Goal: Information Seeking & Learning: Learn about a topic

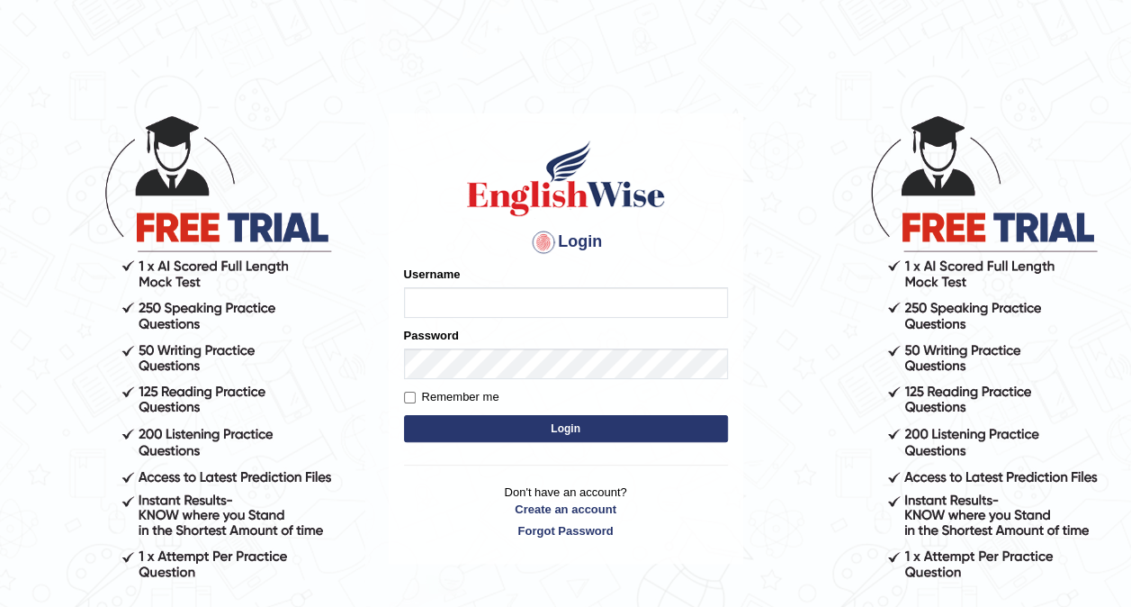
click at [523, 297] on input "Username" at bounding box center [566, 302] width 324 height 31
click at [520, 301] on input "Username" at bounding box center [566, 302] width 324 height 31
click at [482, 304] on input "Username" at bounding box center [566, 302] width 324 height 31
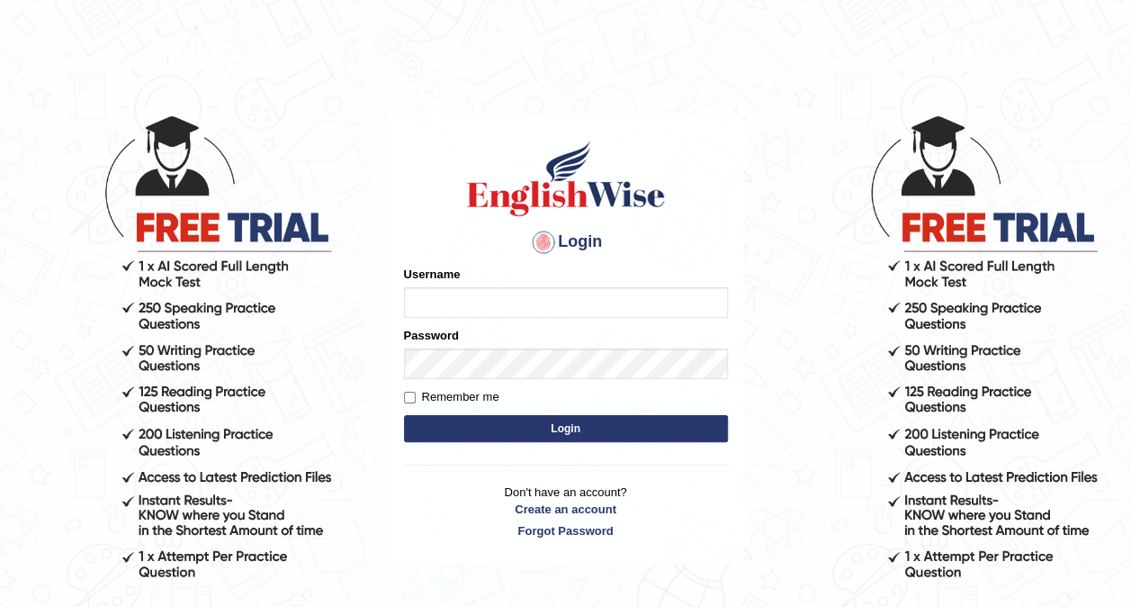
click at [482, 304] on input "Username" at bounding box center [566, 302] width 324 height 31
type input "v"
click at [445, 299] on input "Username" at bounding box center [566, 302] width 324 height 31
type input "v"
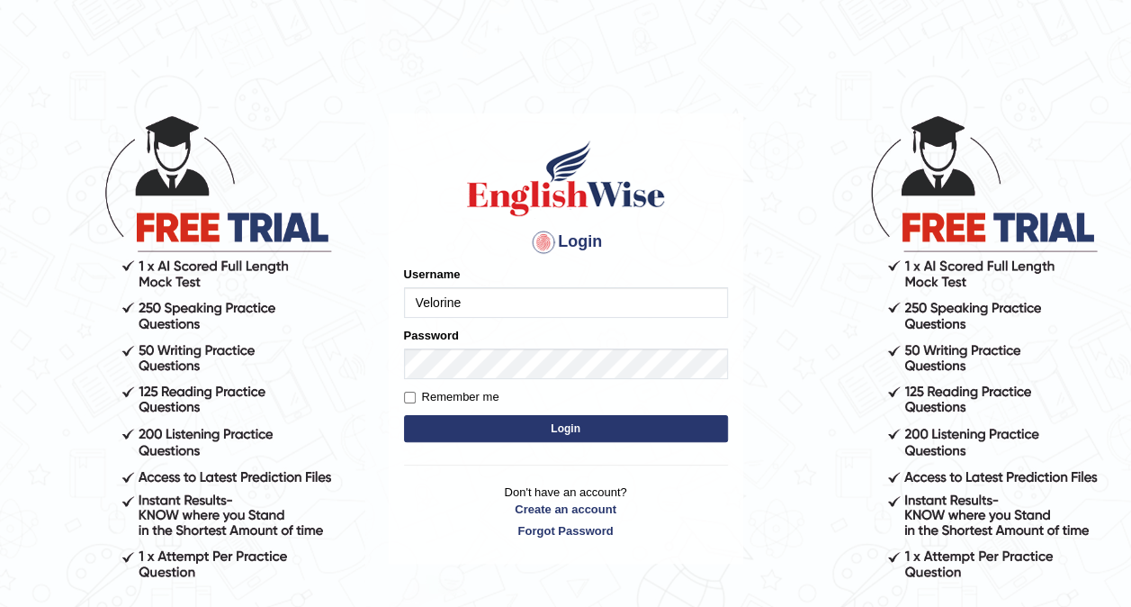
type input "Velorine"
click at [585, 427] on button "Login" at bounding box center [566, 428] width 324 height 27
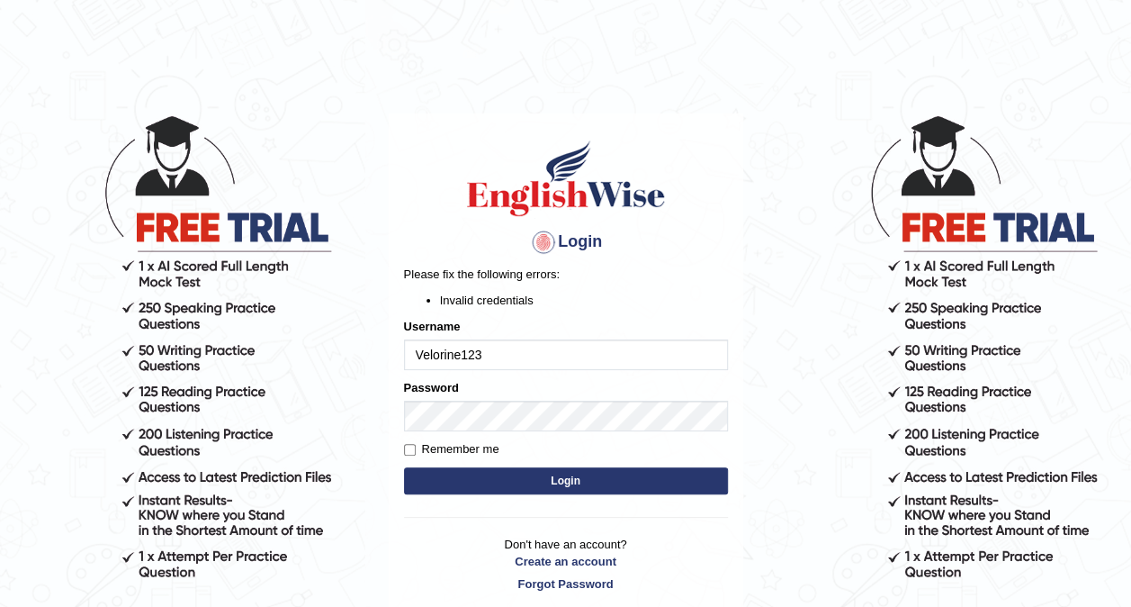
type input "Velorine123"
click at [551, 475] on button "Login" at bounding box center [566, 480] width 324 height 27
type input "Velorine"
type input "glishwiseVelorine123"
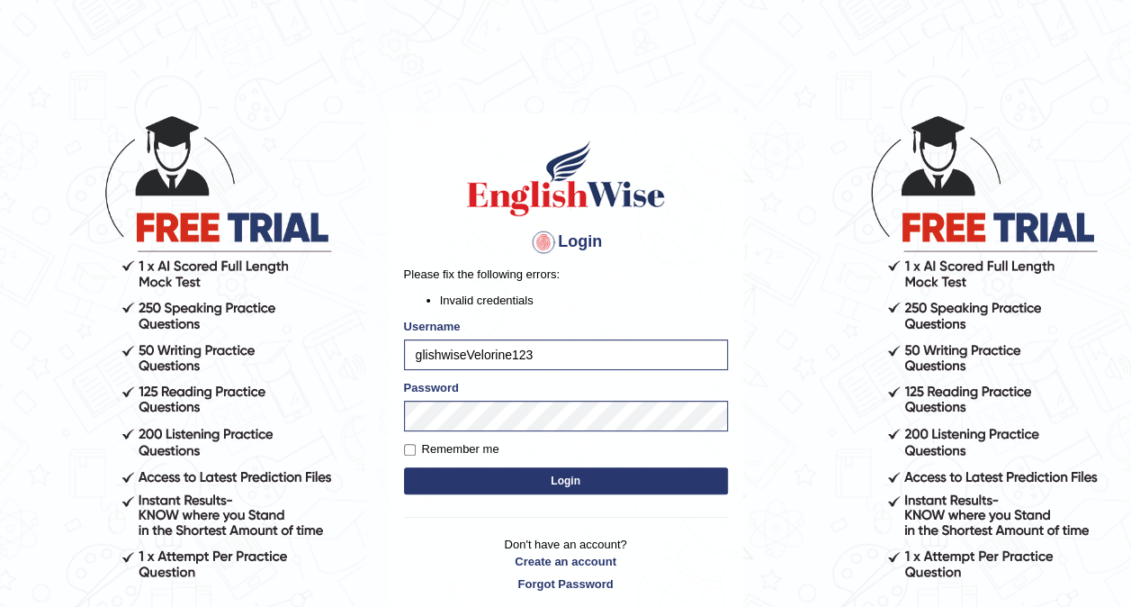
click at [548, 476] on button "Login" at bounding box center [566, 480] width 324 height 27
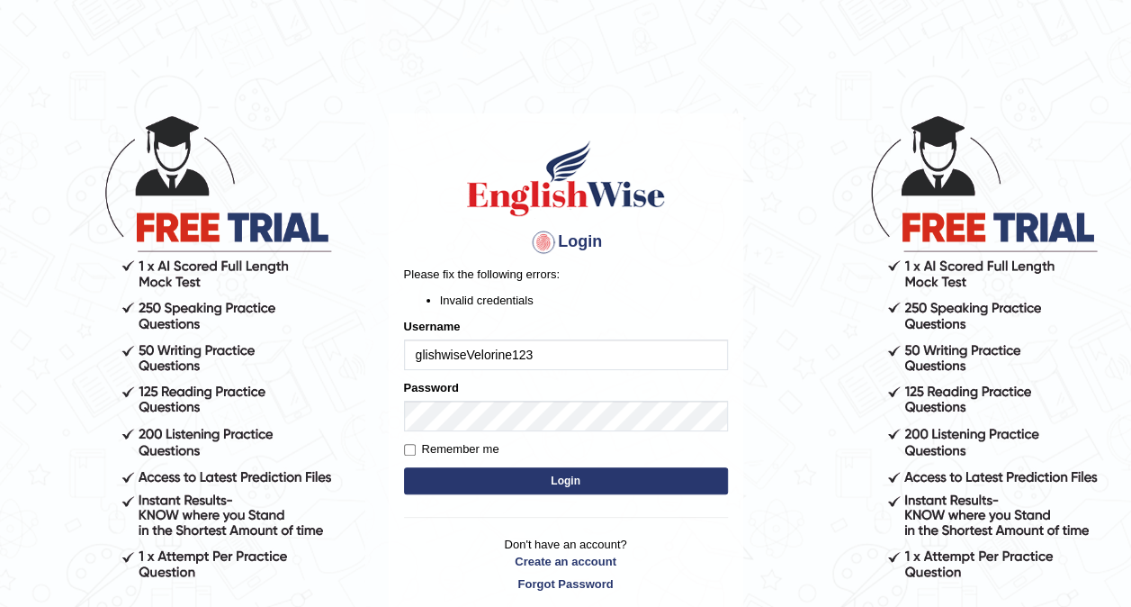
click at [439, 536] on p "Don't have an account? Create an account Forgot Password" at bounding box center [566, 563] width 324 height 56
click at [558, 360] on input "glishwiseVelorine123" at bounding box center [566, 354] width 324 height 31
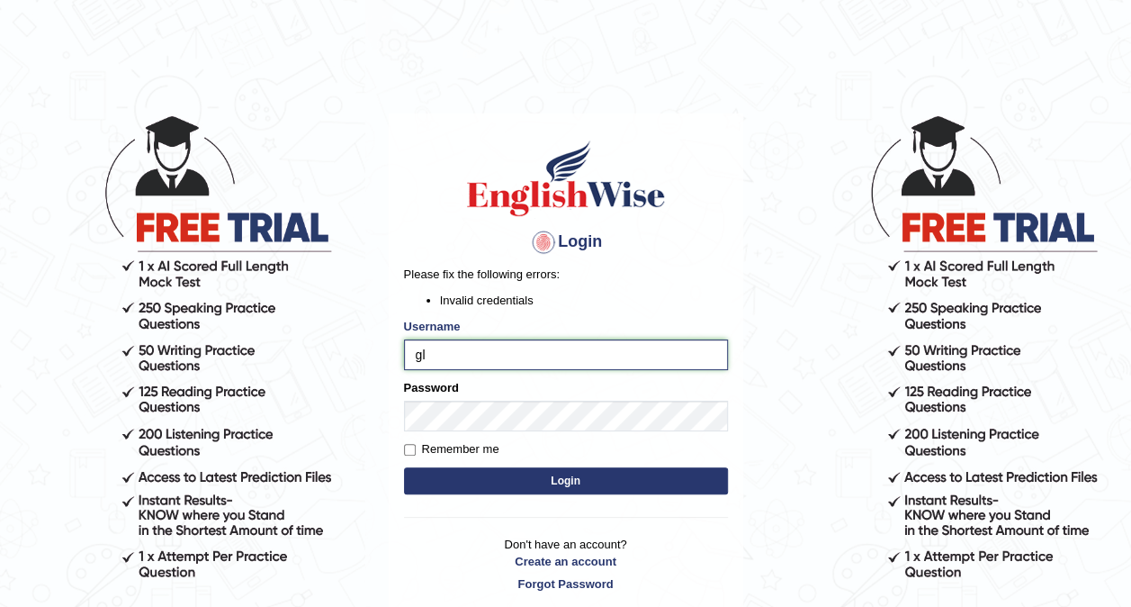
type input "g"
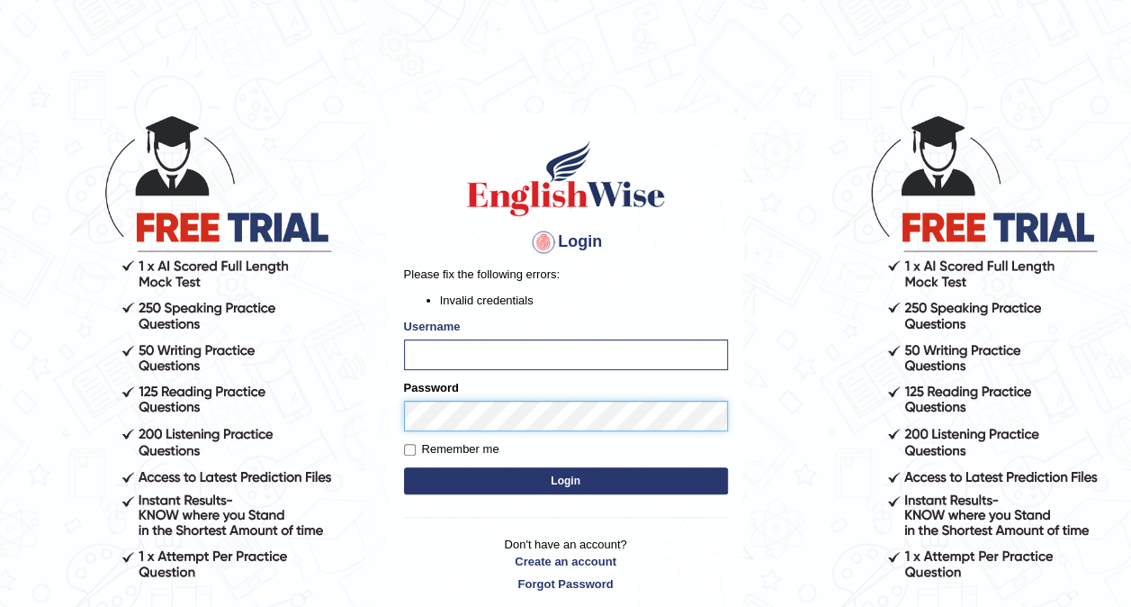
click at [556, 418] on div "Password" at bounding box center [566, 405] width 324 height 52
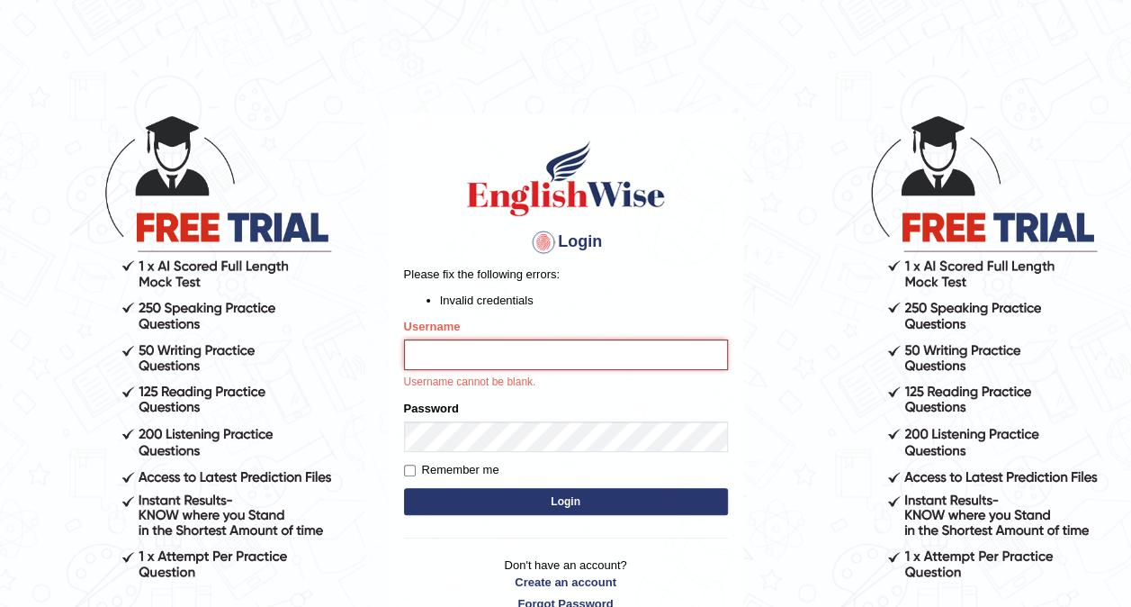
click at [452, 353] on input "Username" at bounding box center [566, 354] width 324 height 31
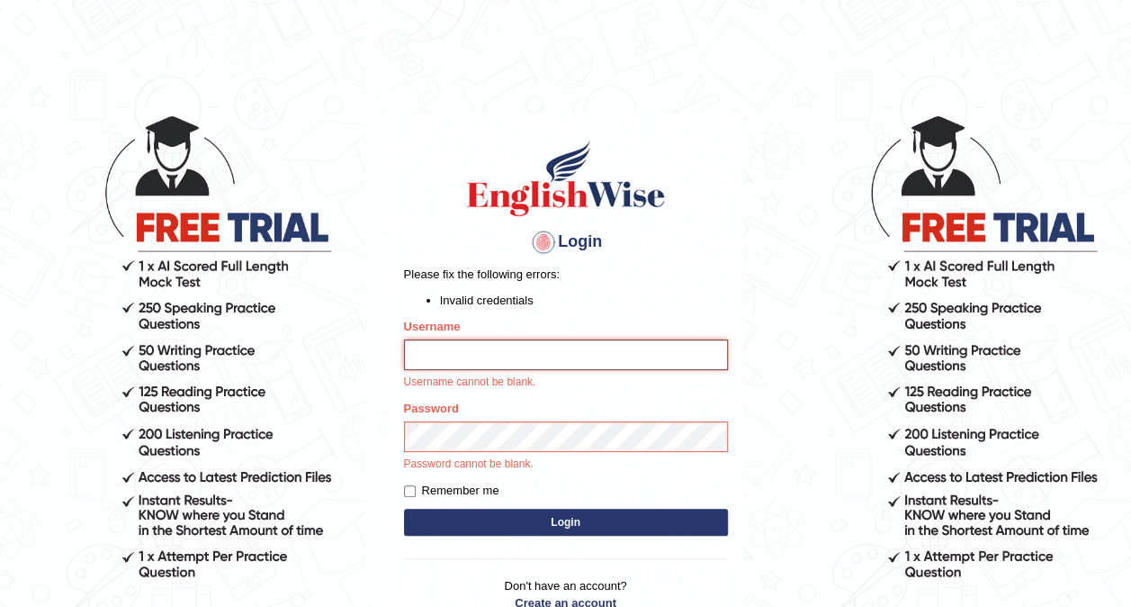
type input "Velorine"
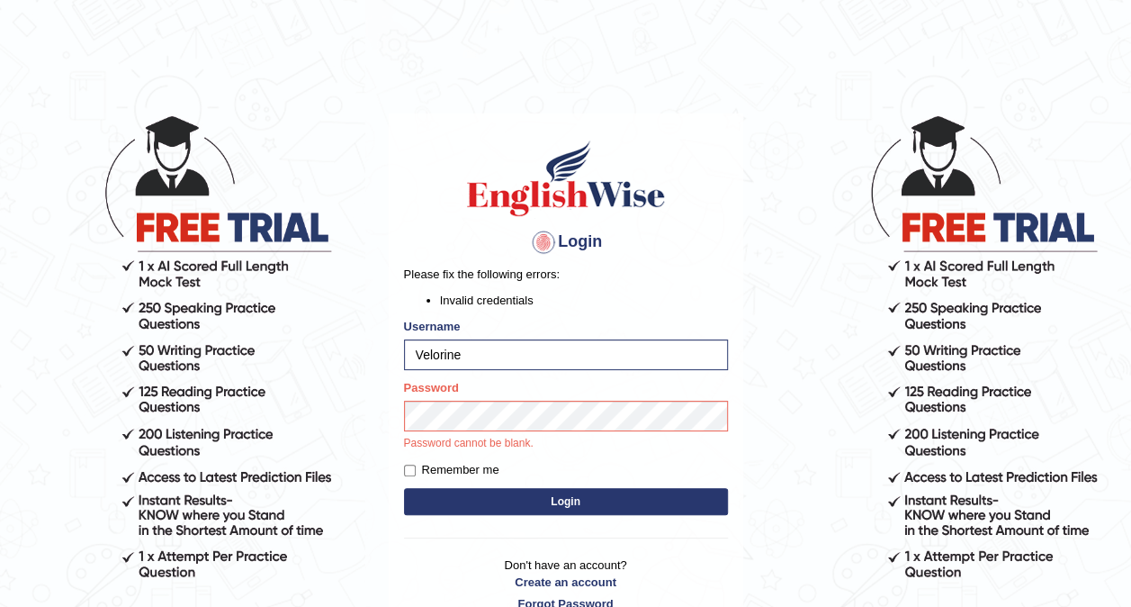
click at [560, 499] on div "Login Please fix the following errors: Invalid credentials Username Velorine Pa…" at bounding box center [566, 374] width 355 height 523
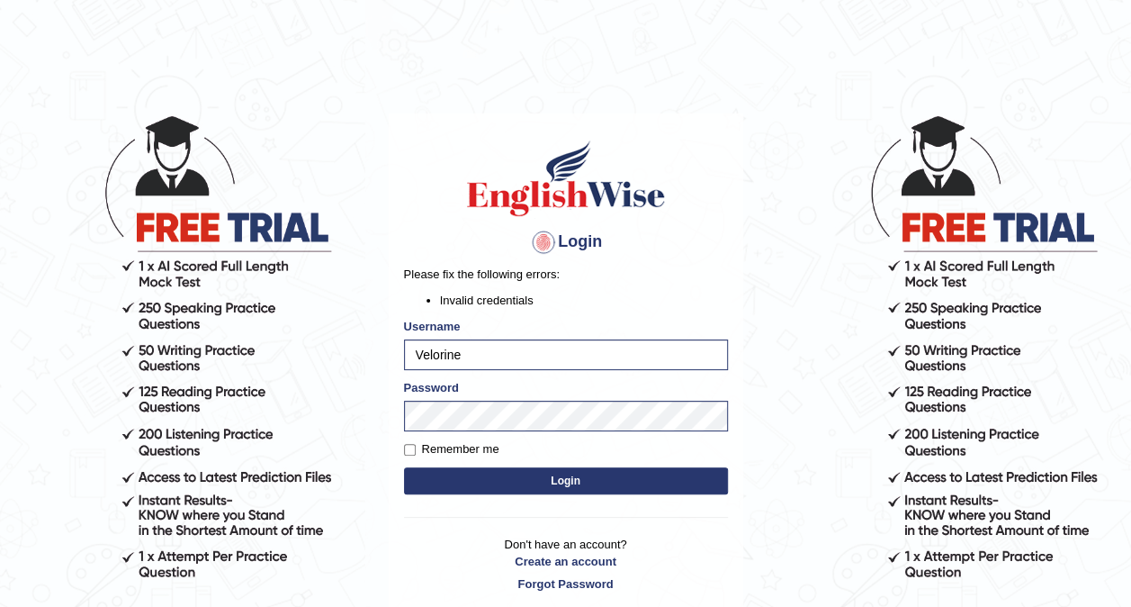
click at [570, 476] on button "Login" at bounding box center [566, 480] width 324 height 27
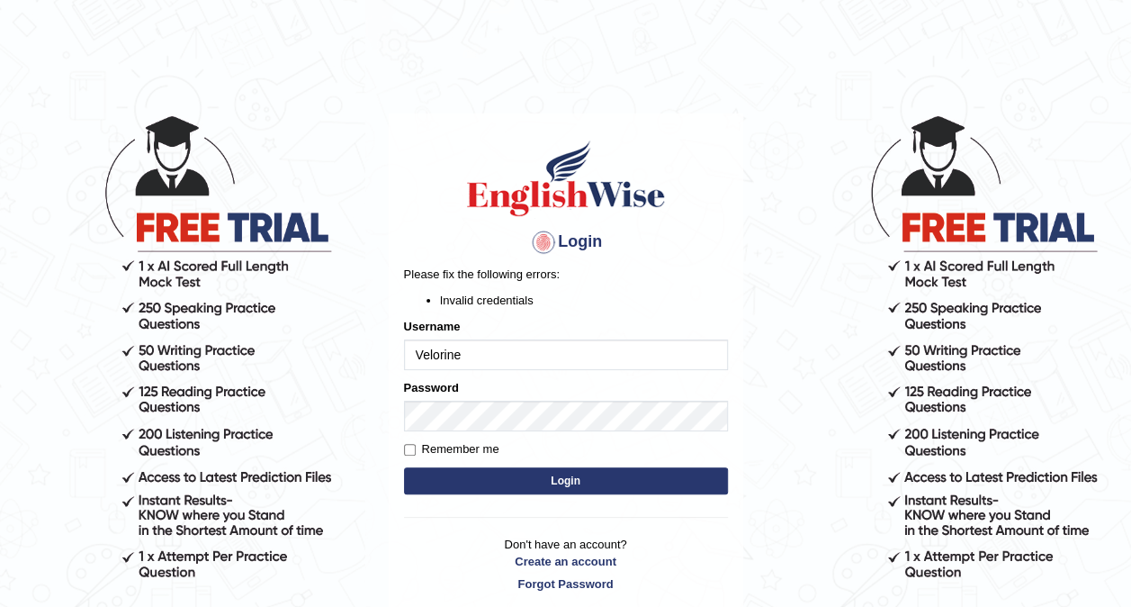
click at [616, 436] on form "Please fix the following errors: Invalid credentials Username Velorine Password…" at bounding box center [566, 381] width 324 height 233
click at [470, 355] on input "Velorine" at bounding box center [566, 354] width 324 height 31
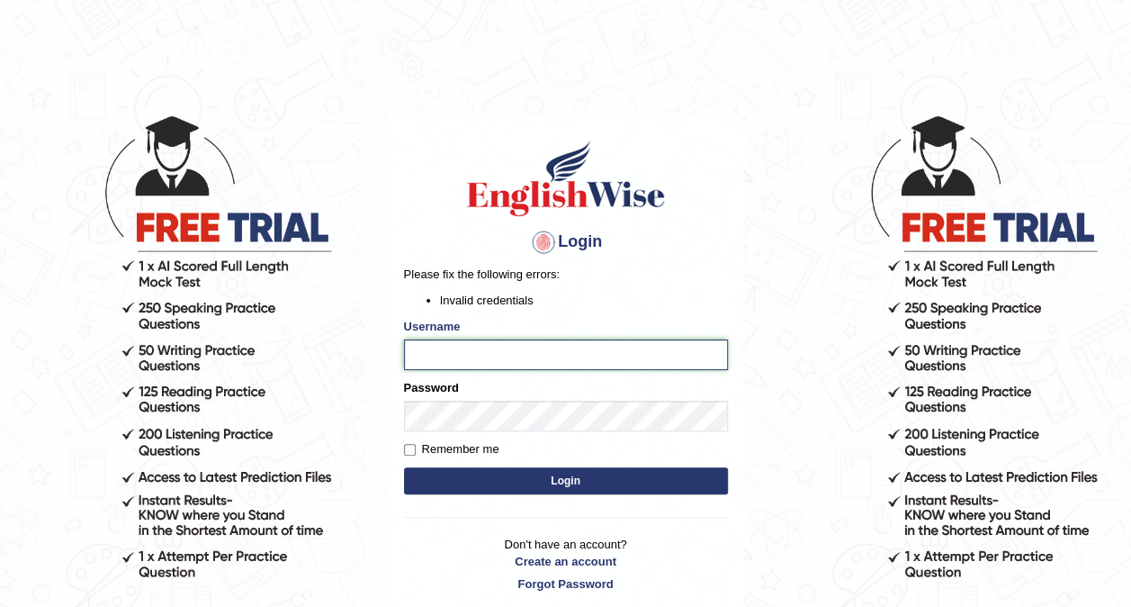
type input "v"
type input "Velorine"
click at [563, 479] on button "Login" at bounding box center [566, 480] width 324 height 27
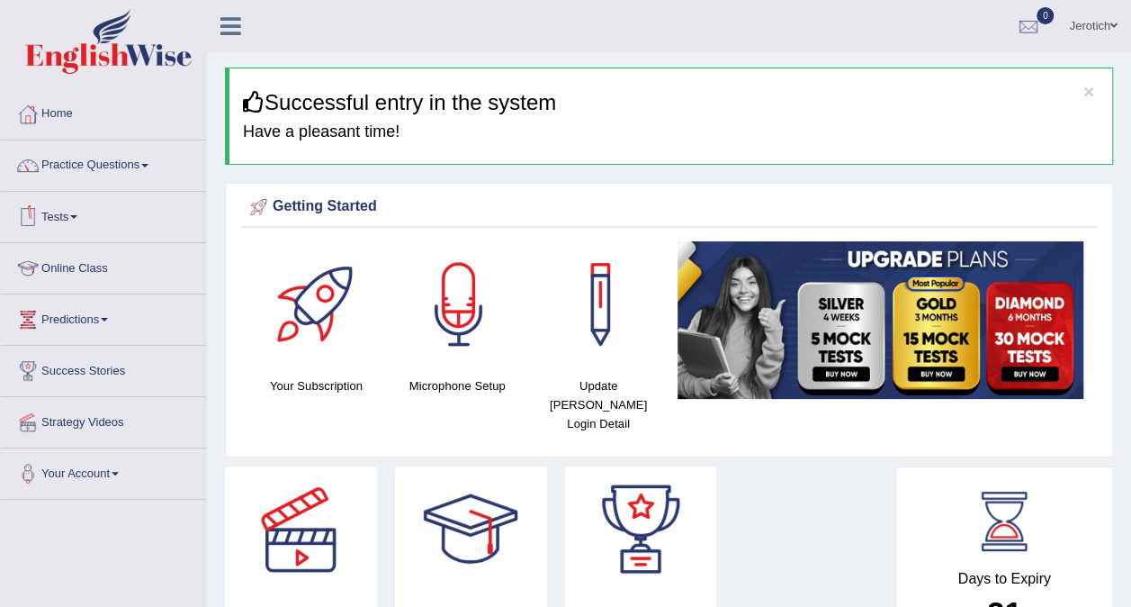
click at [40, 212] on div at bounding box center [27, 216] width 27 height 27
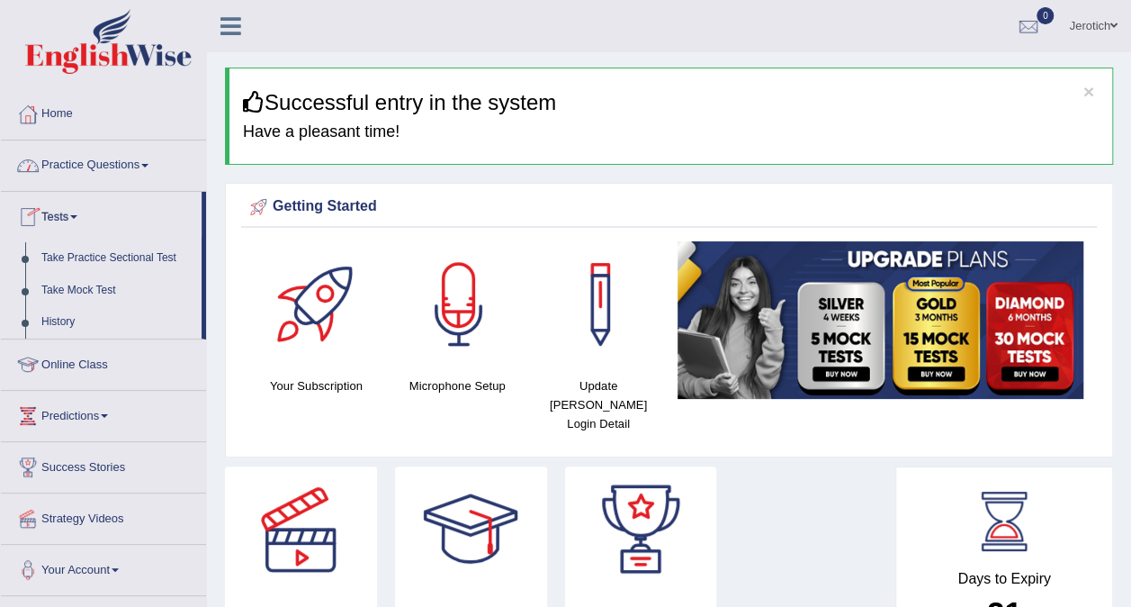
click at [116, 171] on link "Practice Questions" at bounding box center [103, 162] width 205 height 45
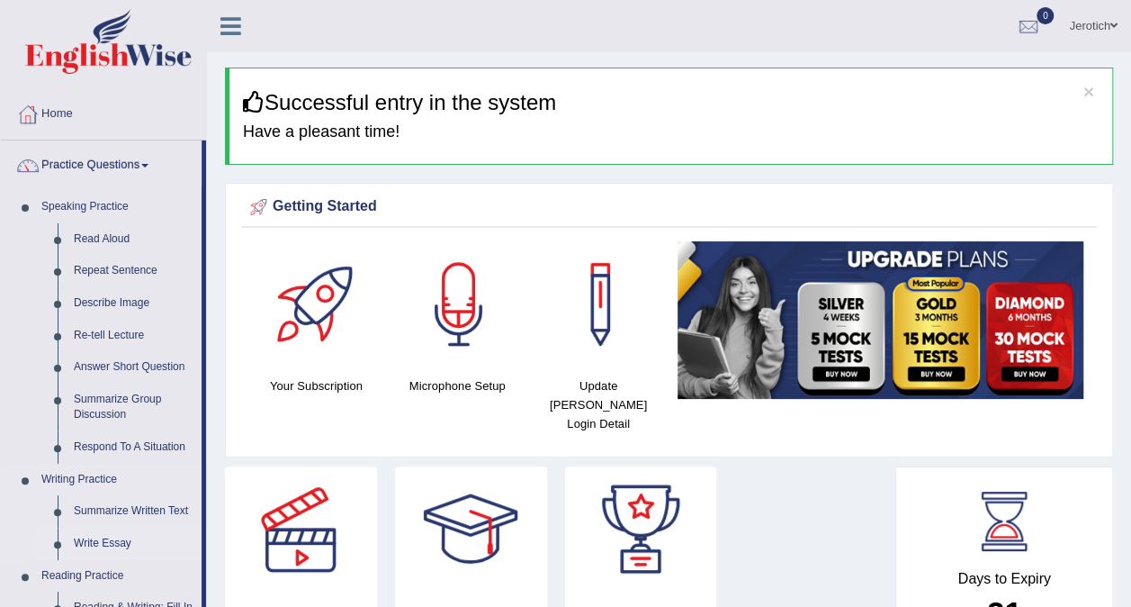
click at [126, 538] on link "Write Essay" at bounding box center [134, 543] width 136 height 32
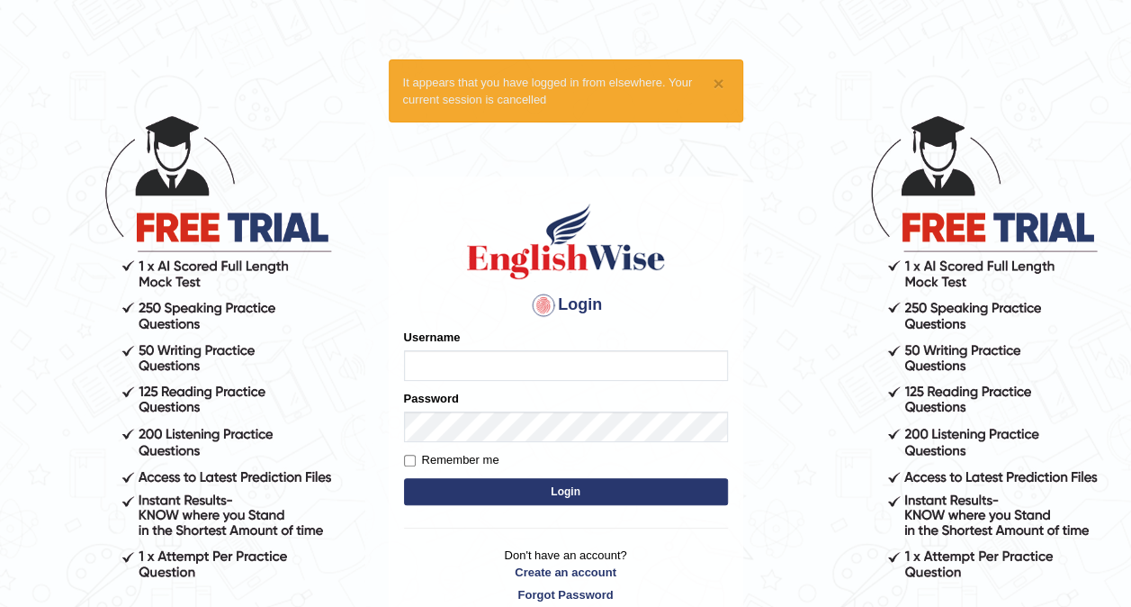
type input "Velorine"
click at [589, 497] on button "Login" at bounding box center [566, 491] width 324 height 27
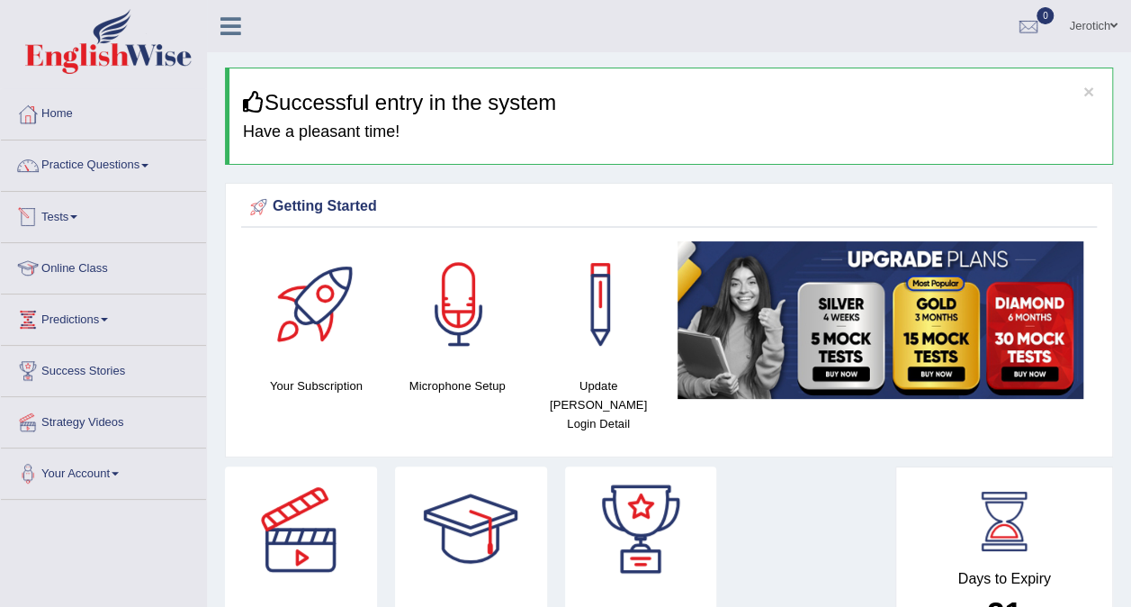
click at [74, 217] on link "Tests" at bounding box center [103, 214] width 205 height 45
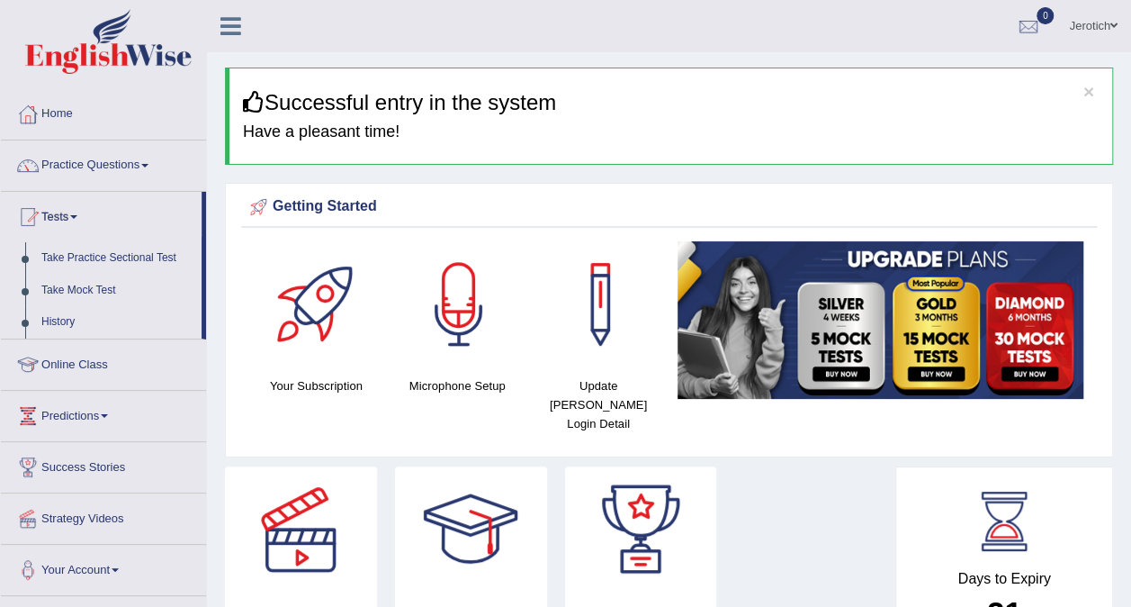
click at [142, 166] on link "Practice Questions" at bounding box center [103, 162] width 205 height 45
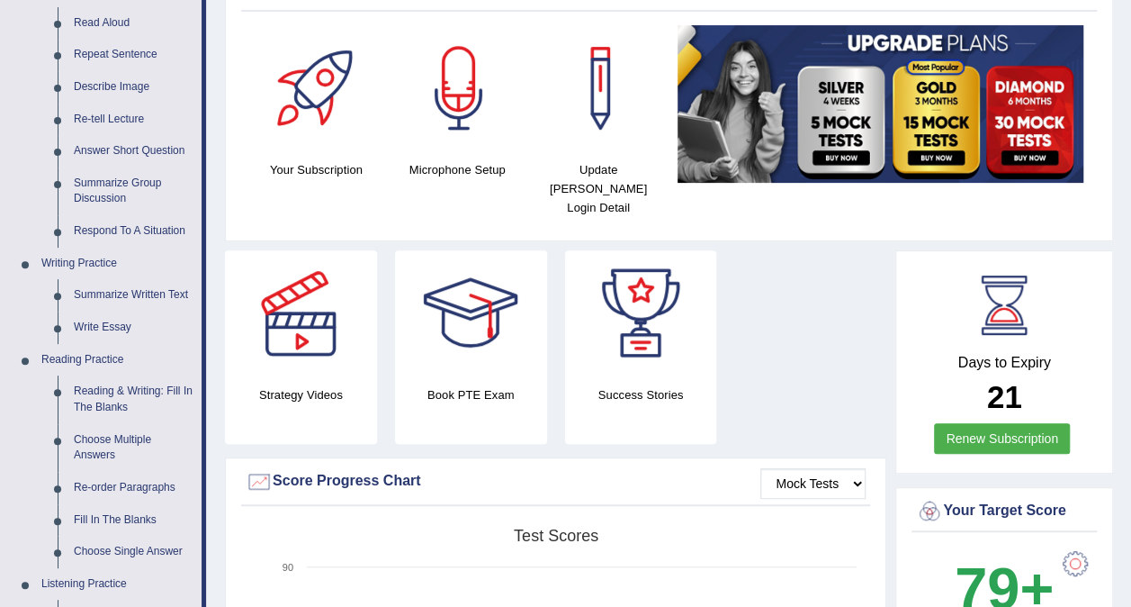
scroll to position [180, 0]
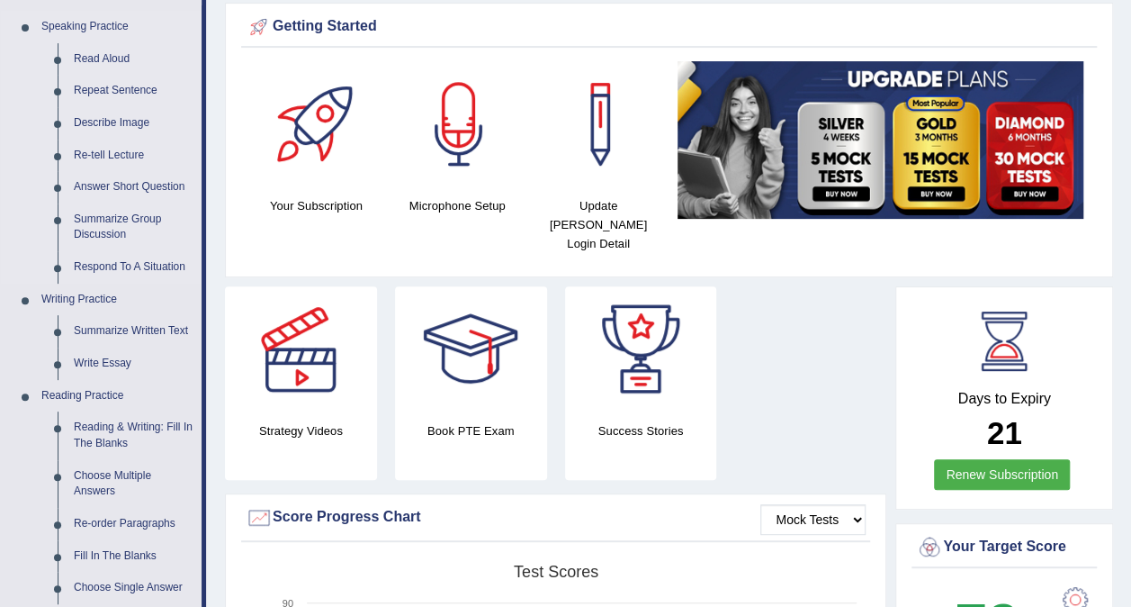
click at [92, 31] on link "Speaking Practice" at bounding box center [117, 27] width 168 height 32
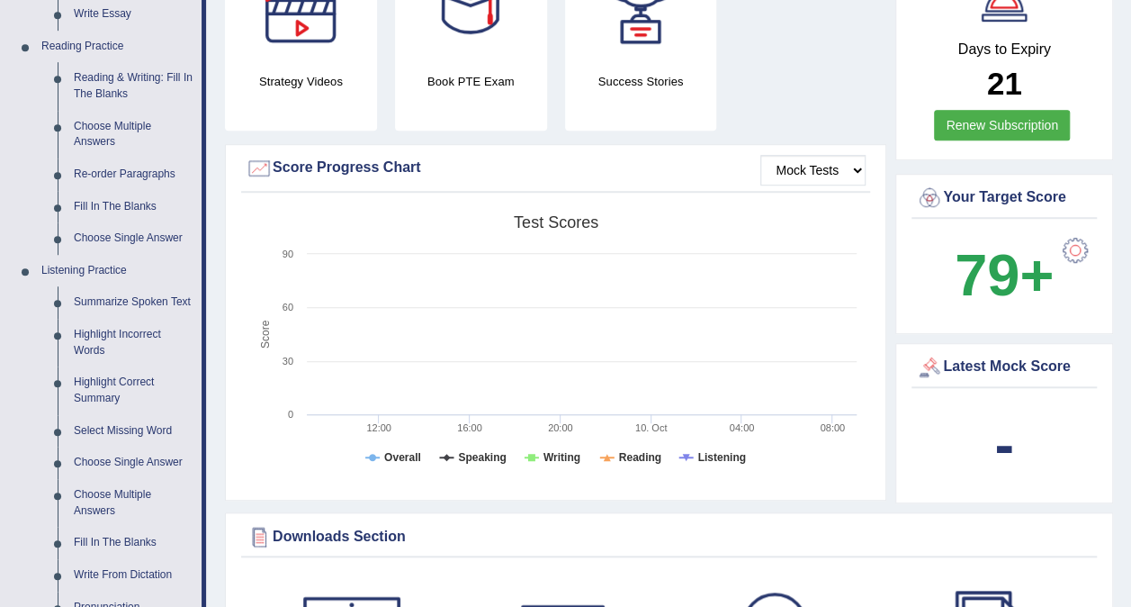
scroll to position [540, 0]
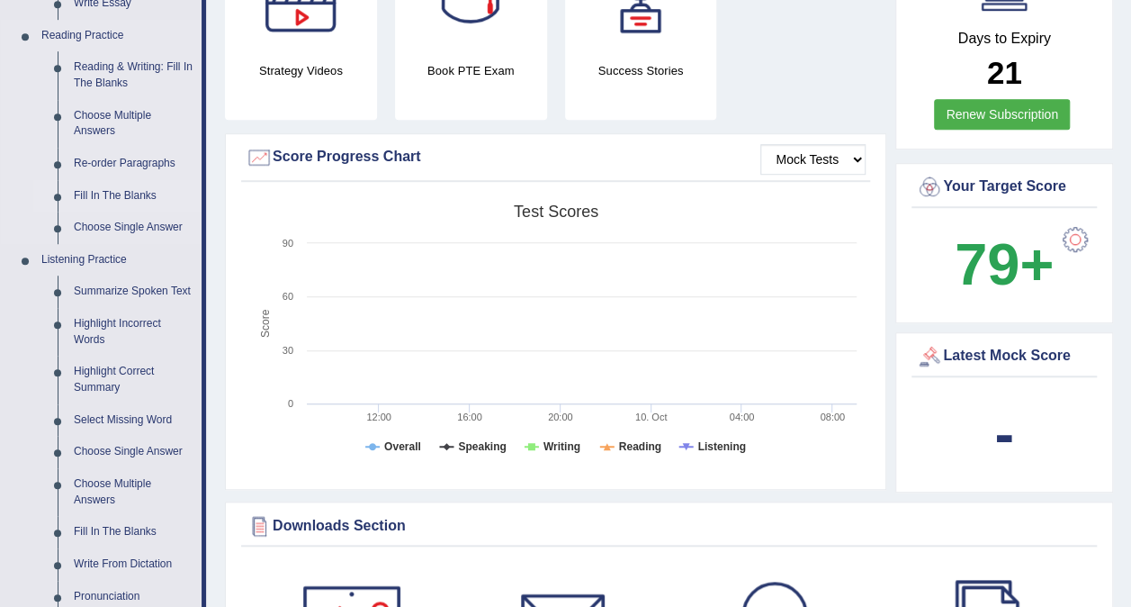
click at [95, 193] on link "Fill In The Blanks" at bounding box center [134, 196] width 136 height 32
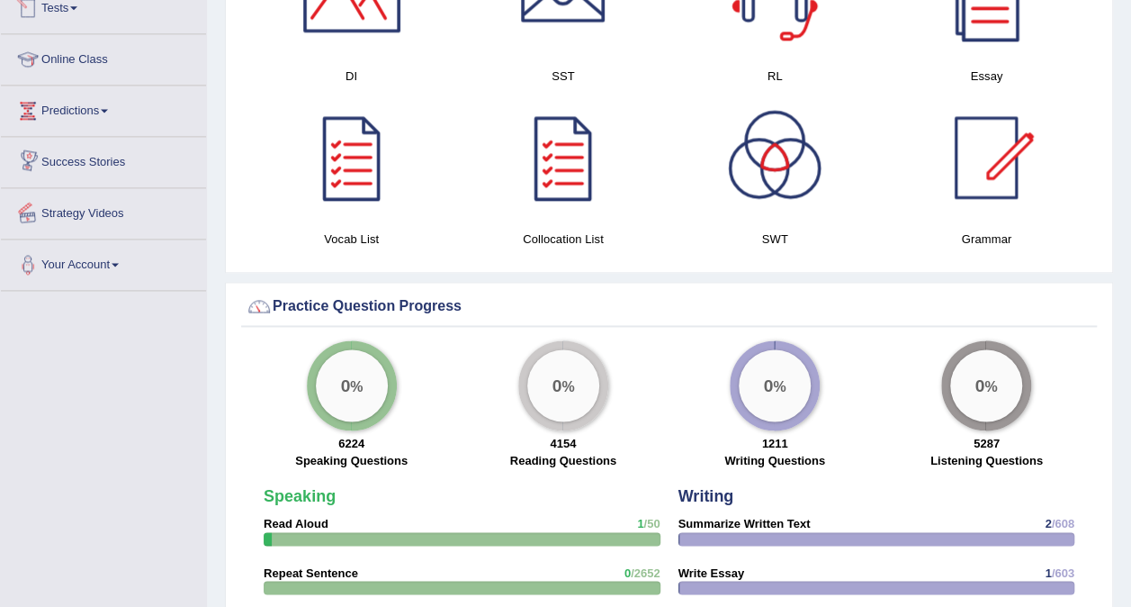
scroll to position [1125, 0]
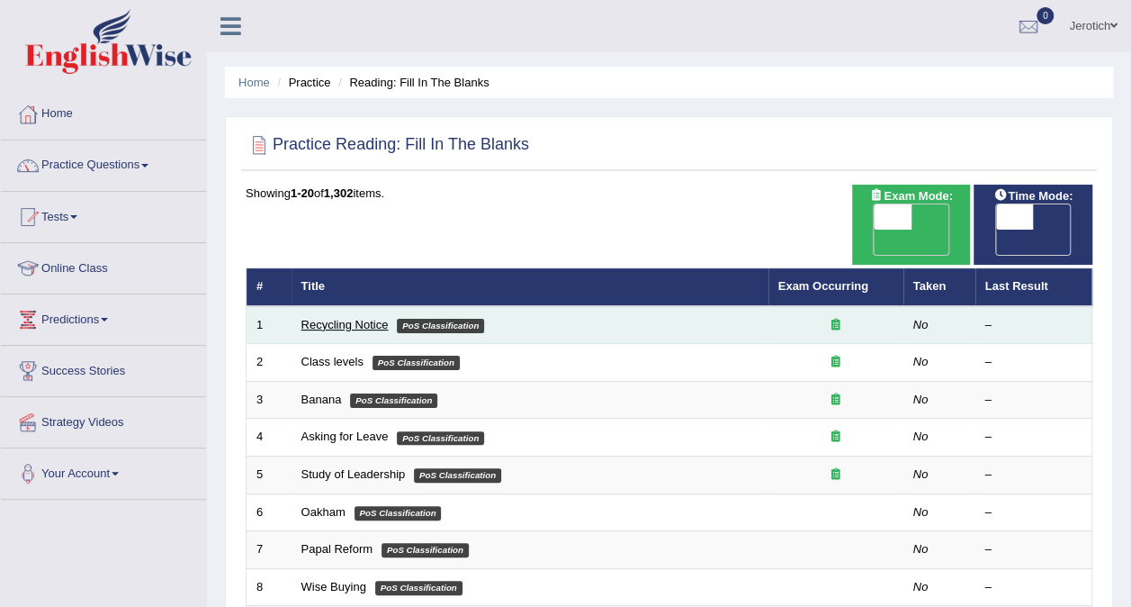
click at [347, 318] on link "Recycling Notice" at bounding box center [344, 324] width 87 height 13
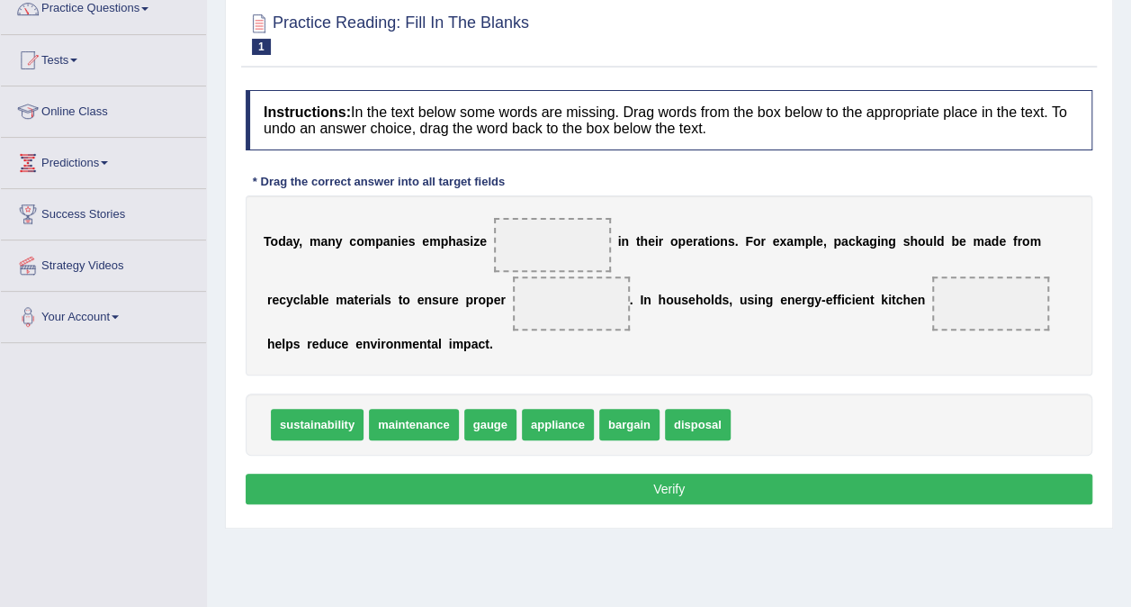
scroll to position [180, 0]
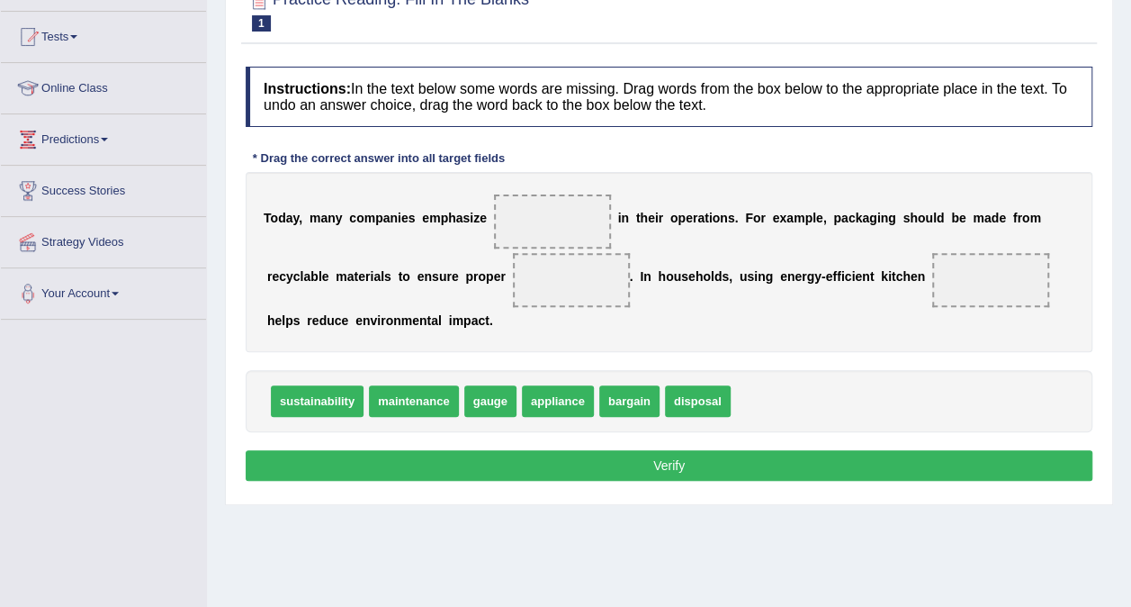
click at [513, 212] on span at bounding box center [552, 221] width 117 height 54
drag, startPoint x: 386, startPoint y: 400, endPoint x: 517, endPoint y: 209, distance: 231.1
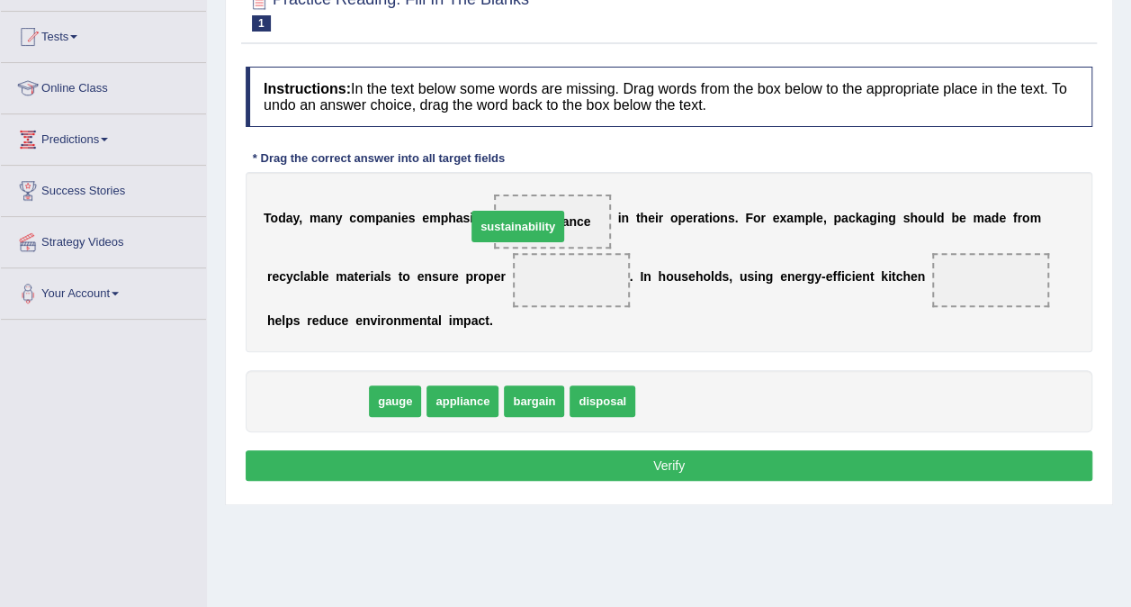
drag, startPoint x: 315, startPoint y: 399, endPoint x: 520, endPoint y: 221, distance: 271.2
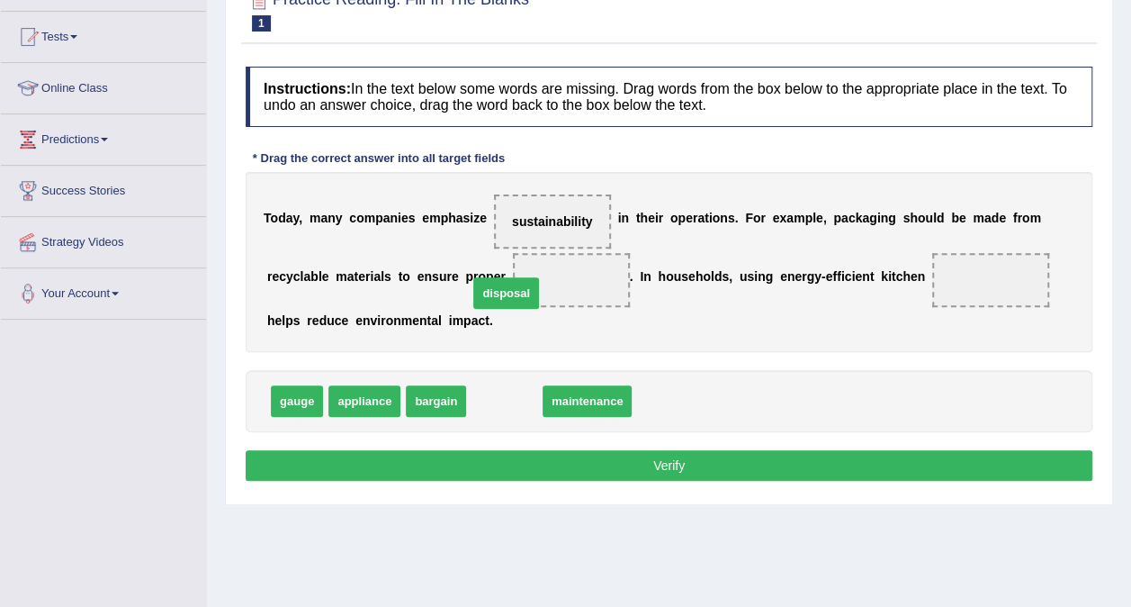
drag, startPoint x: 494, startPoint y: 409, endPoint x: 495, endPoint y: 298, distance: 110.7
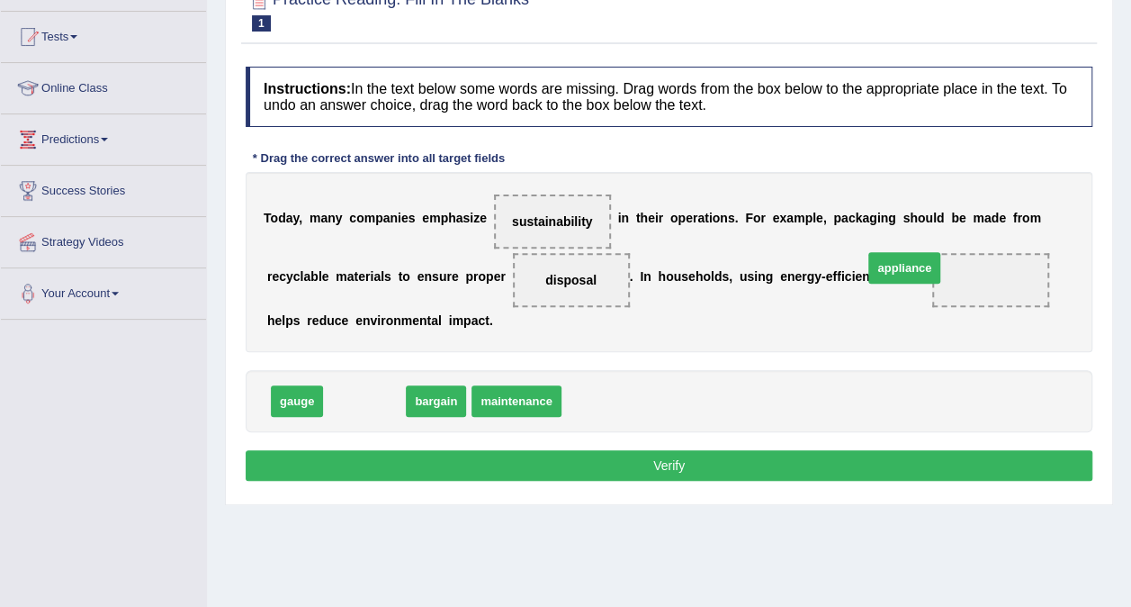
drag, startPoint x: 363, startPoint y: 398, endPoint x: 905, endPoint y: 271, distance: 557.3
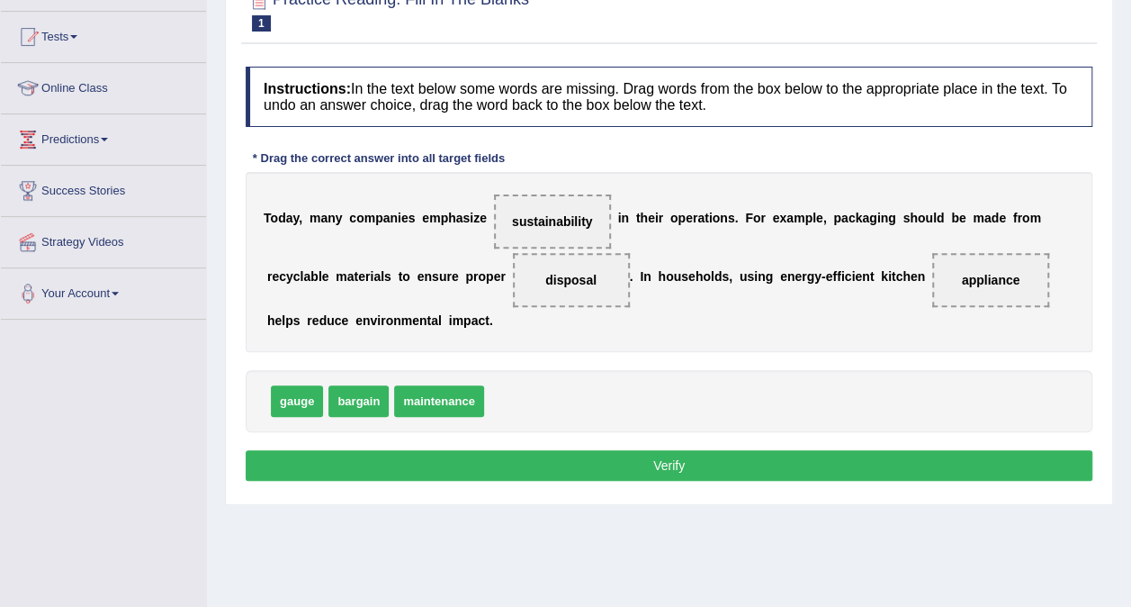
click at [664, 466] on button "Verify" at bounding box center [669, 465] width 847 height 31
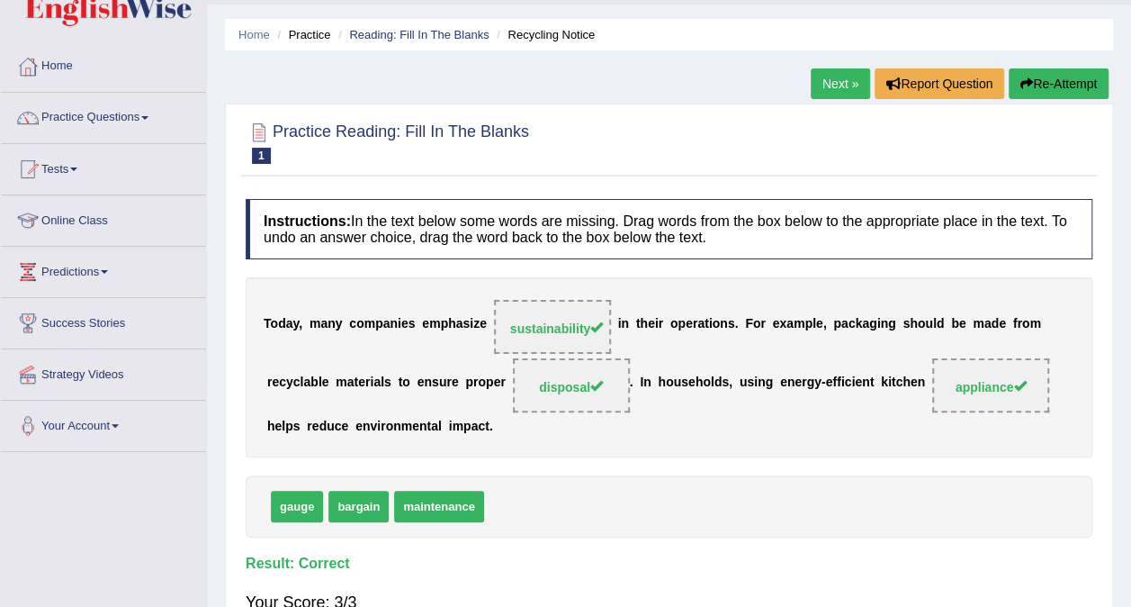
scroll to position [0, 0]
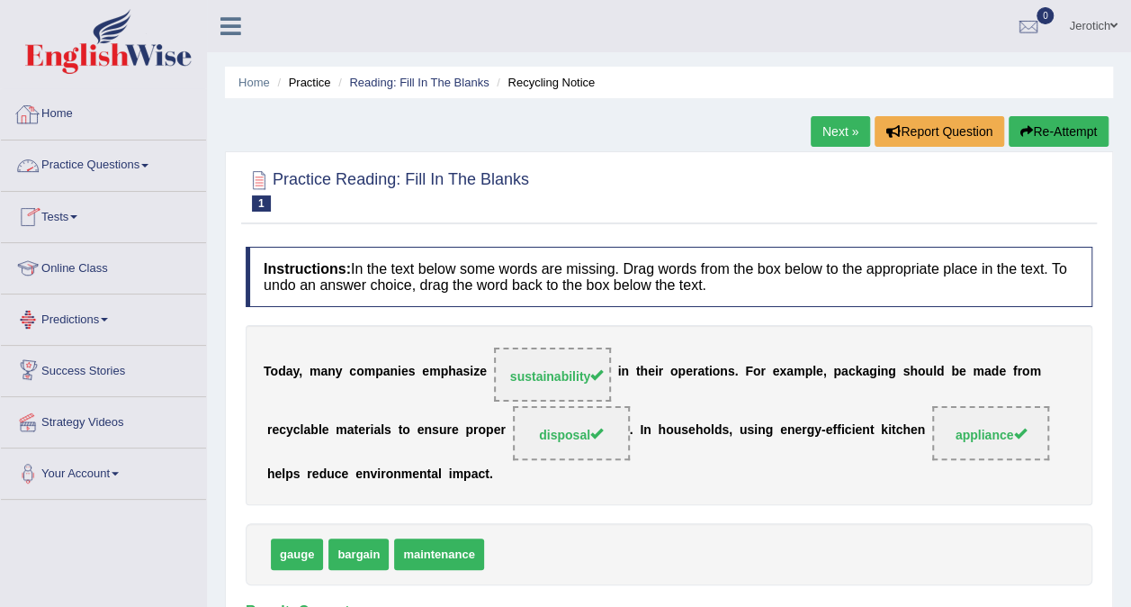
click at [126, 166] on link "Practice Questions" at bounding box center [103, 162] width 205 height 45
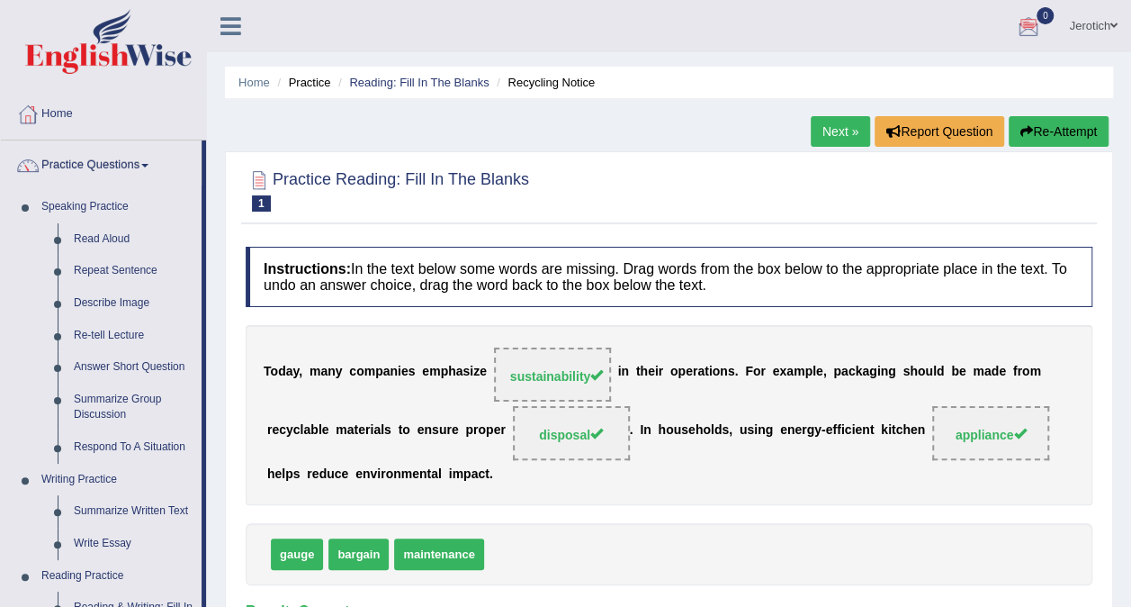
click at [842, 121] on link "Next »" at bounding box center [840, 131] width 59 height 31
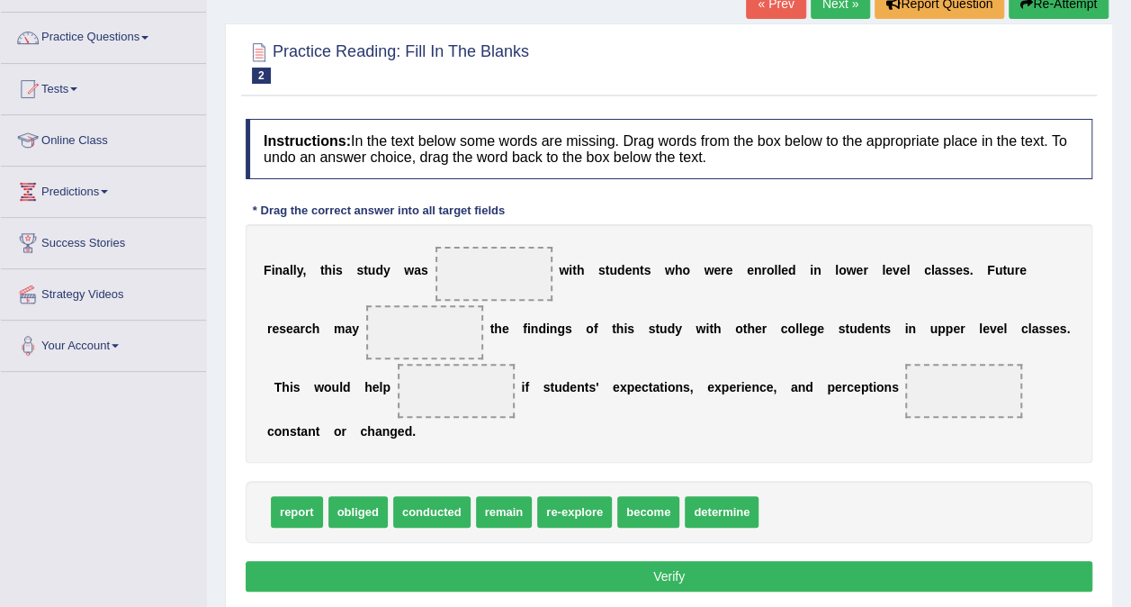
scroll to position [144, 0]
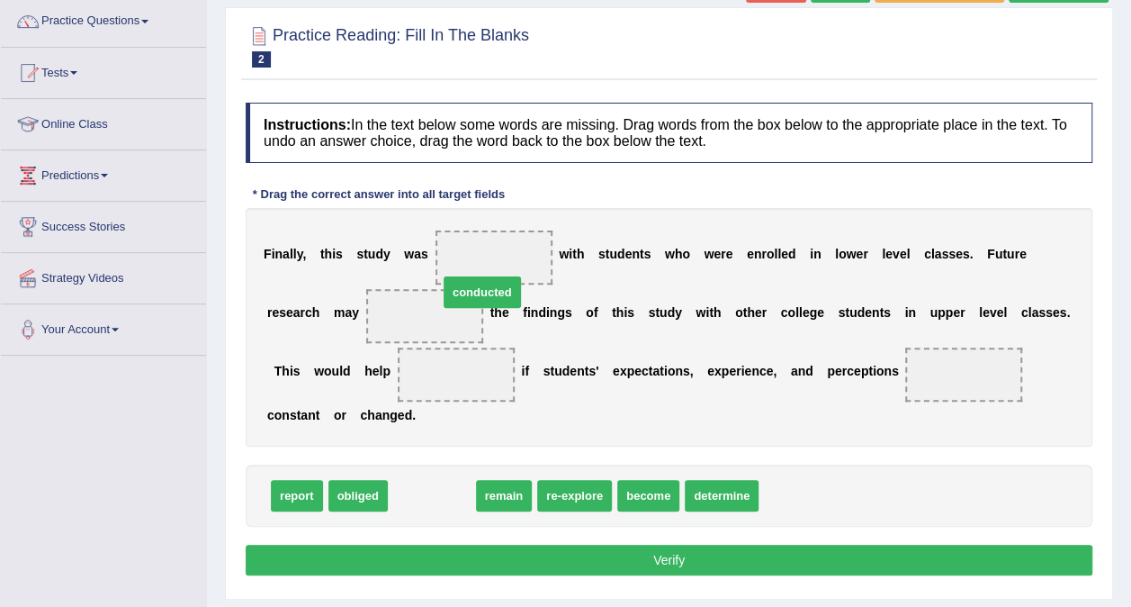
drag, startPoint x: 436, startPoint y: 458, endPoint x: 486, endPoint y: 255, distance: 209.5
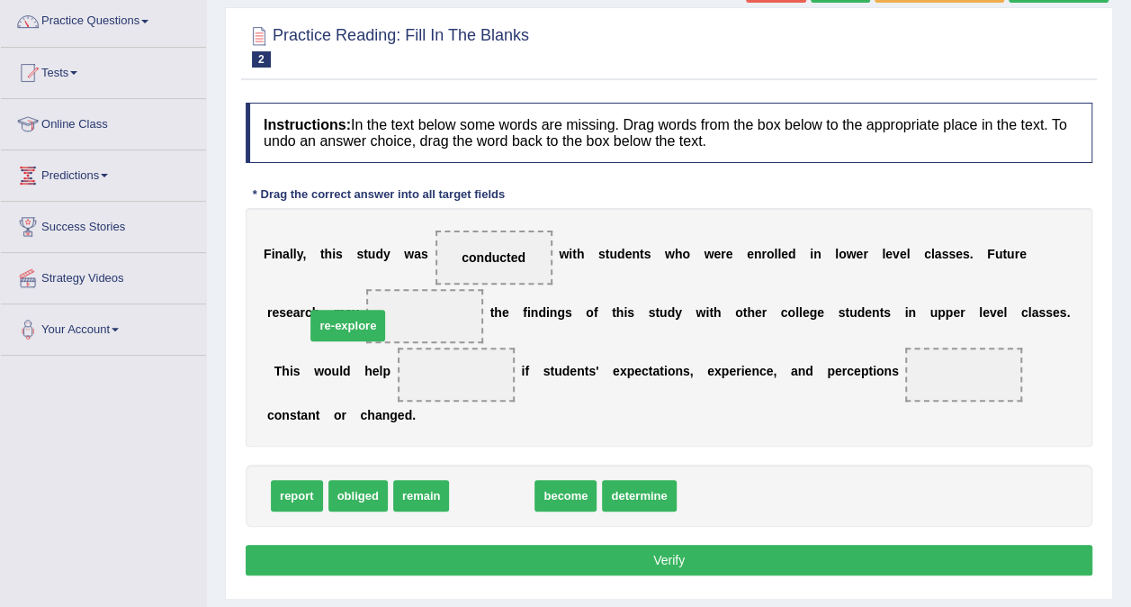
drag, startPoint x: 479, startPoint y: 461, endPoint x: 337, endPoint y: 292, distance: 221.0
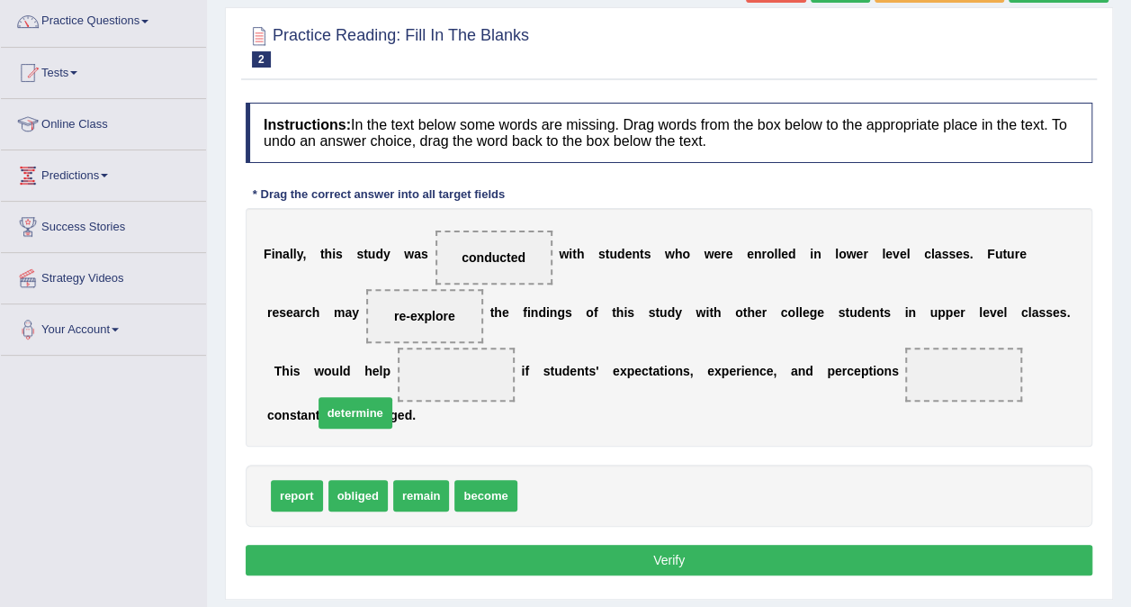
drag, startPoint x: 555, startPoint y: 464, endPoint x: 351, endPoint y: 380, distance: 221.1
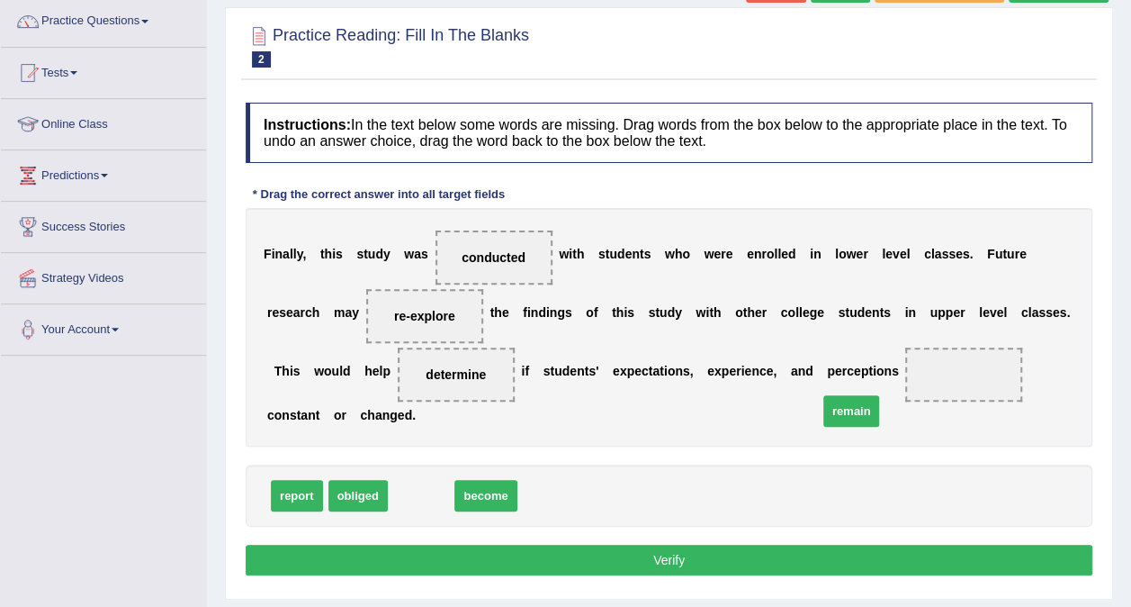
drag, startPoint x: 404, startPoint y: 473, endPoint x: 839, endPoint y: 378, distance: 445.0
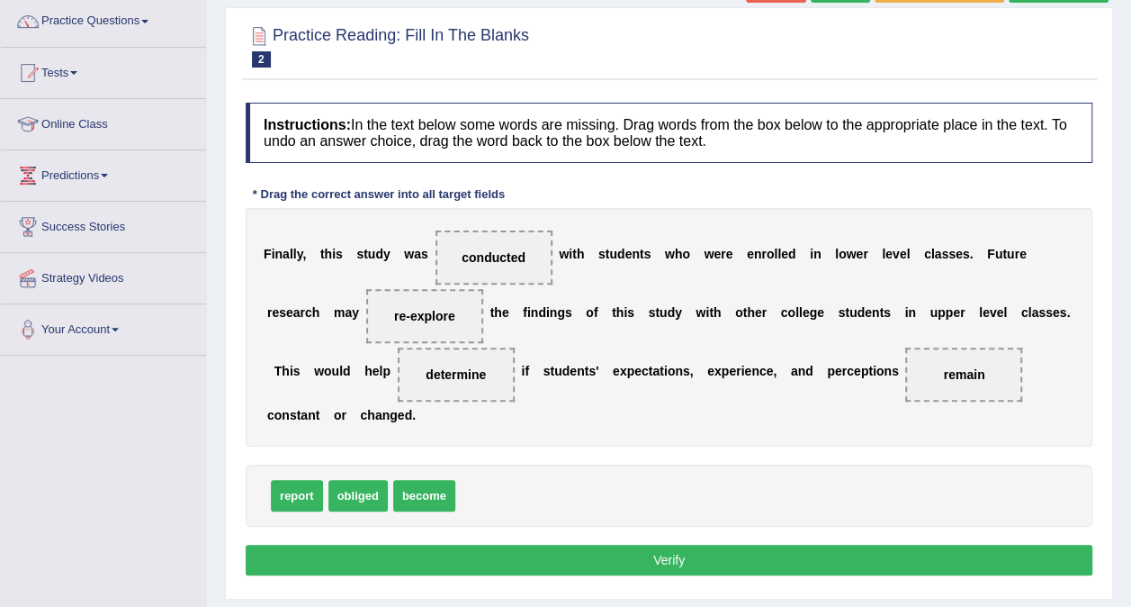
click at [662, 544] on button "Verify" at bounding box center [669, 559] width 847 height 31
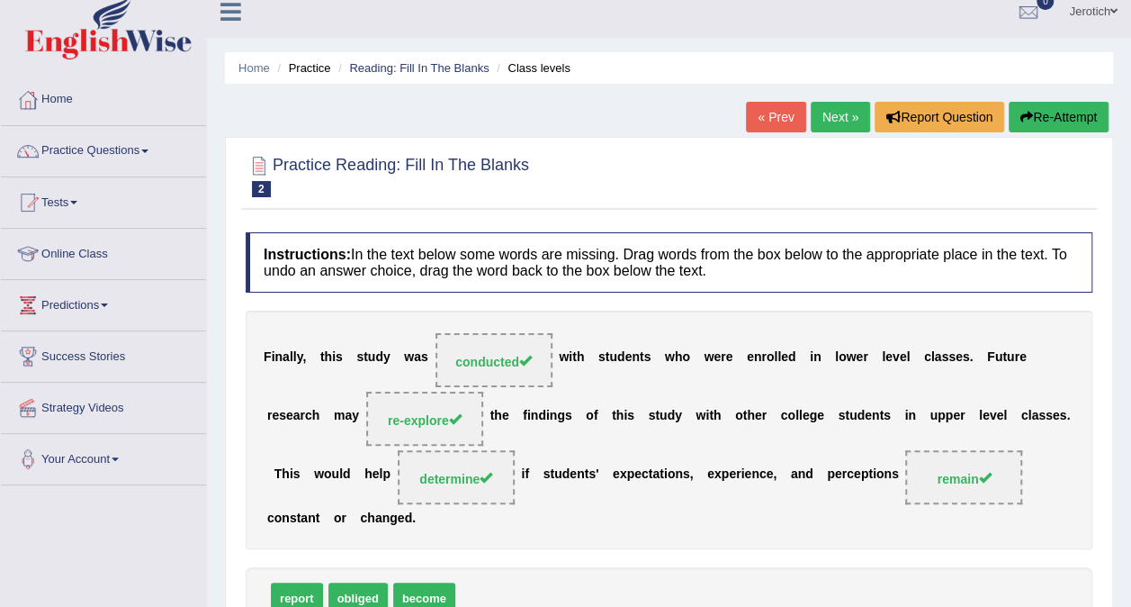
scroll to position [0, 0]
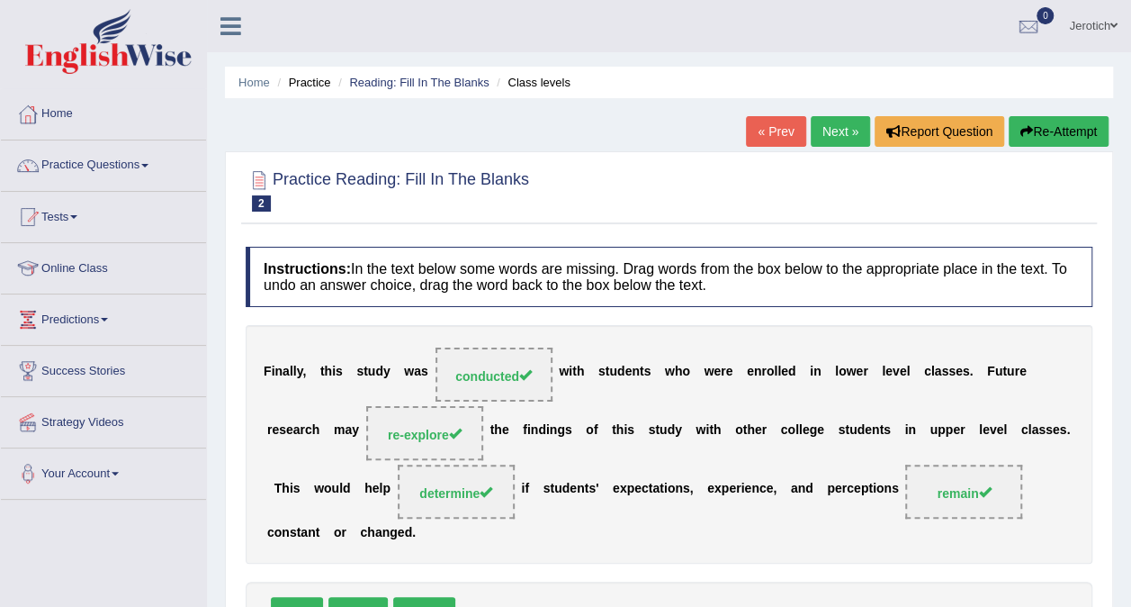
click at [833, 132] on link "Next »" at bounding box center [840, 131] width 59 height 31
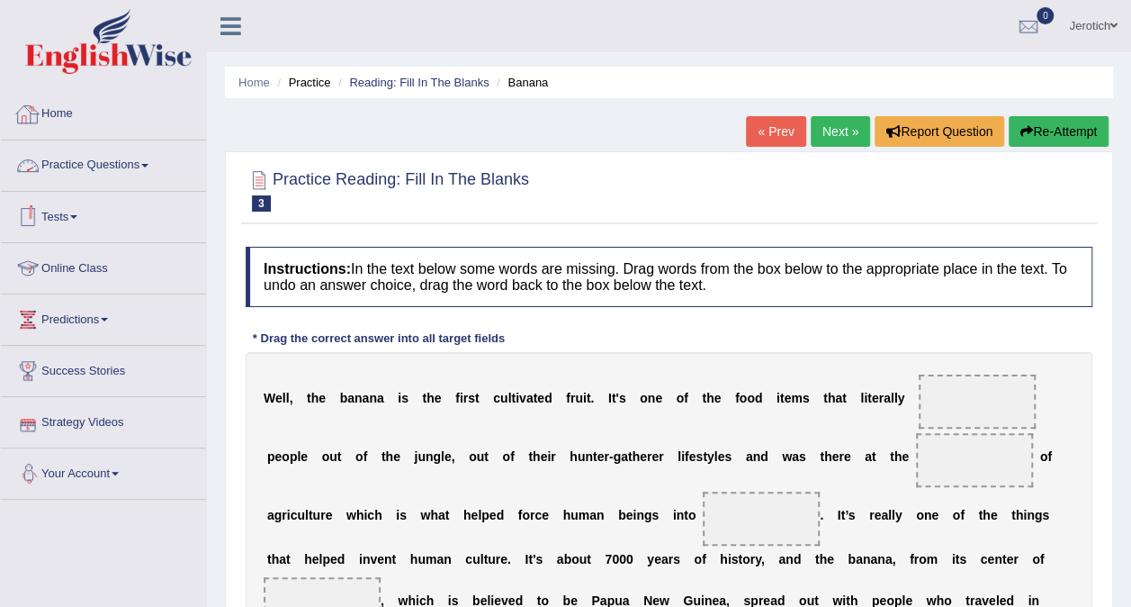
click at [85, 158] on link "Practice Questions" at bounding box center [103, 162] width 205 height 45
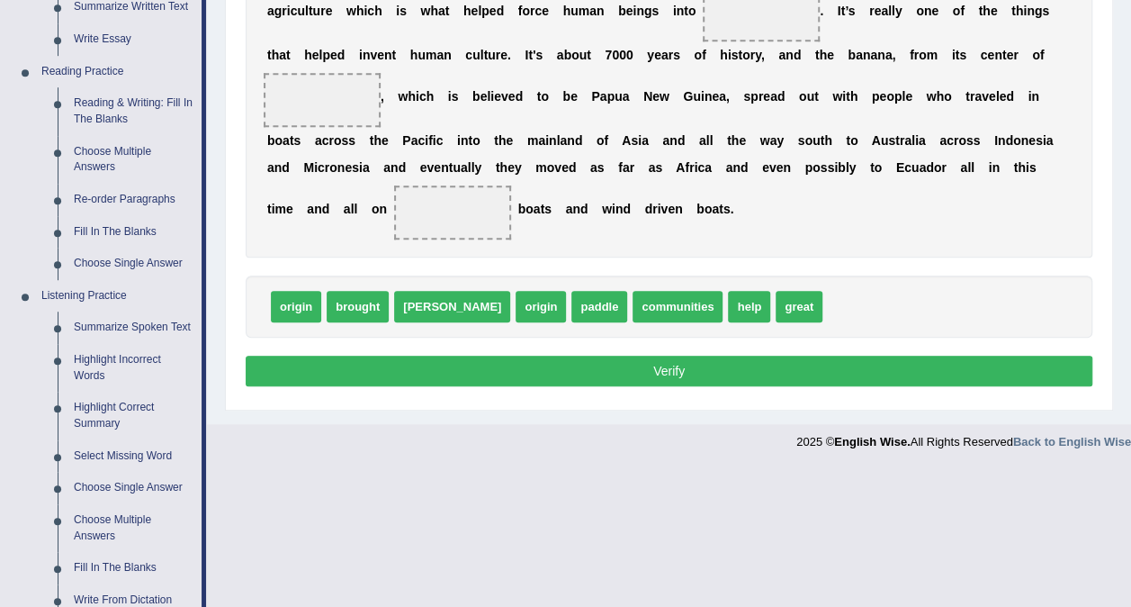
scroll to position [540, 0]
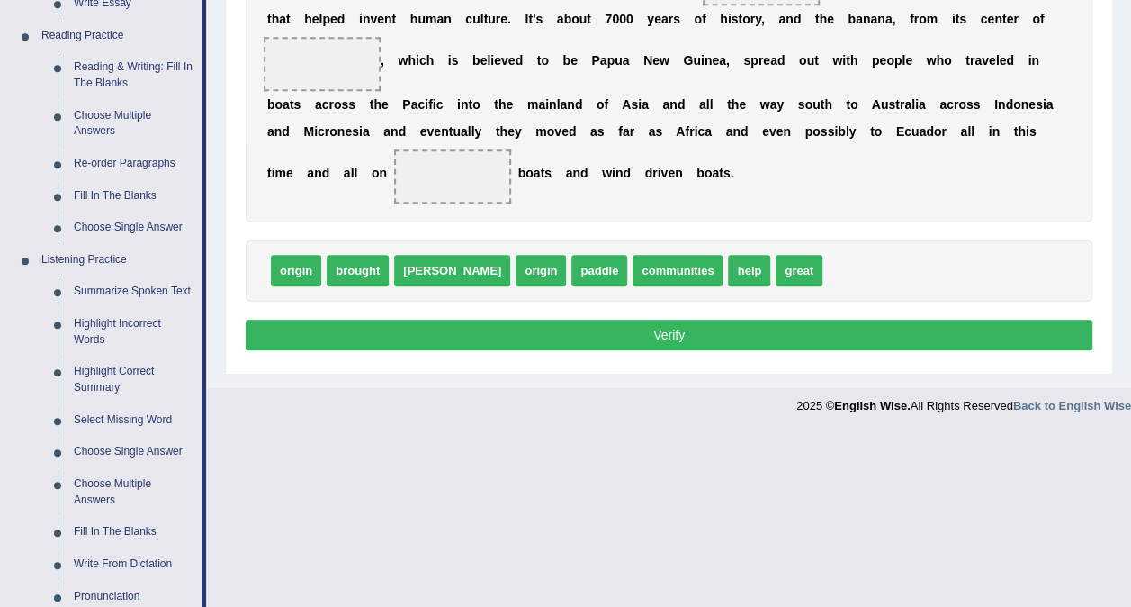
click at [111, 160] on link "Re-order Paragraphs" at bounding box center [134, 164] width 136 height 32
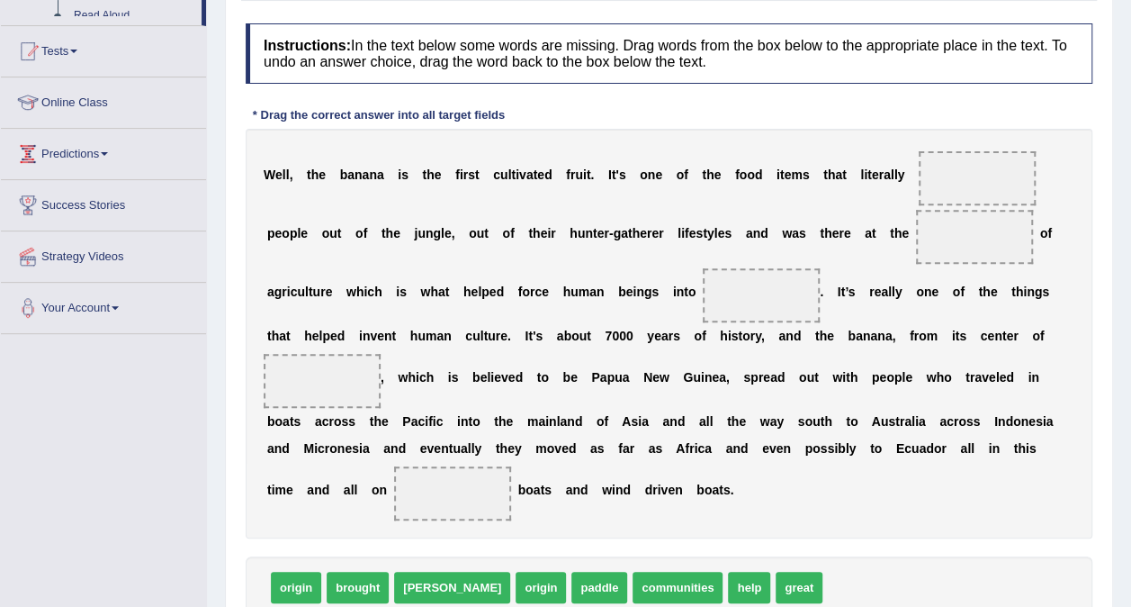
scroll to position [301, 0]
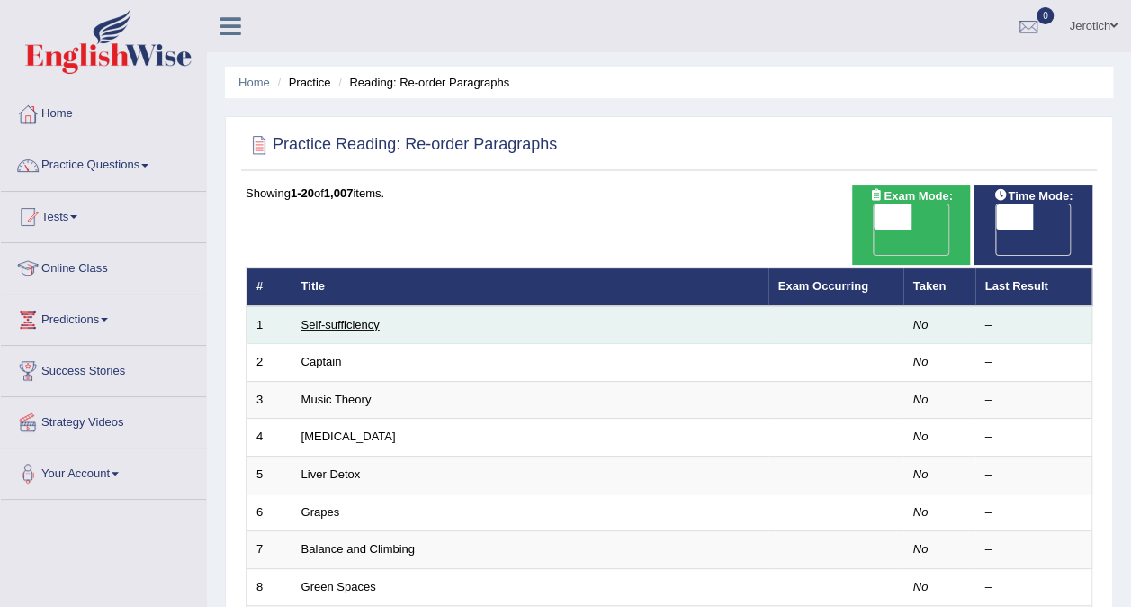
click at [334, 318] on link "Self-sufficiency" at bounding box center [340, 324] width 78 height 13
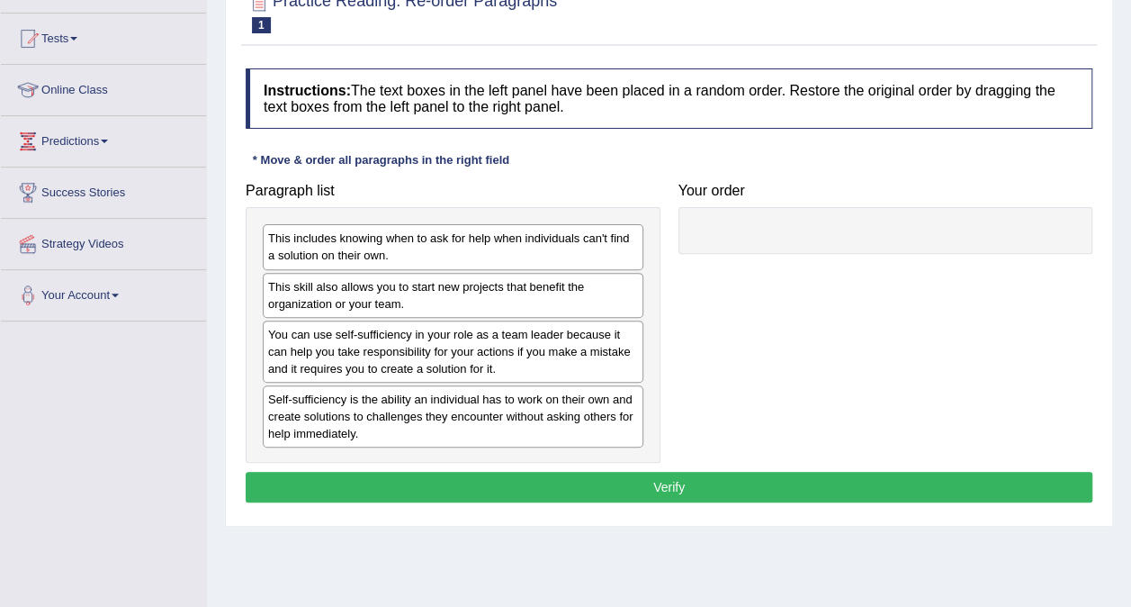
scroll to position [180, 0]
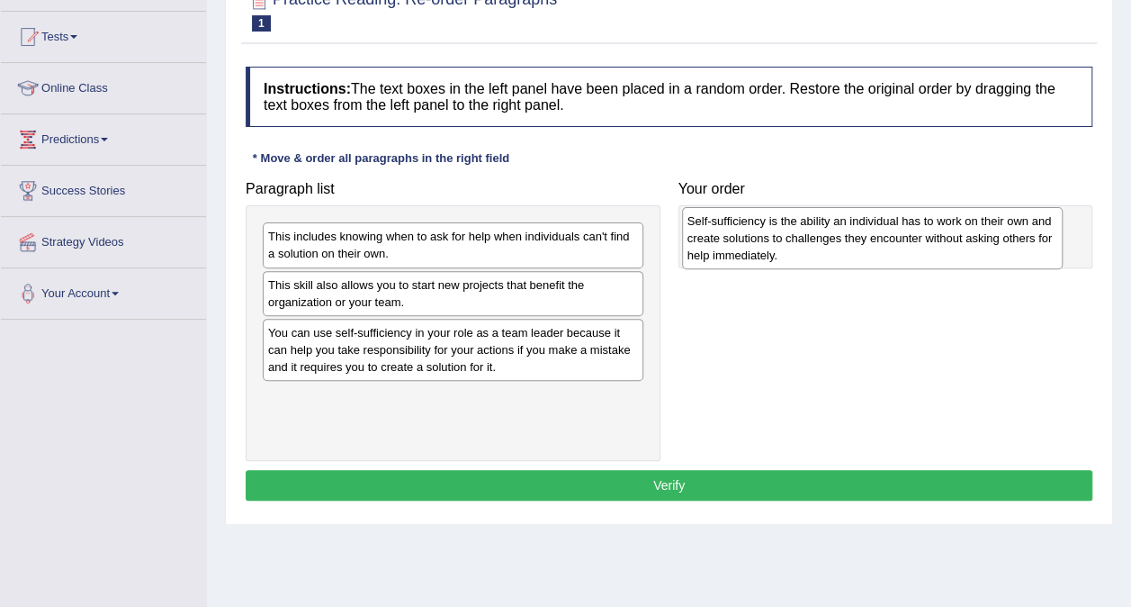
drag, startPoint x: 391, startPoint y: 400, endPoint x: 809, endPoint y: 226, distance: 452.3
click at [809, 226] on div "Self-sufficiency is the ability an individual has to work on their own and crea…" at bounding box center [872, 238] width 381 height 62
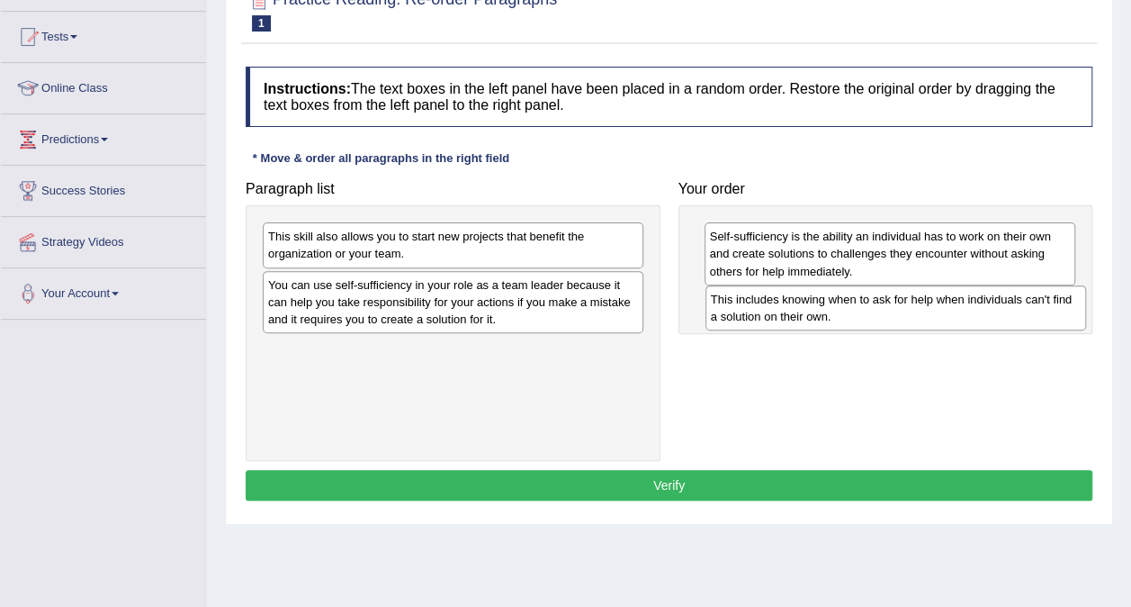
drag, startPoint x: 459, startPoint y: 252, endPoint x: 902, endPoint y: 315, distance: 447.2
click at [902, 315] on div "This includes knowing when to ask for help when individuals can't find a soluti…" at bounding box center [896, 307] width 381 height 45
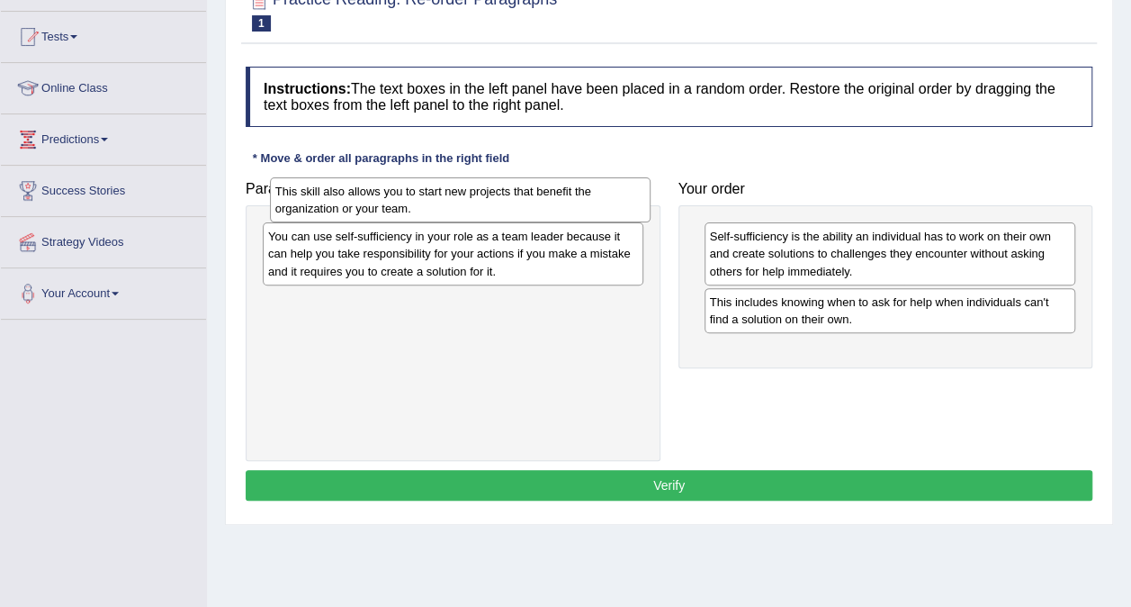
drag, startPoint x: 526, startPoint y: 236, endPoint x: 531, endPoint y: 192, distance: 44.4
click at [531, 192] on div "This skill also allows you to start new projects that benefit the organization …" at bounding box center [460, 199] width 381 height 45
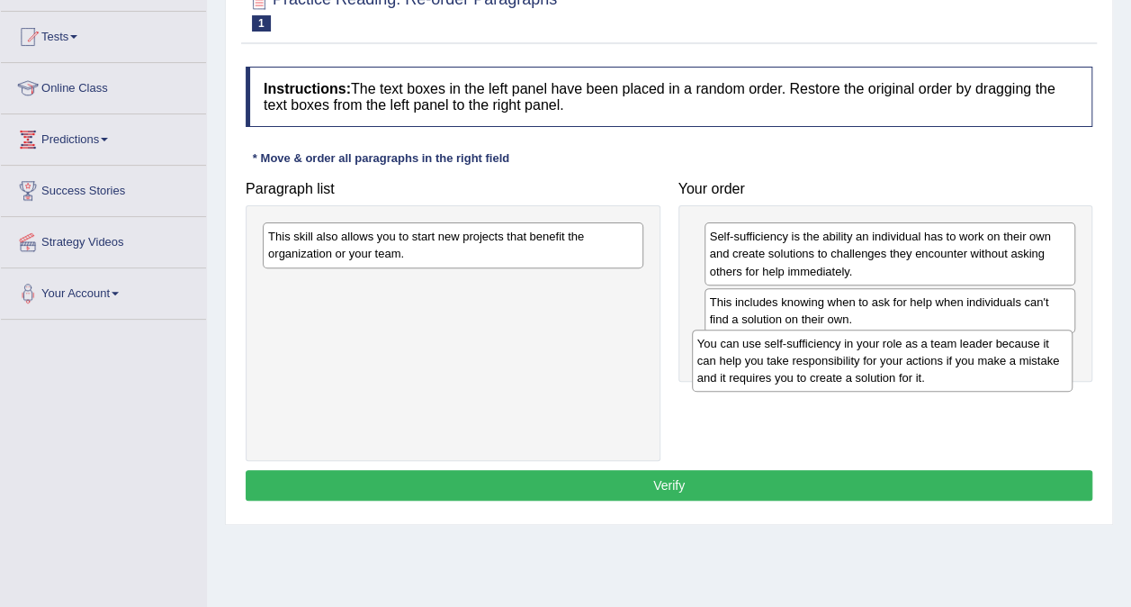
drag, startPoint x: 377, startPoint y: 228, endPoint x: 806, endPoint y: 335, distance: 442.4
click at [806, 335] on div "You can use self-sufficiency in your role as a team leader because it can help …" at bounding box center [882, 360] width 381 height 62
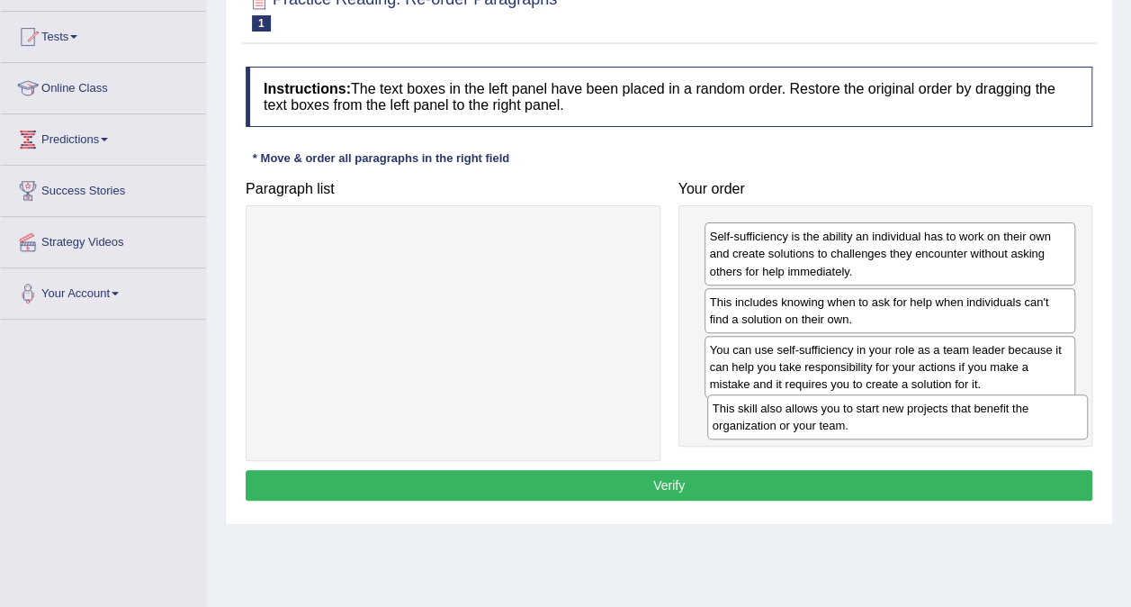
drag, startPoint x: 481, startPoint y: 253, endPoint x: 925, endPoint y: 425, distance: 476.7
click at [925, 425] on div "This skill also allows you to start new projects that benefit the organization …" at bounding box center [897, 416] width 381 height 45
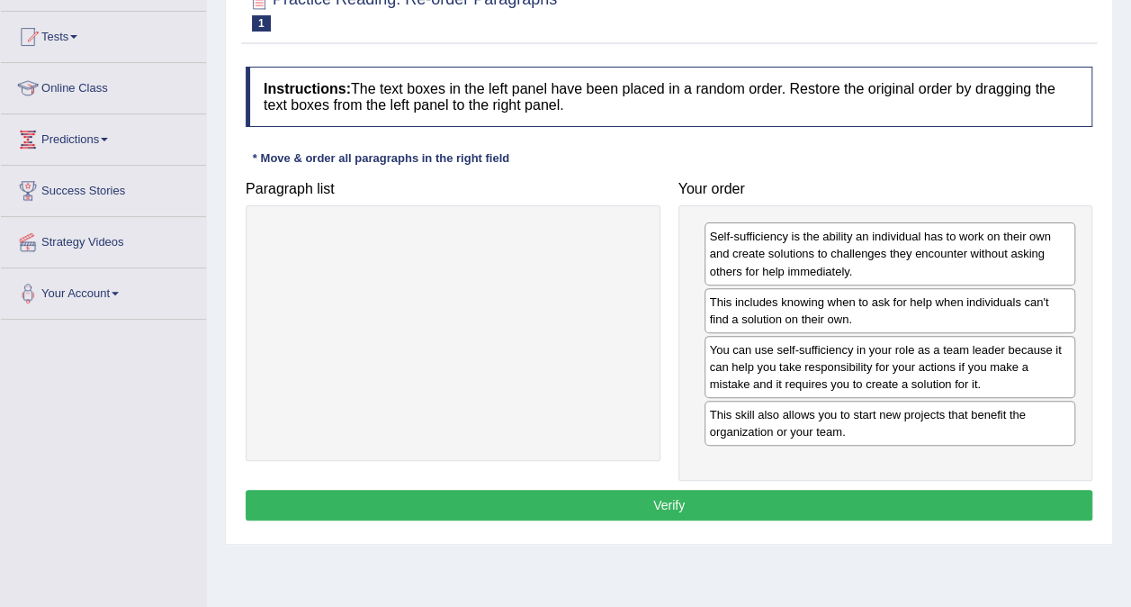
click at [670, 503] on button "Verify" at bounding box center [669, 505] width 847 height 31
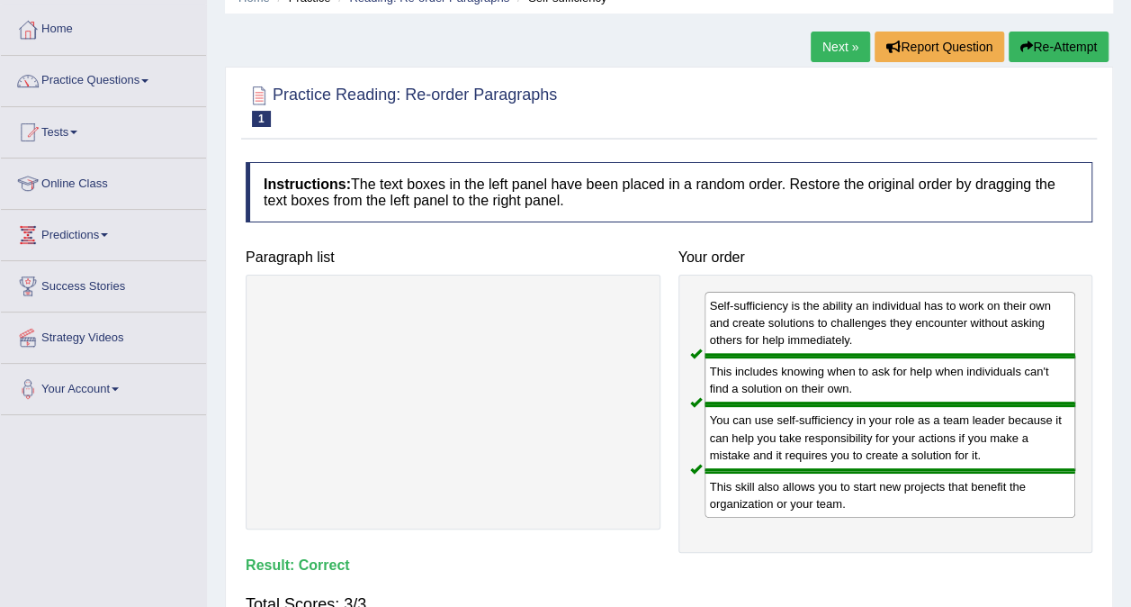
scroll to position [72, 0]
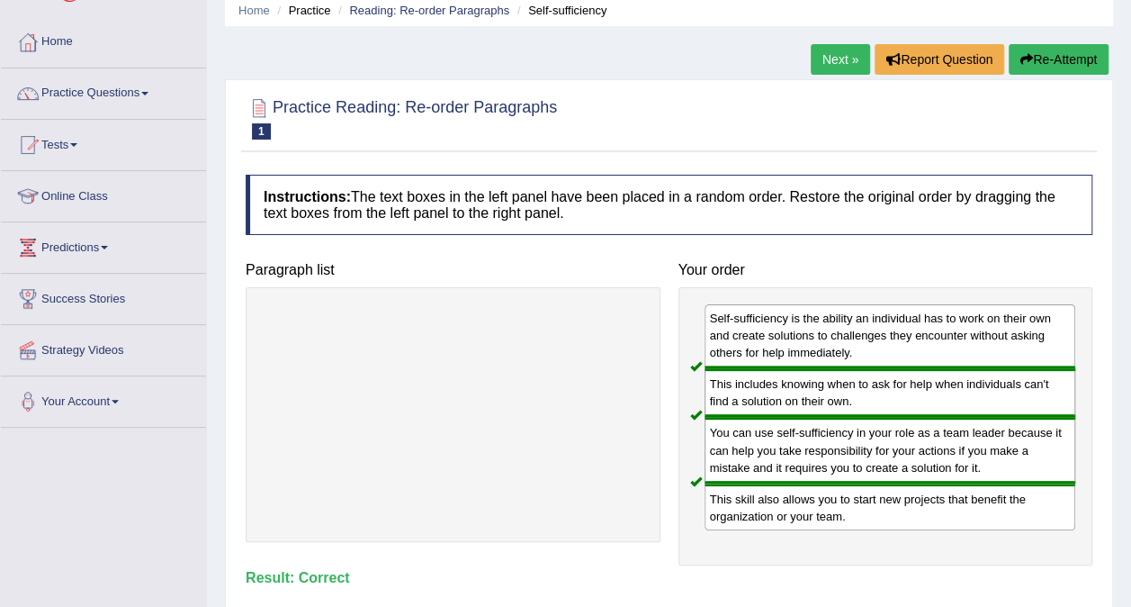
click at [835, 59] on link "Next »" at bounding box center [840, 59] width 59 height 31
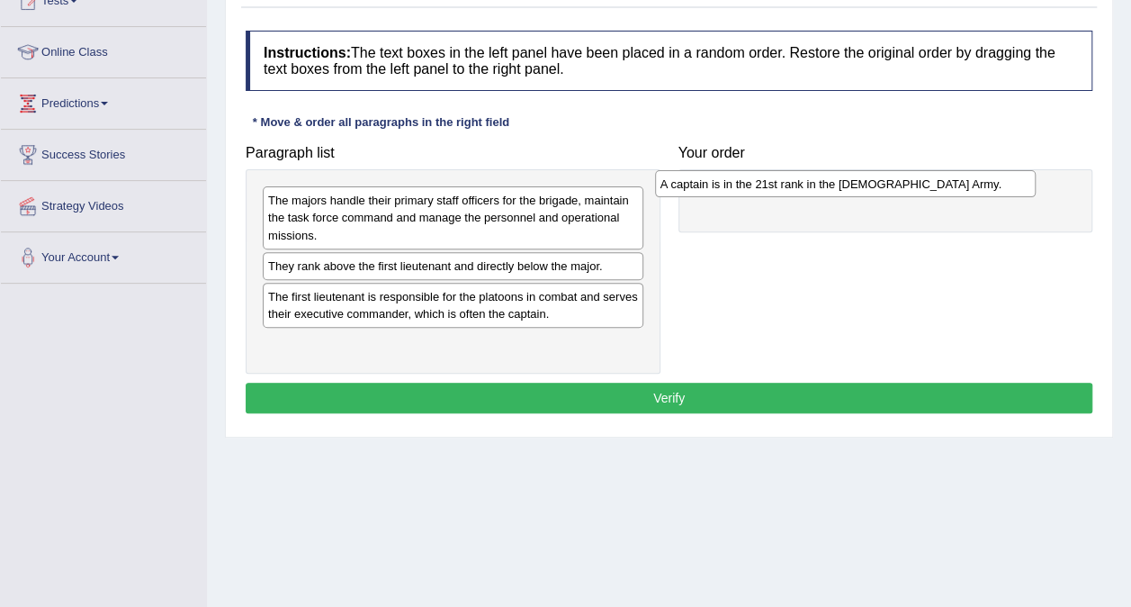
drag, startPoint x: 334, startPoint y: 270, endPoint x: 735, endPoint y: 189, distance: 409.5
click at [735, 189] on div "A captain is in the 21st rank in the US Army." at bounding box center [845, 183] width 381 height 27
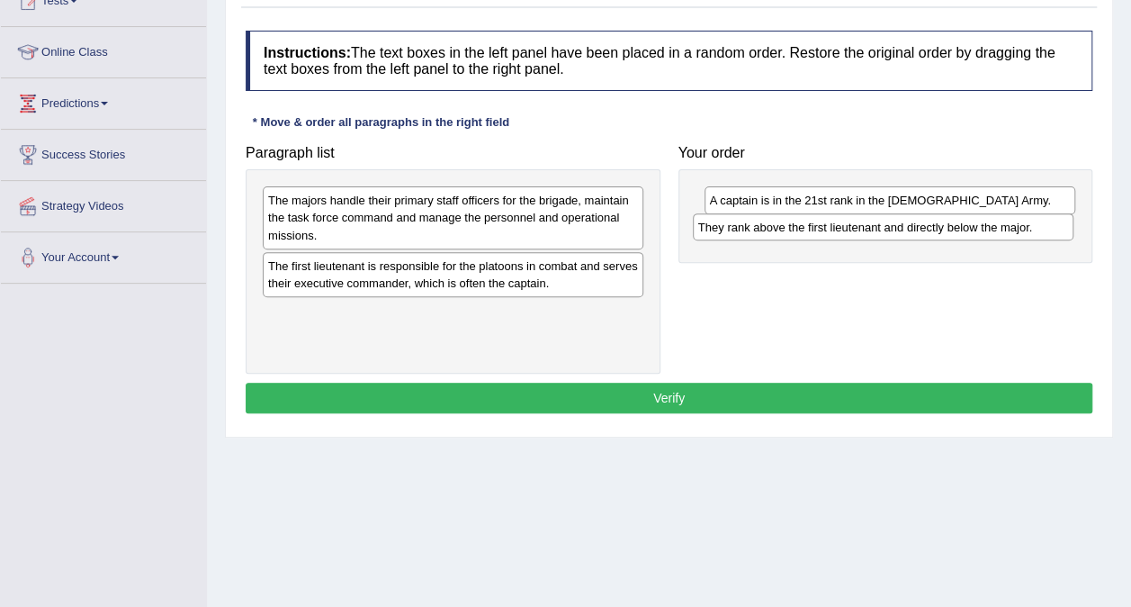
drag, startPoint x: 434, startPoint y: 274, endPoint x: 864, endPoint y: 237, distance: 431.8
click at [864, 237] on div "They rank above the first lieutenant and directly below the major." at bounding box center [883, 226] width 381 height 27
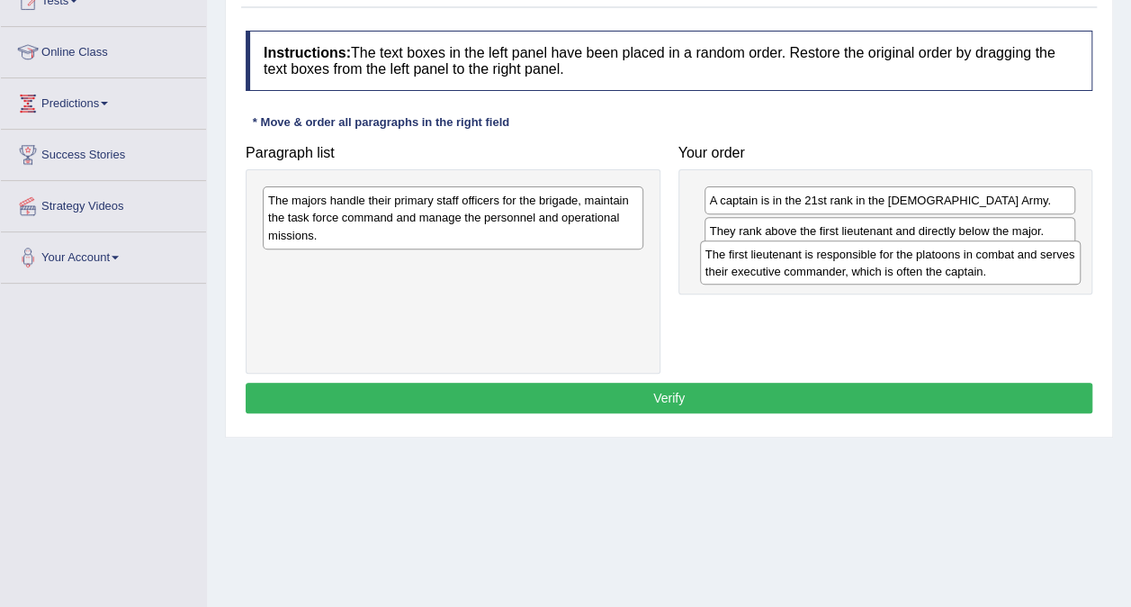
drag, startPoint x: 463, startPoint y: 274, endPoint x: 900, endPoint y: 263, distance: 437.5
click at [900, 263] on div "The first lieutenant is responsible for the platoons in combat and serves their…" at bounding box center [890, 262] width 381 height 45
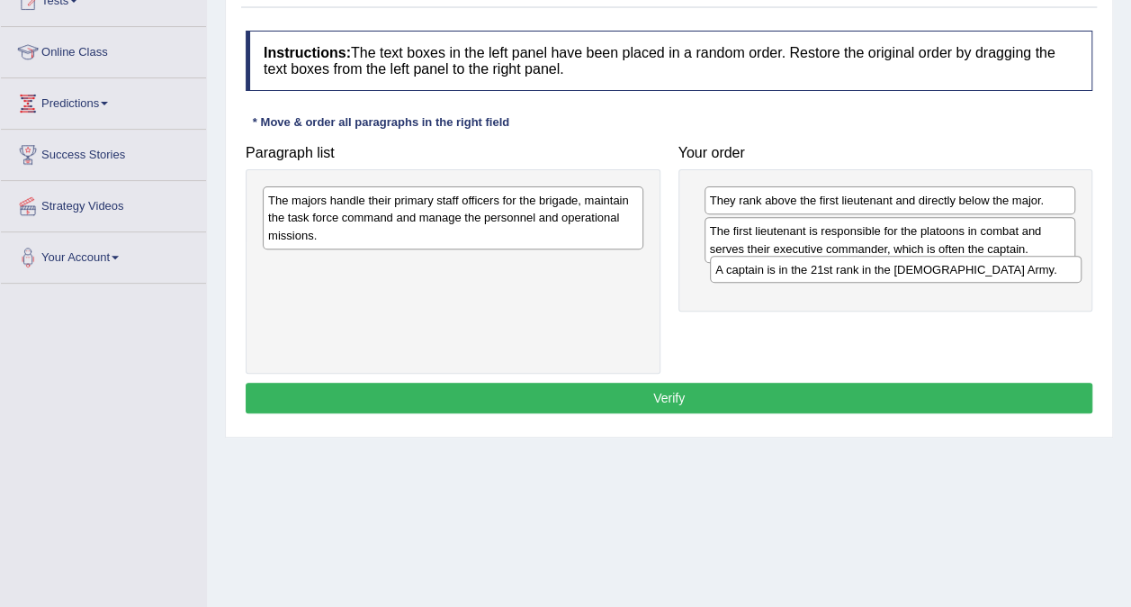
drag, startPoint x: 850, startPoint y: 201, endPoint x: 856, endPoint y: 270, distance: 69.6
click at [856, 270] on div "A captain is in the 21st rank in the US Army." at bounding box center [896, 269] width 372 height 27
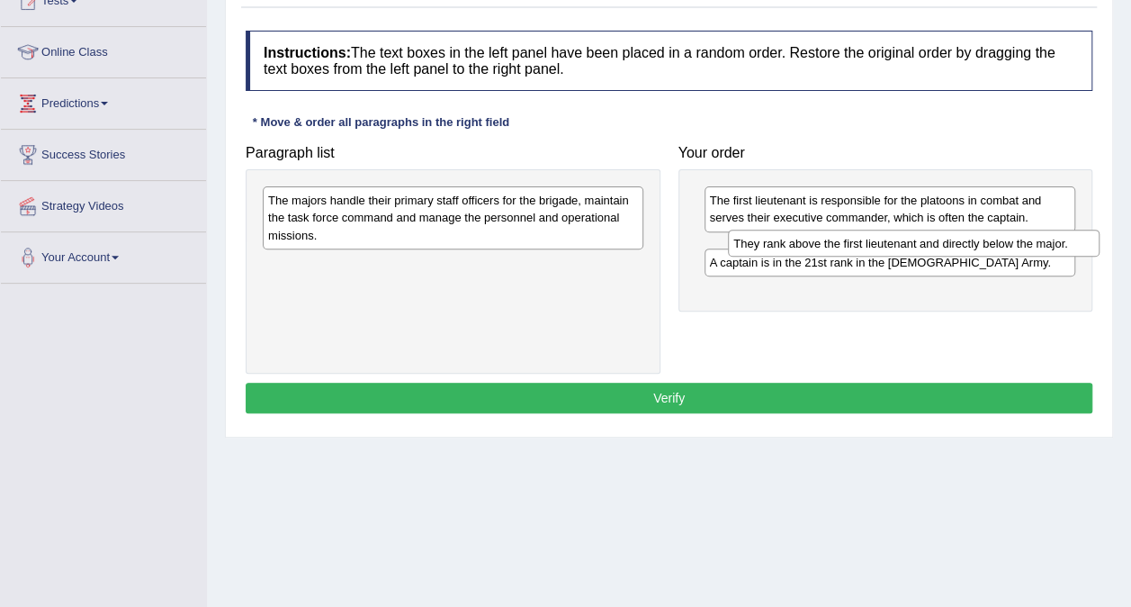
drag, startPoint x: 782, startPoint y: 200, endPoint x: 805, endPoint y: 243, distance: 49.1
click at [805, 243] on div "They rank above the first lieutenant and directly below the major." at bounding box center [914, 242] width 372 height 27
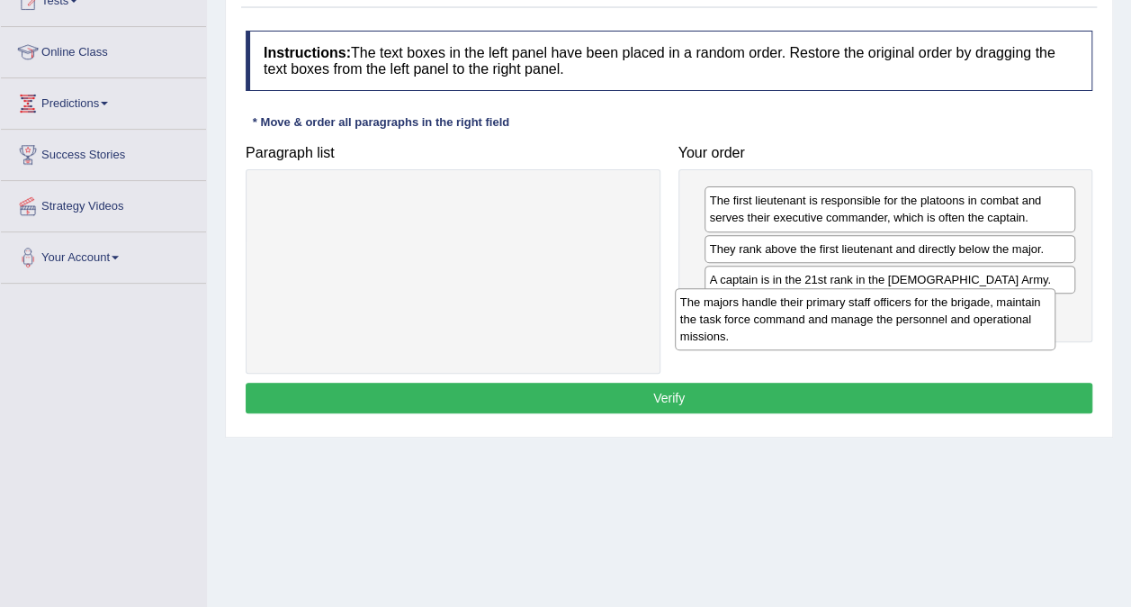
drag, startPoint x: 518, startPoint y: 193, endPoint x: 938, endPoint y: 294, distance: 431.5
click at [938, 294] on div "The majors handle their primary staff officers for the brigade, maintain the ta…" at bounding box center [865, 319] width 381 height 62
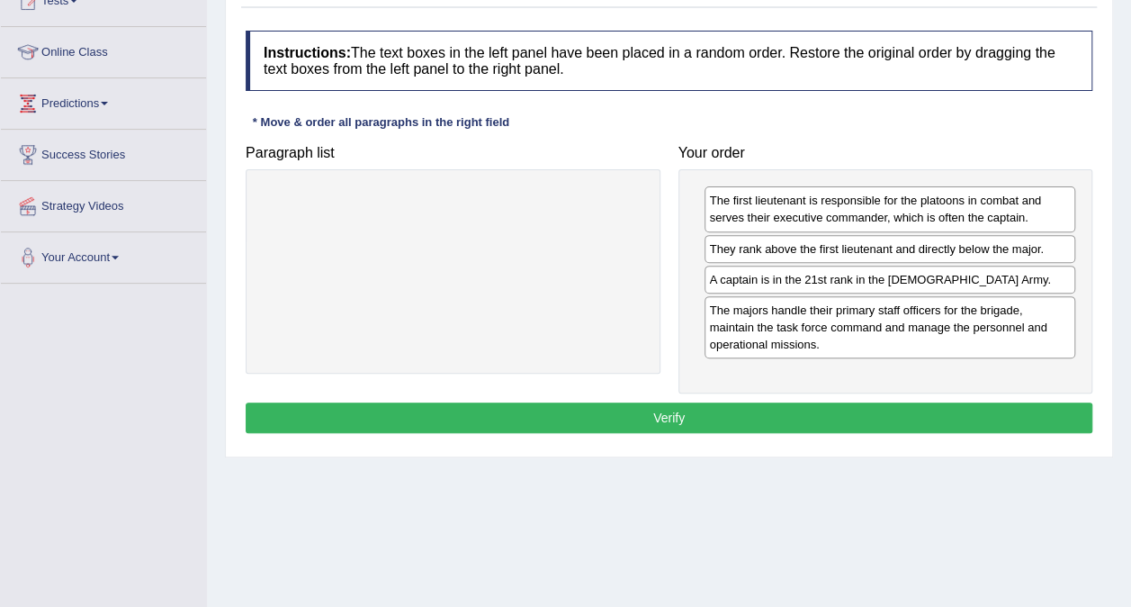
click at [653, 422] on button "Verify" at bounding box center [669, 417] width 847 height 31
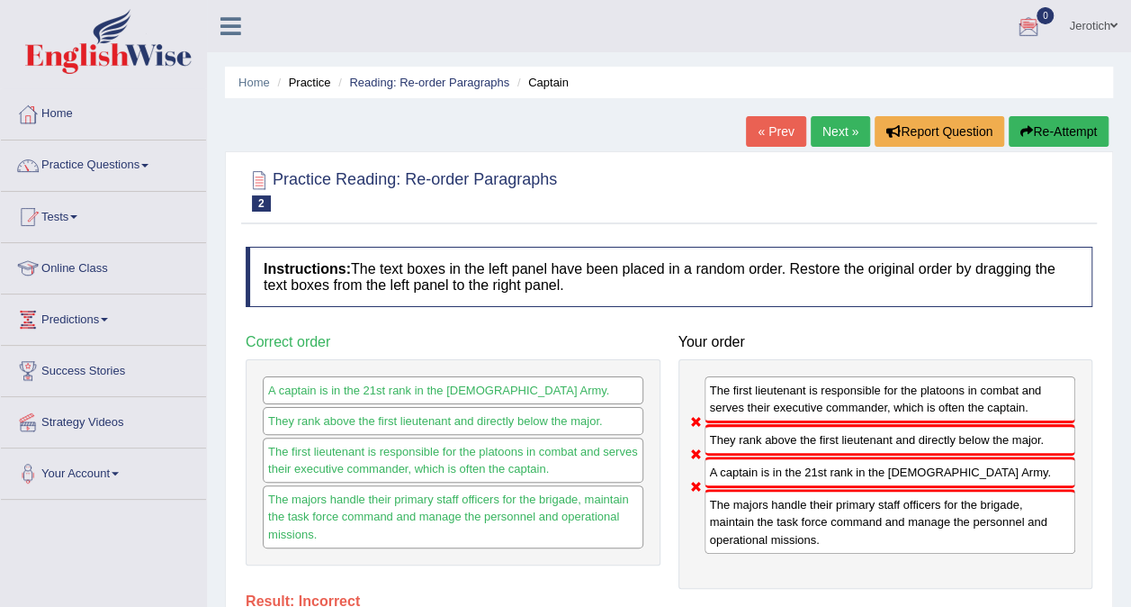
click at [774, 130] on link "« Prev" at bounding box center [775, 131] width 59 height 31
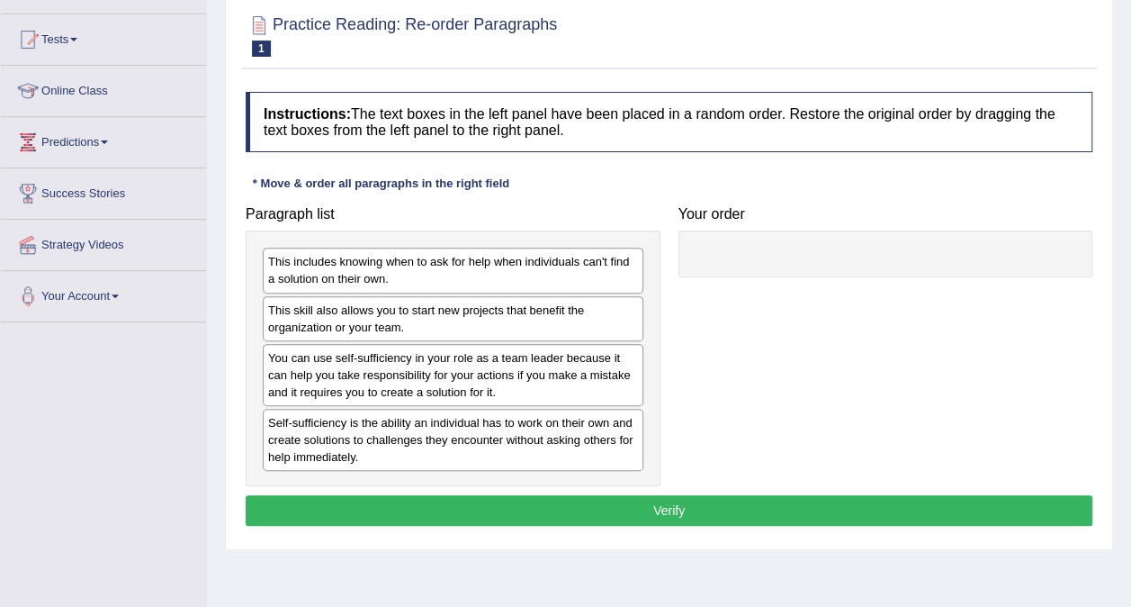
scroll to position [180, 0]
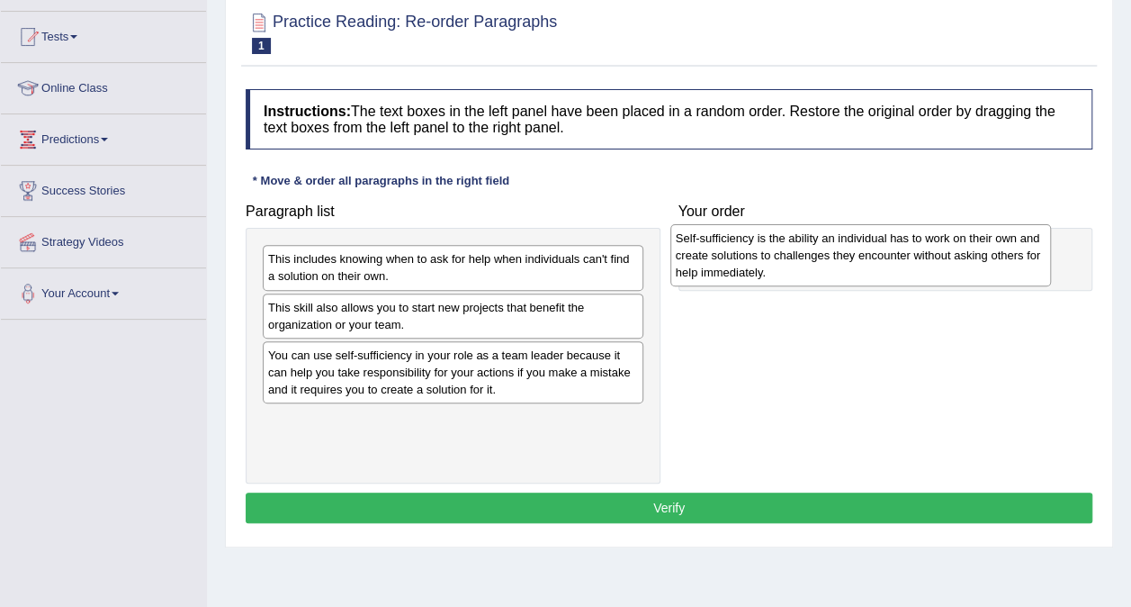
drag, startPoint x: 467, startPoint y: 419, endPoint x: 875, endPoint y: 239, distance: 445.6
click at [875, 239] on div "Self-sufficiency is the ability an individual has to work on their own and crea…" at bounding box center [860, 255] width 381 height 62
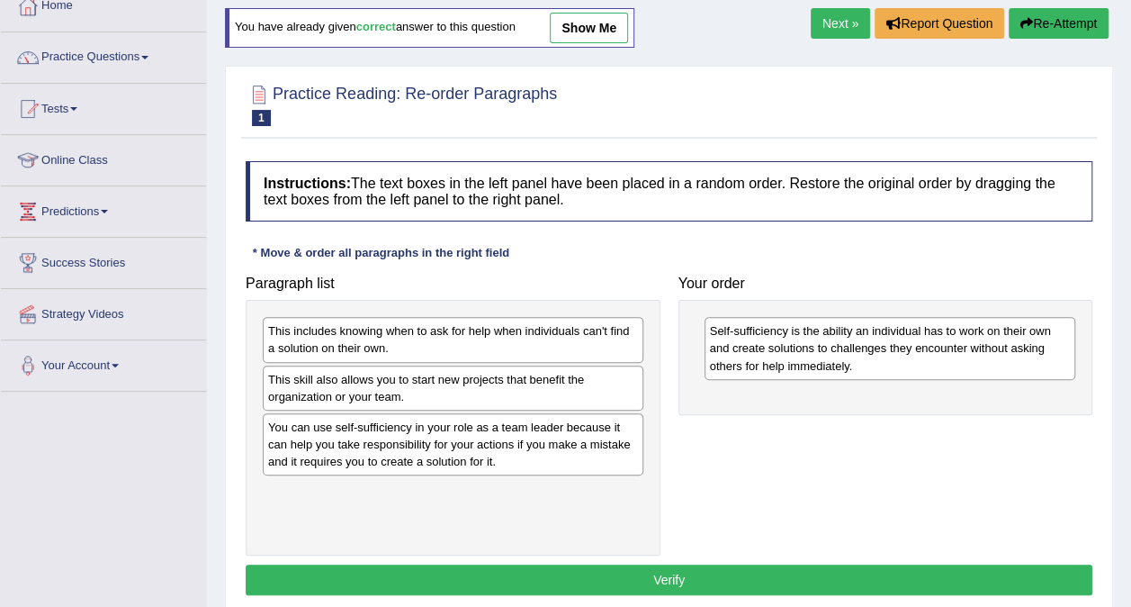
scroll to position [0, 0]
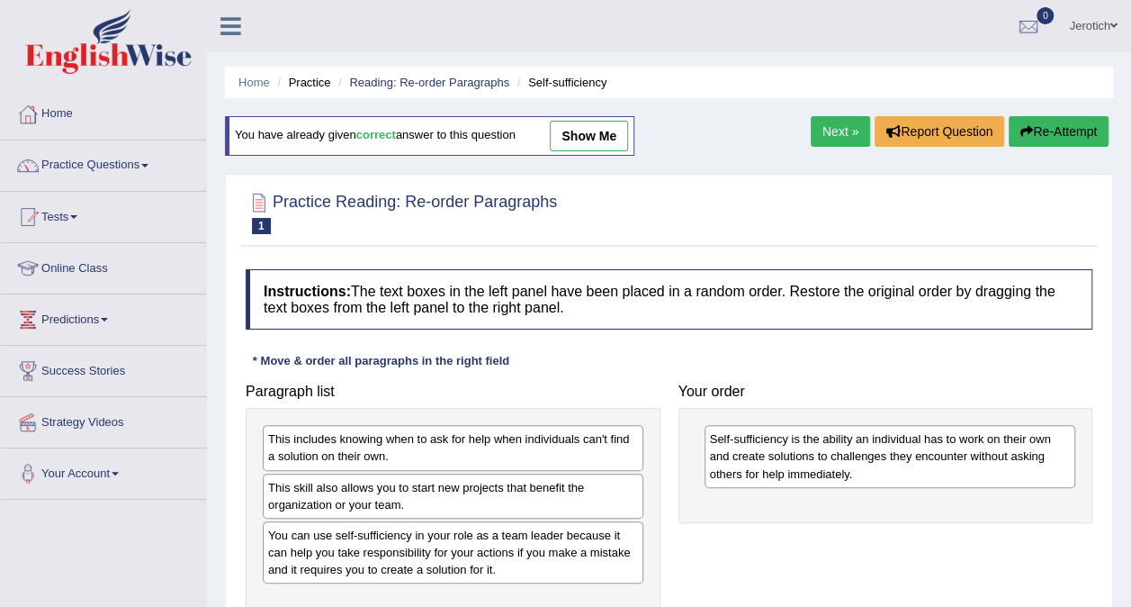
click at [844, 135] on link "Next »" at bounding box center [840, 131] width 59 height 31
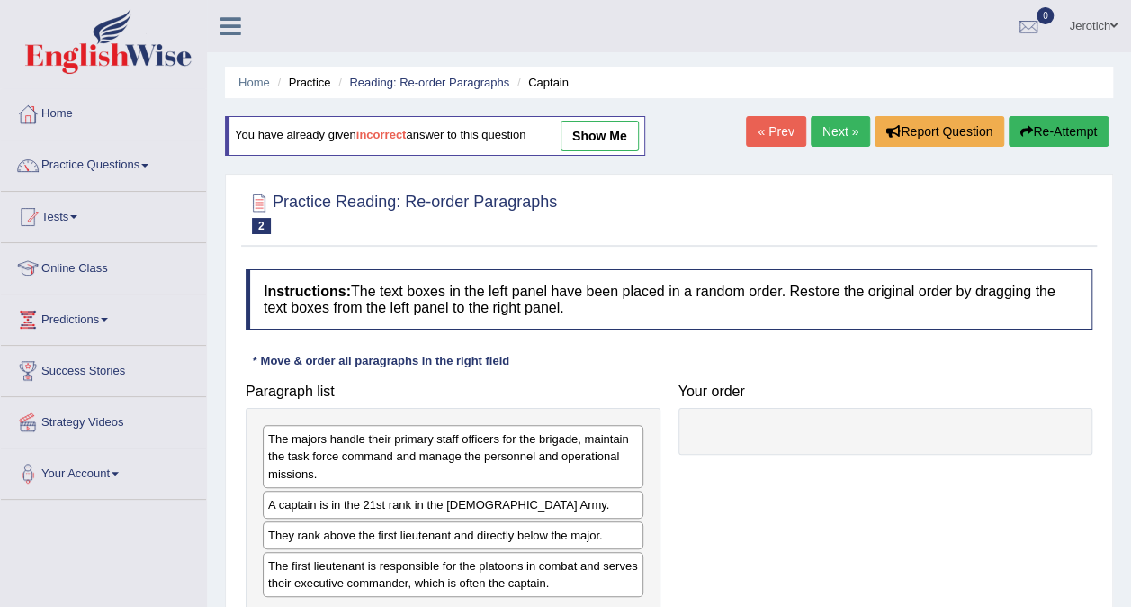
click at [1057, 130] on button "Re-Attempt" at bounding box center [1059, 131] width 100 height 31
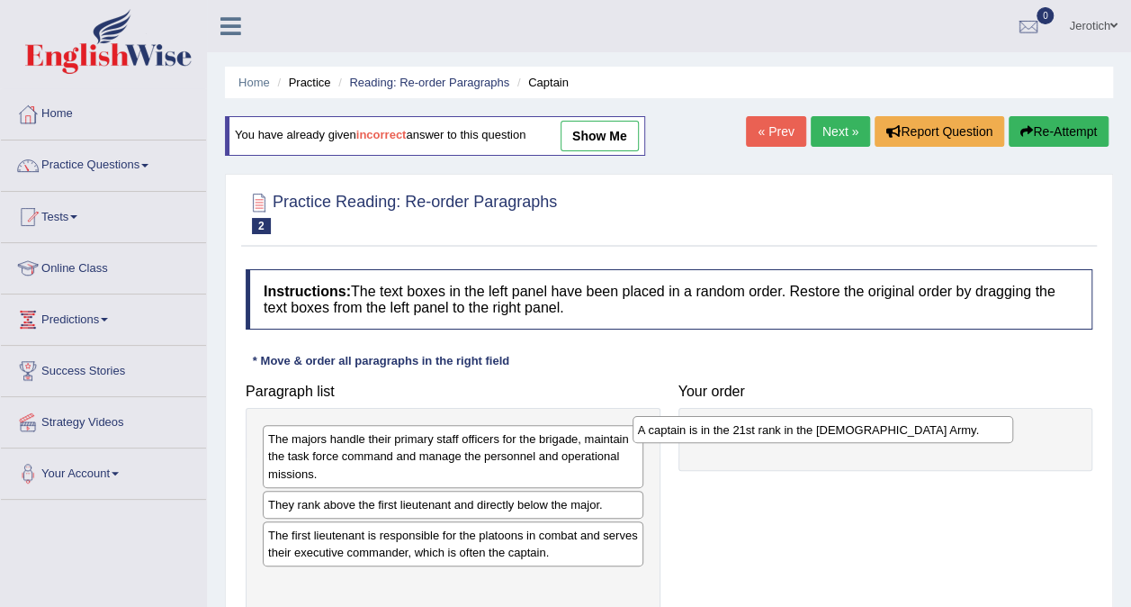
drag, startPoint x: 385, startPoint y: 510, endPoint x: 781, endPoint y: 437, distance: 402.6
click at [781, 437] on div "A captain is in the 21st rank in the US Army." at bounding box center [823, 429] width 381 height 27
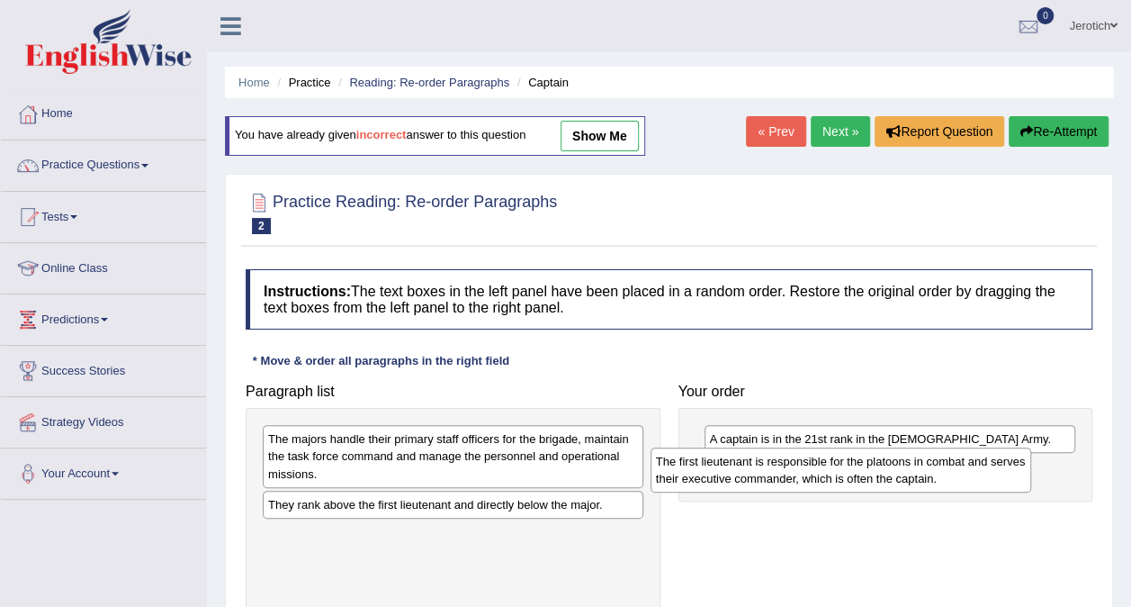
drag, startPoint x: 418, startPoint y: 551, endPoint x: 814, endPoint y: 478, distance: 401.8
click at [814, 478] on div "The first lieutenant is responsible for the platoons in combat and serves their…" at bounding box center [841, 469] width 381 height 45
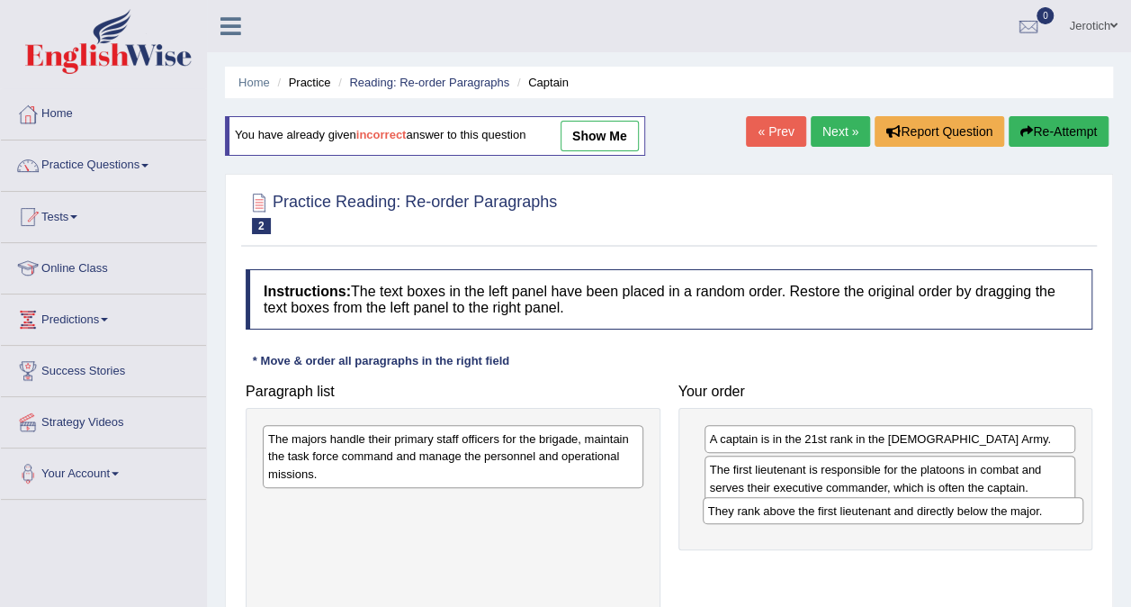
drag, startPoint x: 325, startPoint y: 496, endPoint x: 765, endPoint y: 502, distance: 440.1
click at [765, 502] on div "They rank above the first lieutenant and directly below the major." at bounding box center [893, 510] width 381 height 27
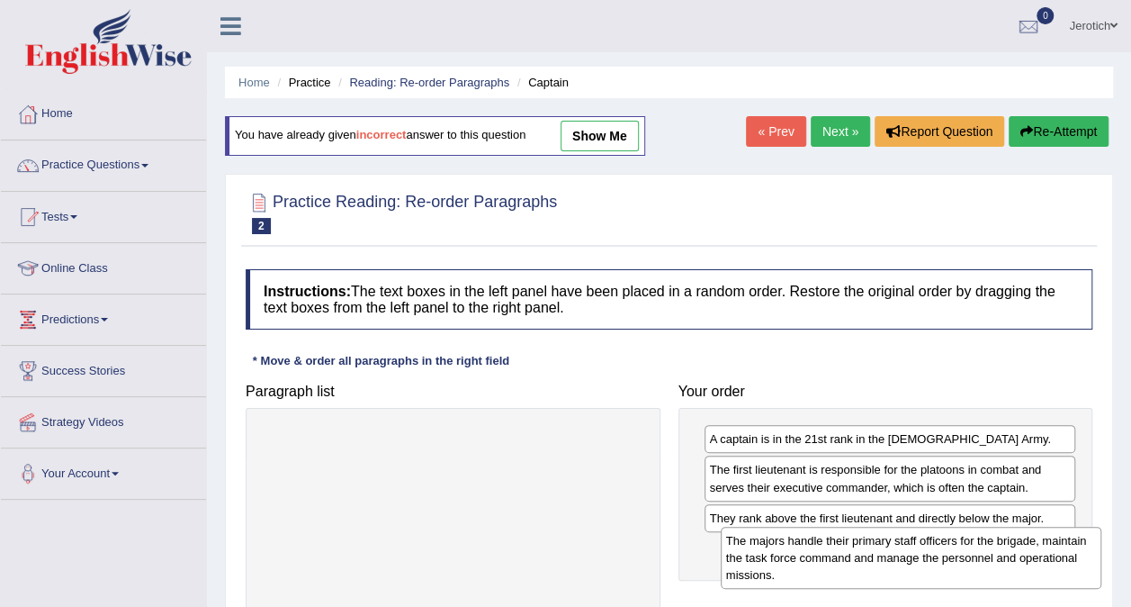
drag, startPoint x: 499, startPoint y: 478, endPoint x: 945, endPoint y: 576, distance: 457.0
click at [945, 576] on div "The majors handle their primary staff officers for the brigade, maintain the ta…" at bounding box center [911, 557] width 381 height 62
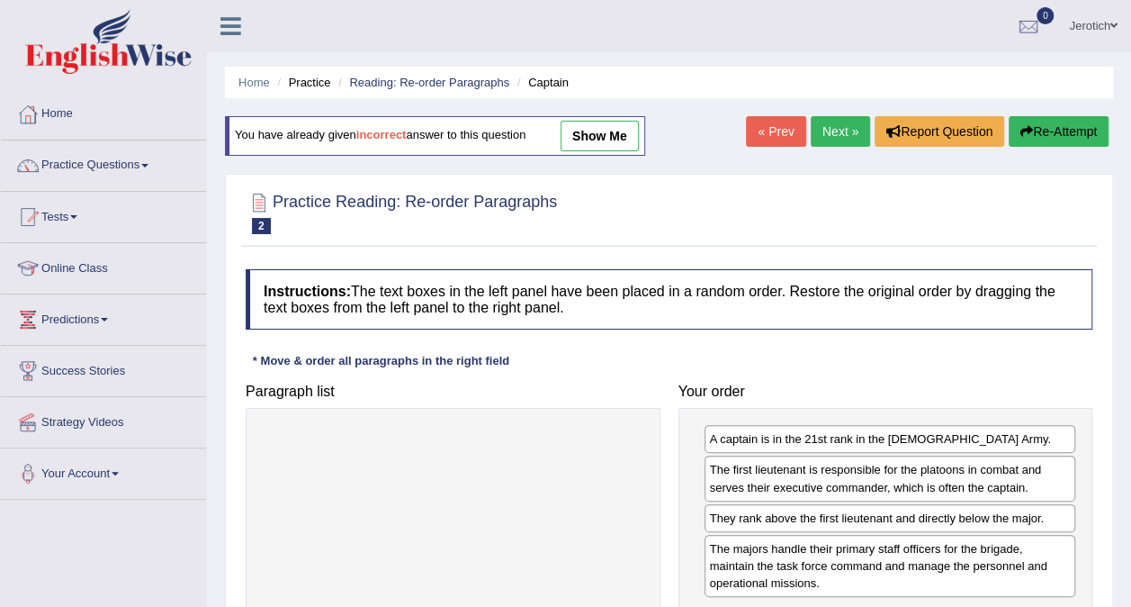
click at [840, 139] on link "Next »" at bounding box center [840, 131] width 59 height 31
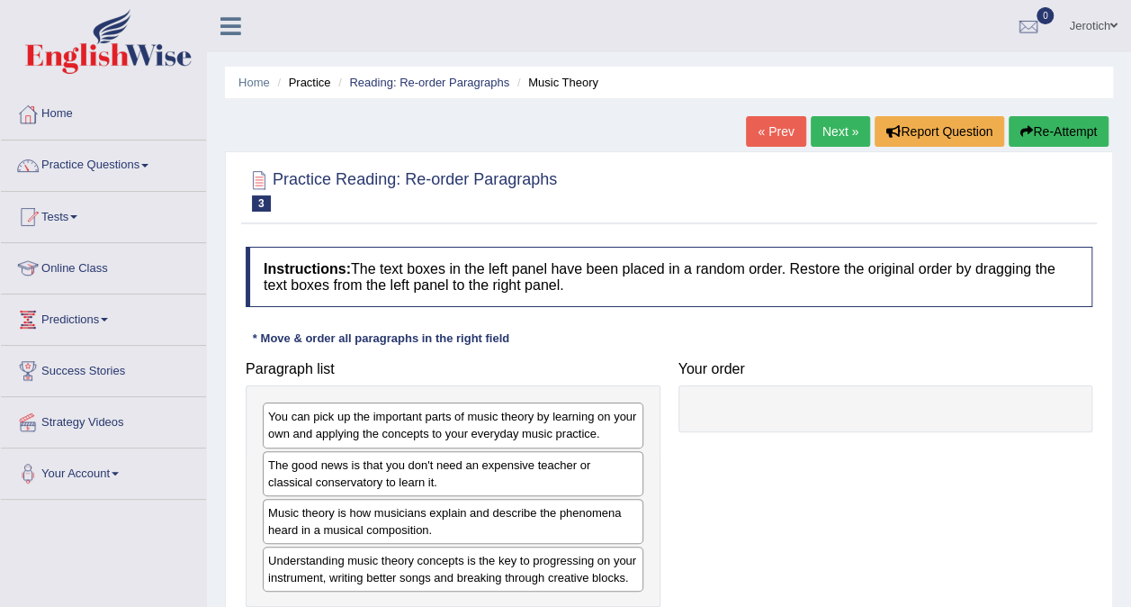
click at [796, 126] on link "« Prev" at bounding box center [775, 131] width 59 height 31
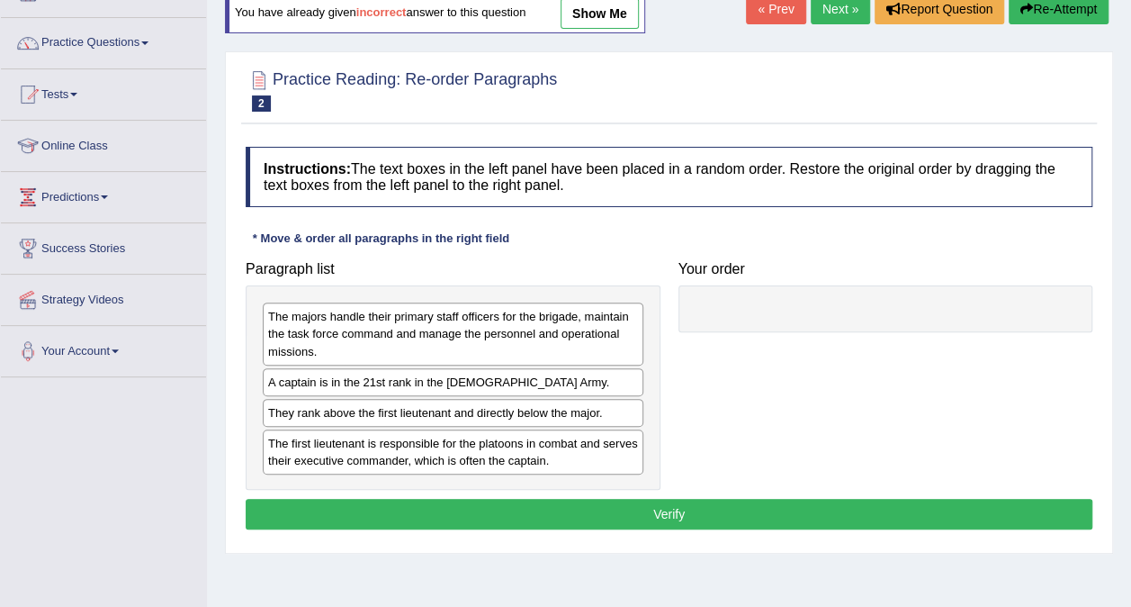
scroll to position [144, 0]
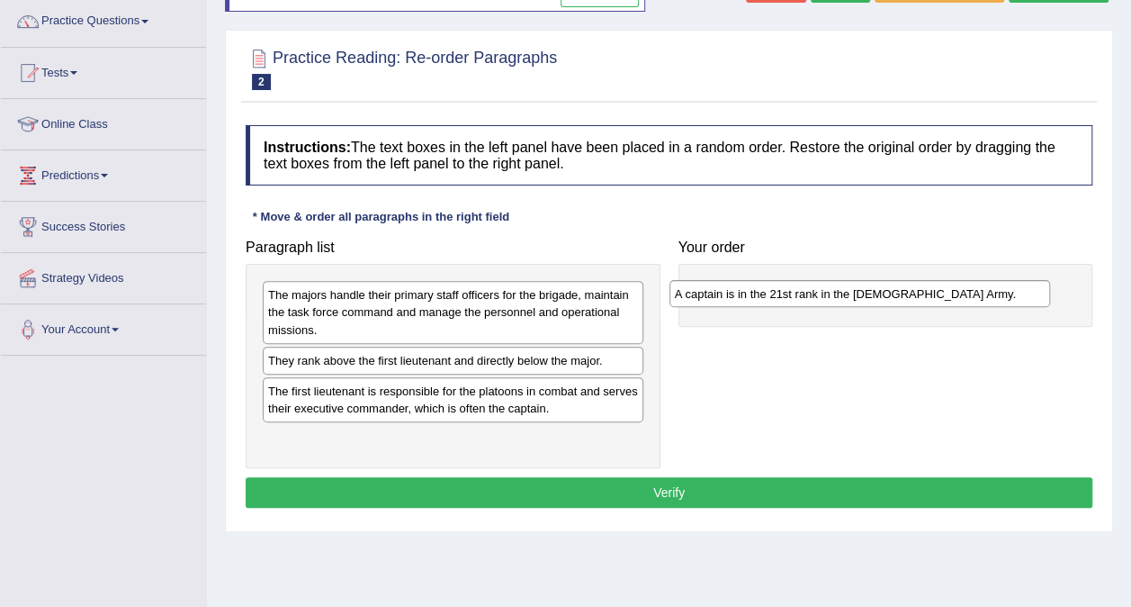
drag, startPoint x: 472, startPoint y: 366, endPoint x: 879, endPoint y: 301, distance: 412.1
click at [879, 301] on div "A captain is in the 21st rank in the [DEMOGRAPHIC_DATA] Army." at bounding box center [860, 293] width 381 height 27
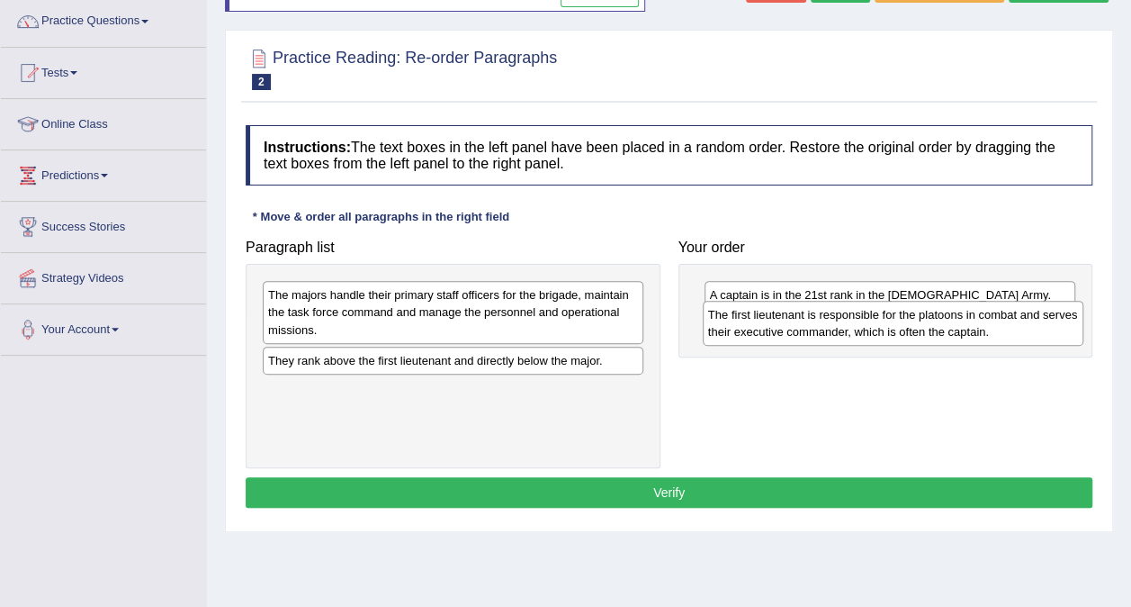
drag, startPoint x: 365, startPoint y: 400, endPoint x: 805, endPoint y: 325, distance: 446.4
click at [805, 325] on div "The first lieutenant is responsible for the platoons in combat and serves their…" at bounding box center [893, 323] width 381 height 45
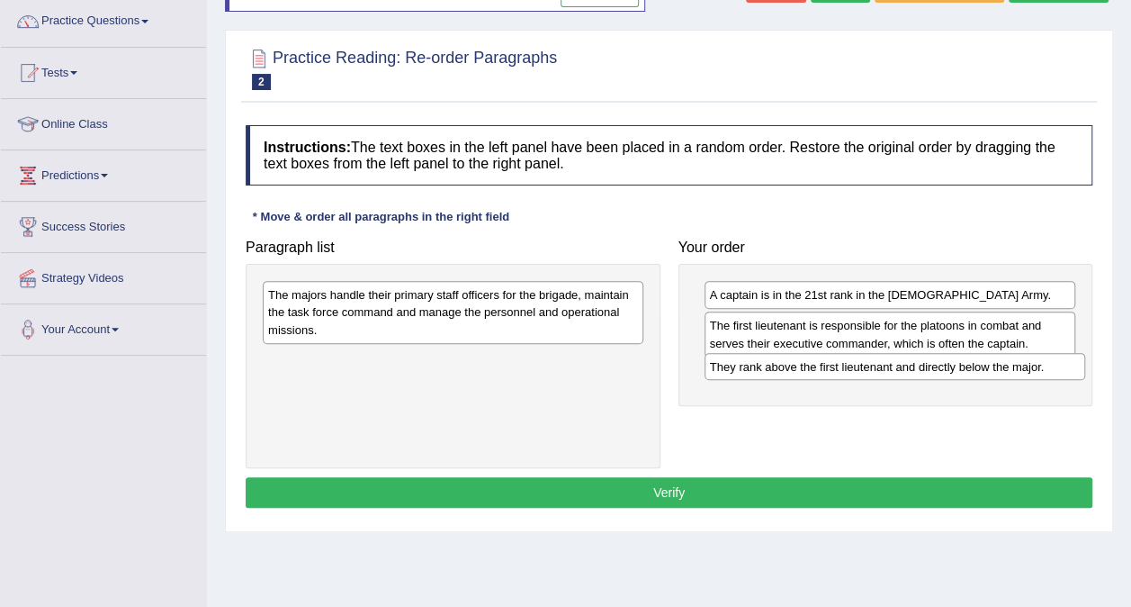
drag, startPoint x: 431, startPoint y: 354, endPoint x: 873, endPoint y: 361, distance: 441.9
click at [873, 361] on div "They rank above the first lieutenant and directly below the major." at bounding box center [895, 366] width 381 height 27
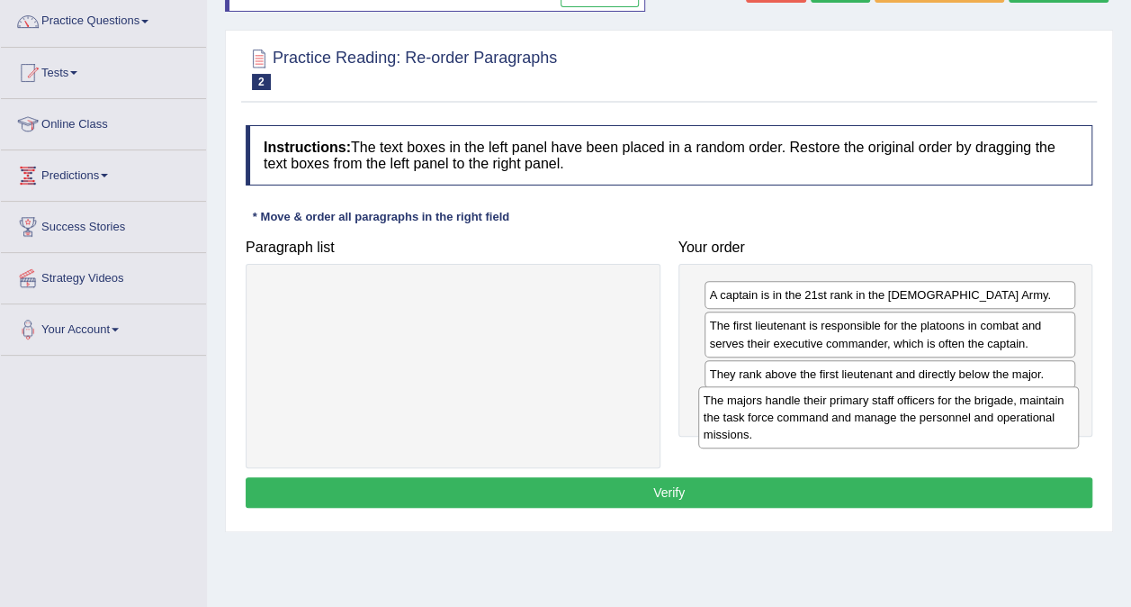
drag, startPoint x: 482, startPoint y: 302, endPoint x: 918, endPoint y: 406, distance: 447.7
click at [918, 406] on div "The majors handle their primary staff officers for the brigade, maintain the ta…" at bounding box center [888, 417] width 381 height 62
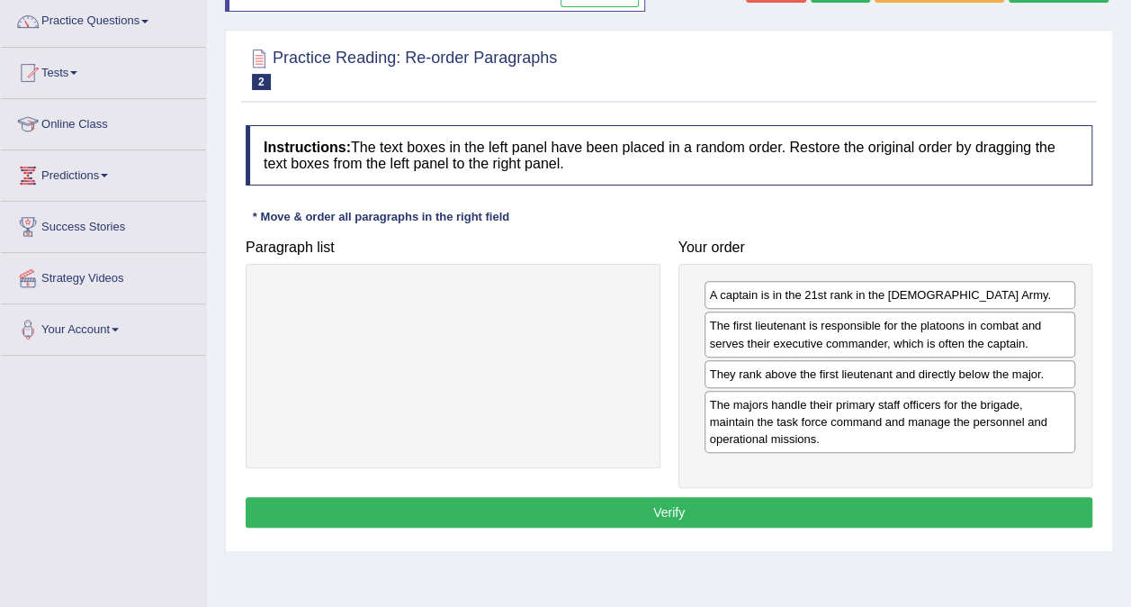
click at [700, 511] on button "Verify" at bounding box center [669, 512] width 847 height 31
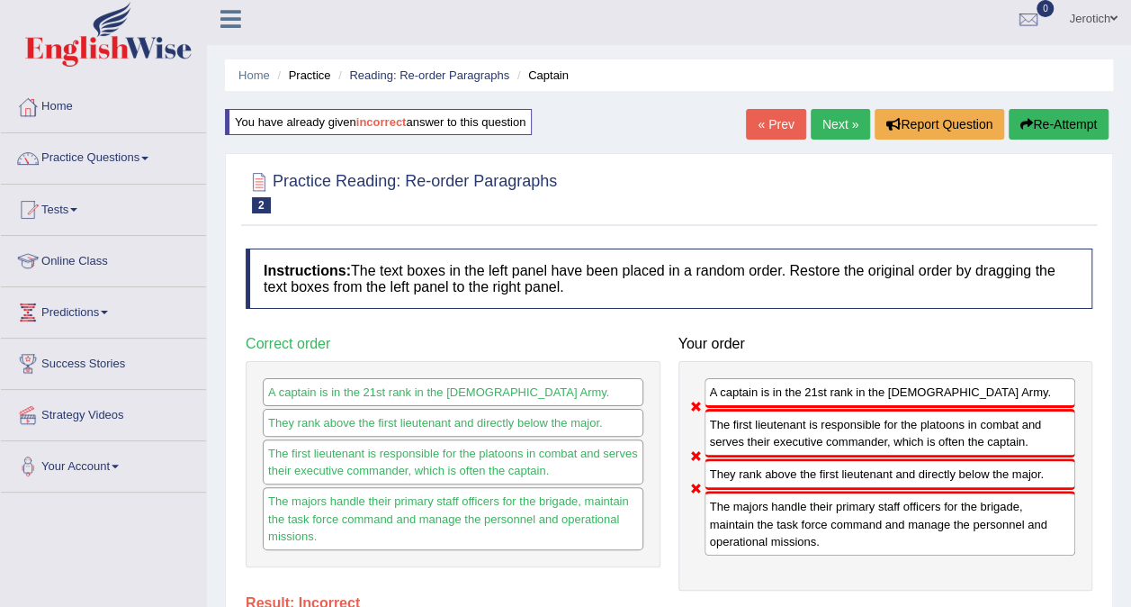
scroll to position [0, 0]
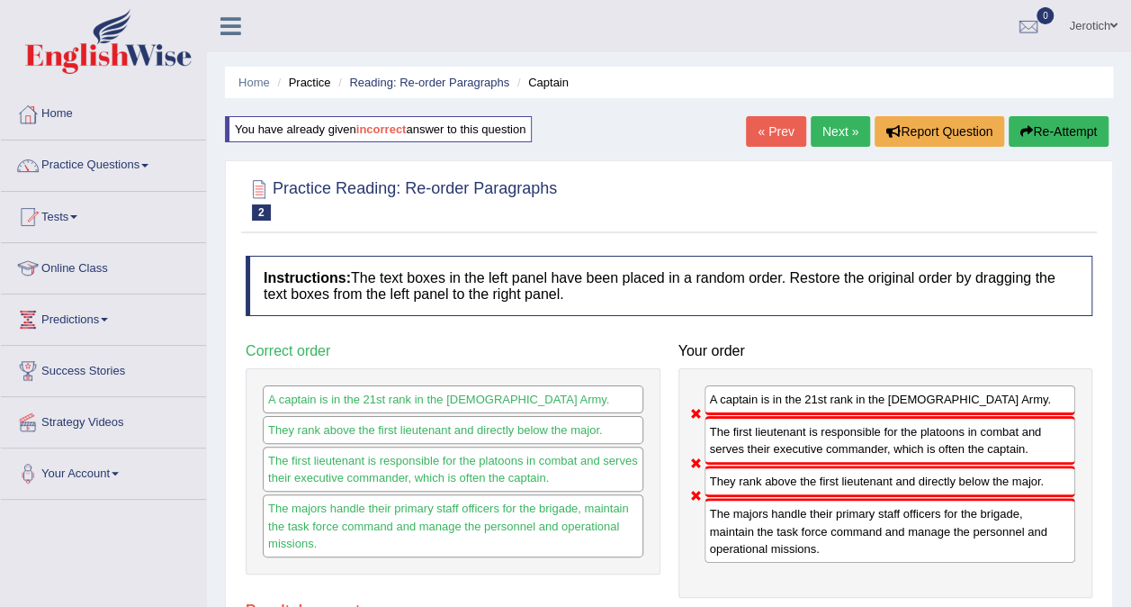
click at [1055, 131] on button "Re-Attempt" at bounding box center [1059, 131] width 100 height 31
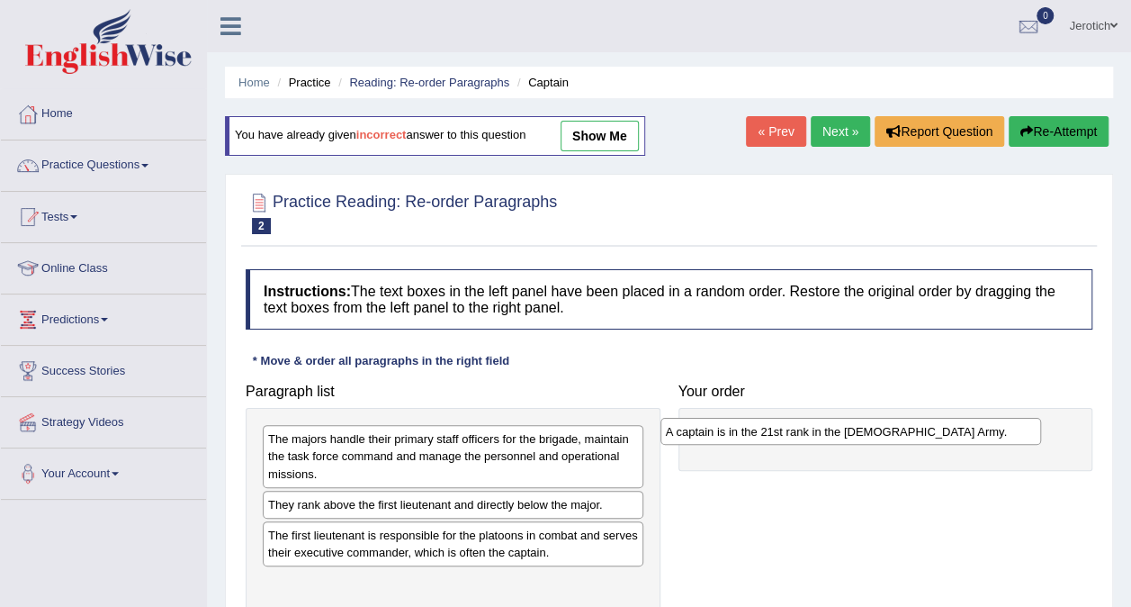
drag, startPoint x: 464, startPoint y: 509, endPoint x: 871, endPoint y: 437, distance: 413.1
click at [871, 437] on div "A captain is in the 21st rank in the US Army." at bounding box center [851, 431] width 381 height 27
click at [476, 521] on div "The first lieutenant is responsible for the platoons in combat and serves their…" at bounding box center [453, 543] width 381 height 45
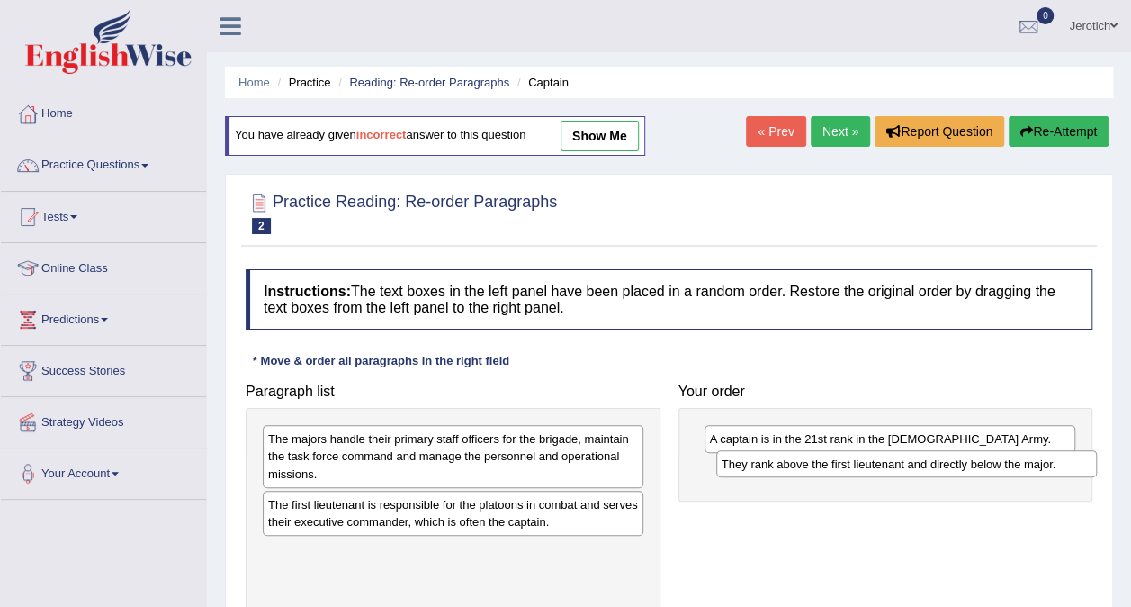
drag, startPoint x: 502, startPoint y: 513, endPoint x: 968, endPoint y: 473, distance: 467.9
click at [968, 473] on div "They rank above the first lieutenant and directly below the major." at bounding box center [906, 463] width 381 height 27
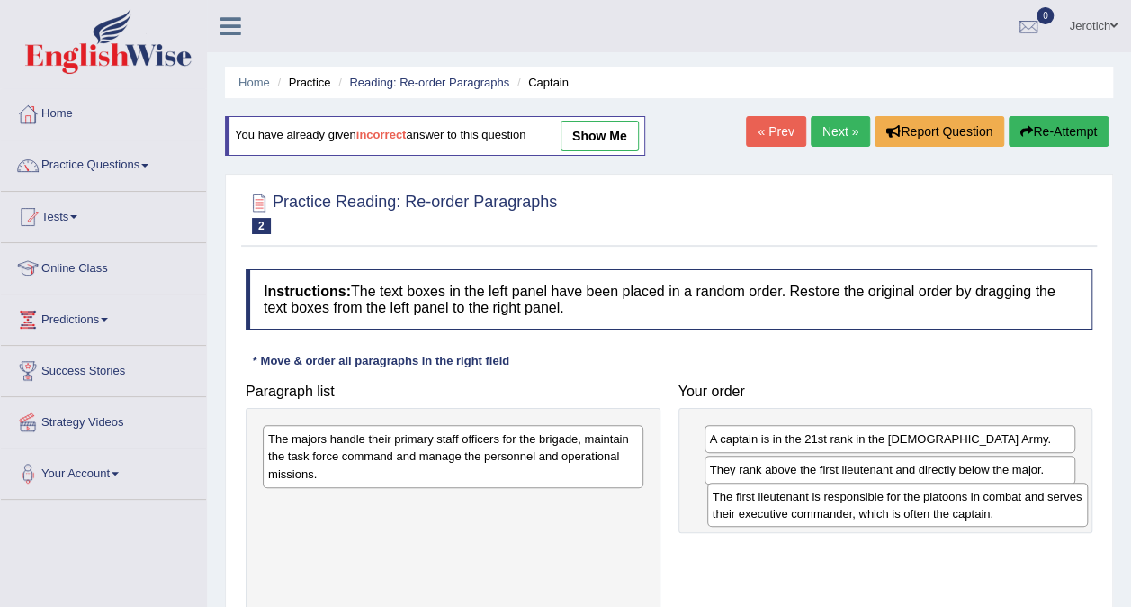
drag, startPoint x: 476, startPoint y: 520, endPoint x: 920, endPoint y: 513, distance: 443.7
click at [920, 513] on div "The first lieutenant is responsible for the platoons in combat and serves their…" at bounding box center [897, 504] width 381 height 45
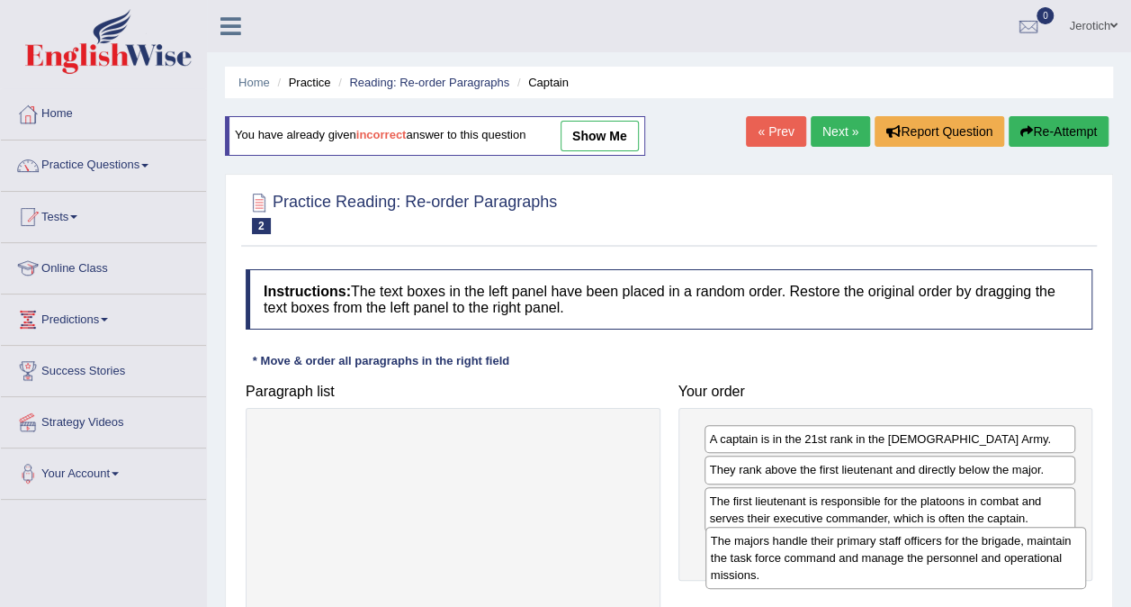
drag, startPoint x: 499, startPoint y: 442, endPoint x: 940, endPoint y: 544, distance: 453.4
click at [940, 544] on div "The majors handle their primary staff officers for the brigade, maintain the ta…" at bounding box center [896, 557] width 381 height 62
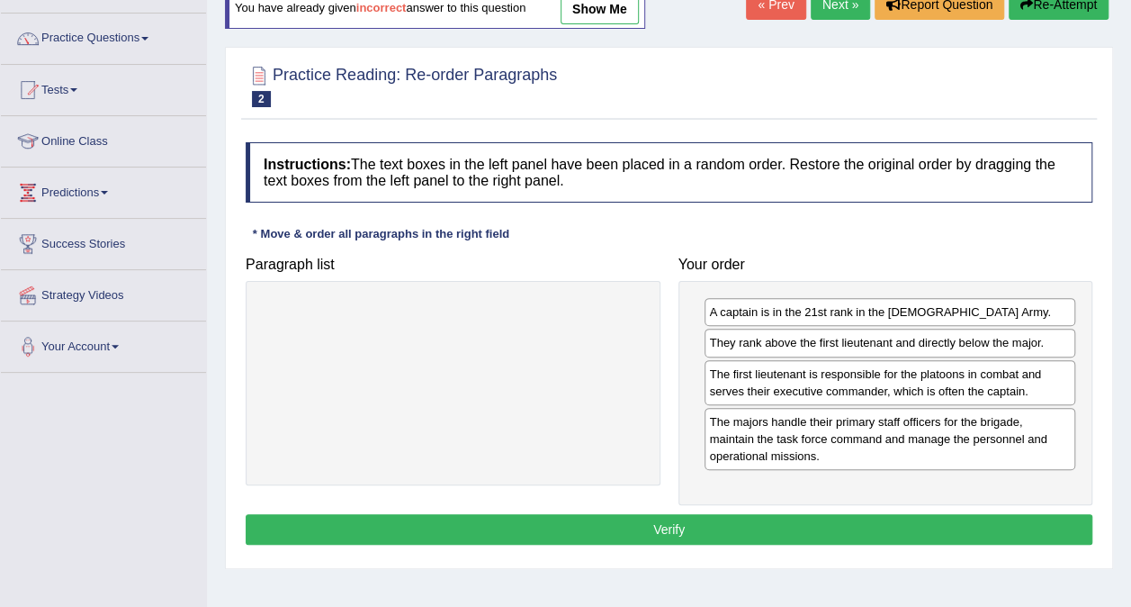
scroll to position [144, 0]
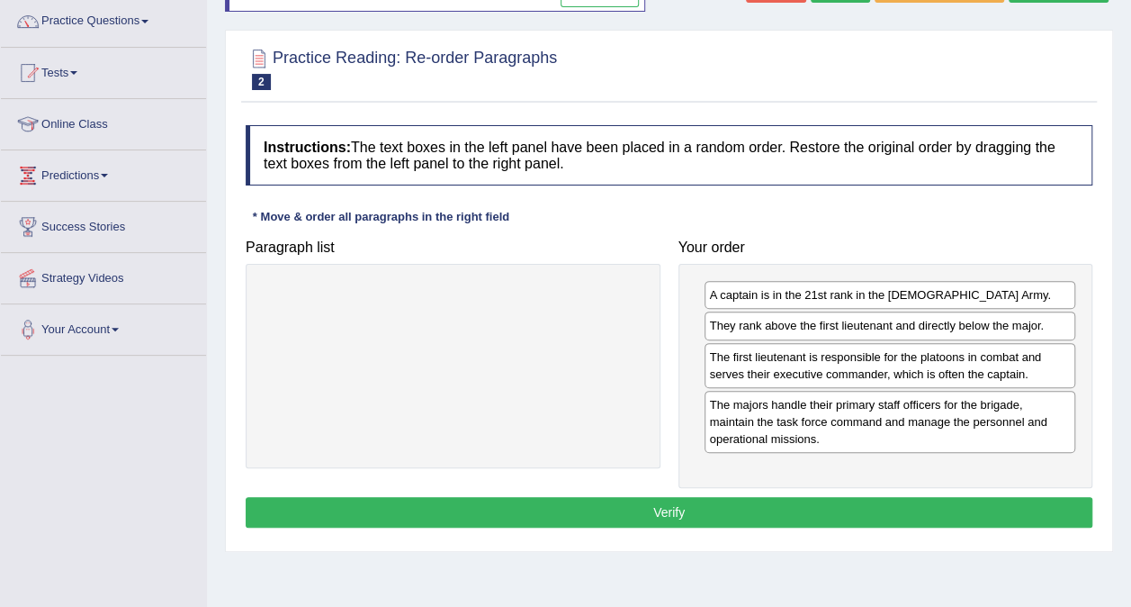
click at [631, 509] on button "Verify" at bounding box center [669, 512] width 847 height 31
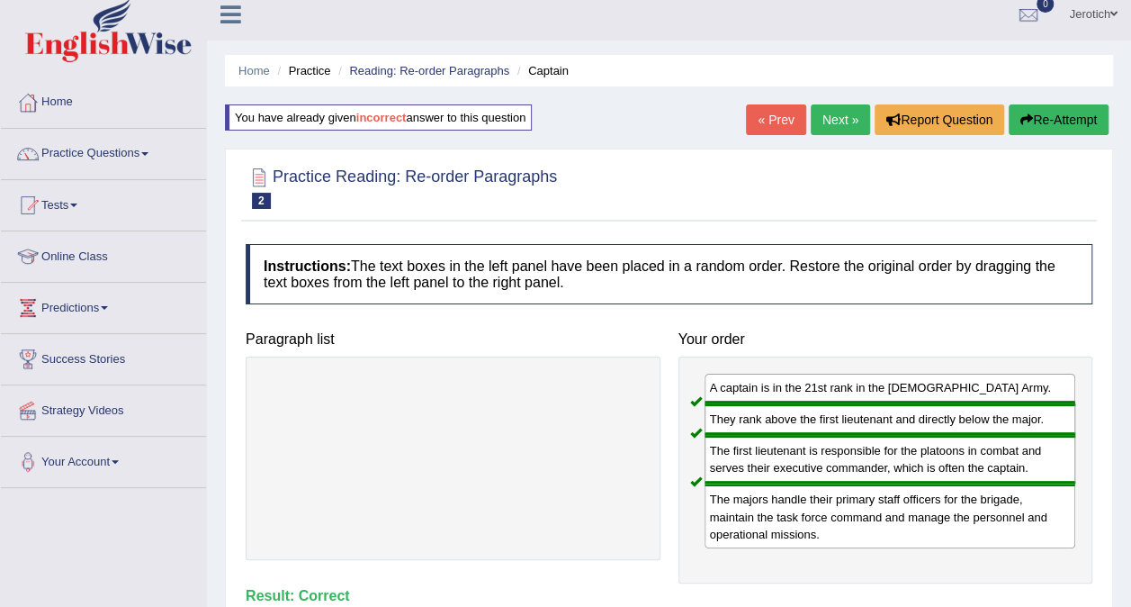
scroll to position [0, 0]
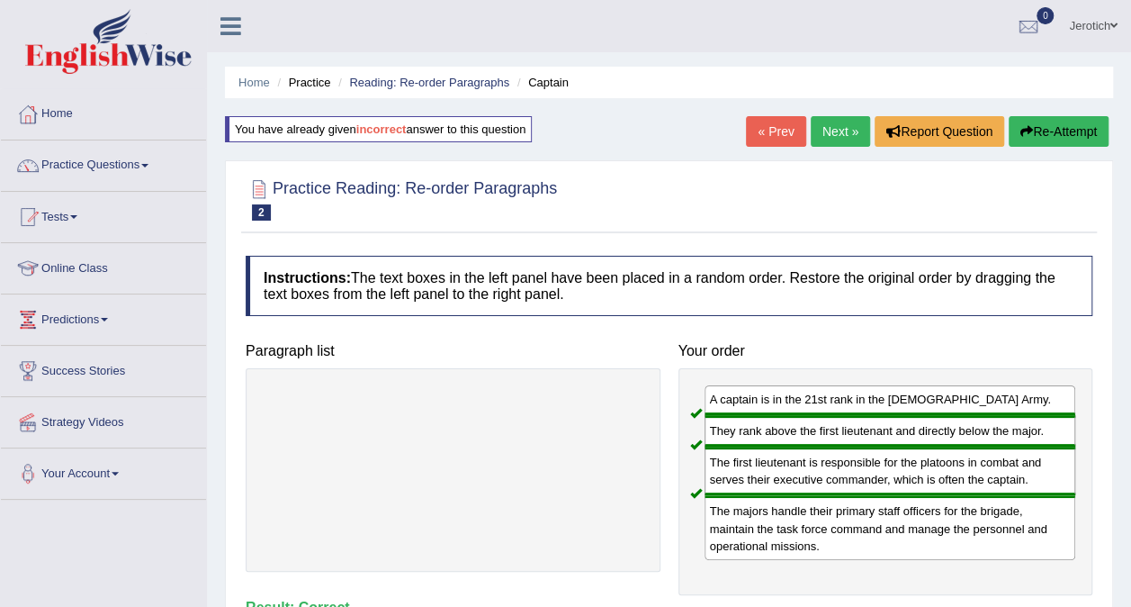
click at [823, 126] on link "Next »" at bounding box center [840, 131] width 59 height 31
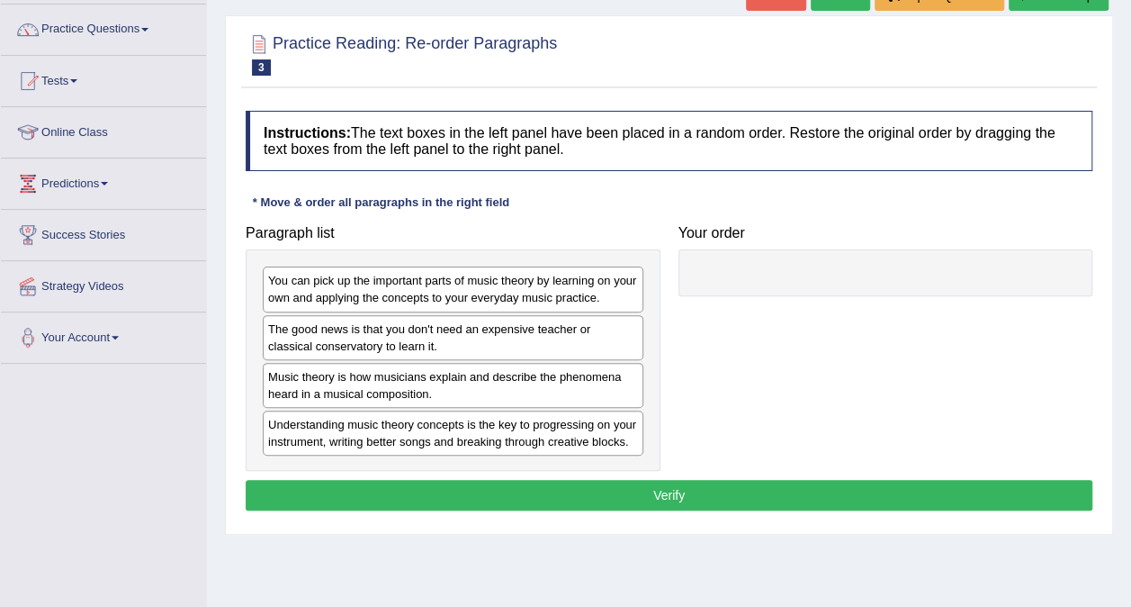
scroll to position [180, 0]
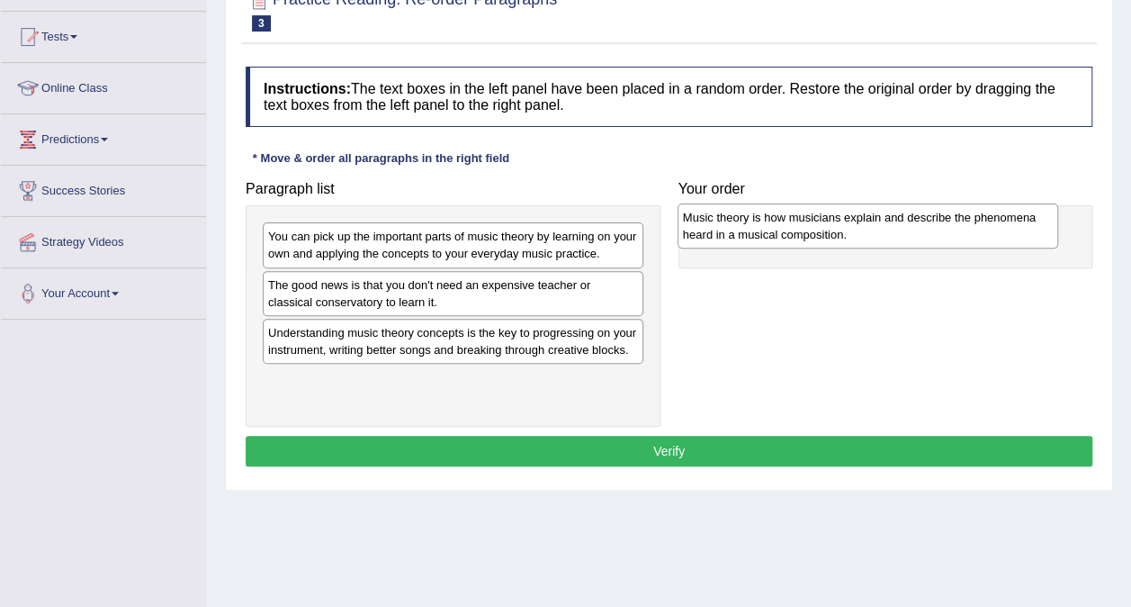
drag, startPoint x: 594, startPoint y: 344, endPoint x: 1009, endPoint y: 232, distance: 429.6
click at [1009, 232] on div "Music theory is how musicians explain and describe the phenomena heard in a mus…" at bounding box center [868, 225] width 381 height 45
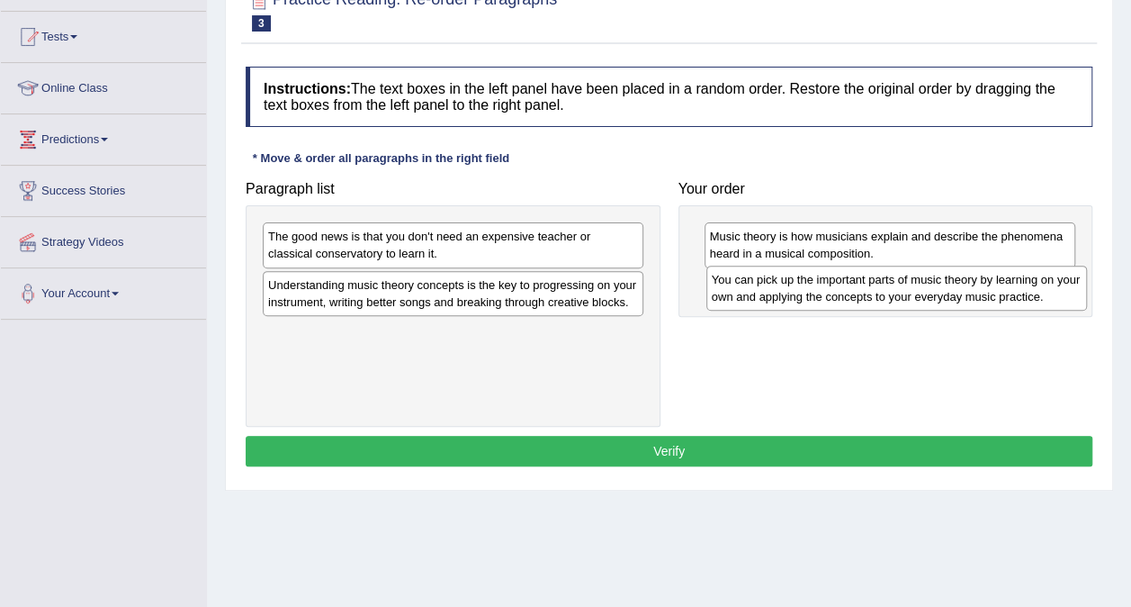
drag, startPoint x: 343, startPoint y: 242, endPoint x: 787, endPoint y: 285, distance: 445.8
click at [787, 285] on div "You can pick up the important parts of music theory by learning on your own and…" at bounding box center [896, 287] width 381 height 45
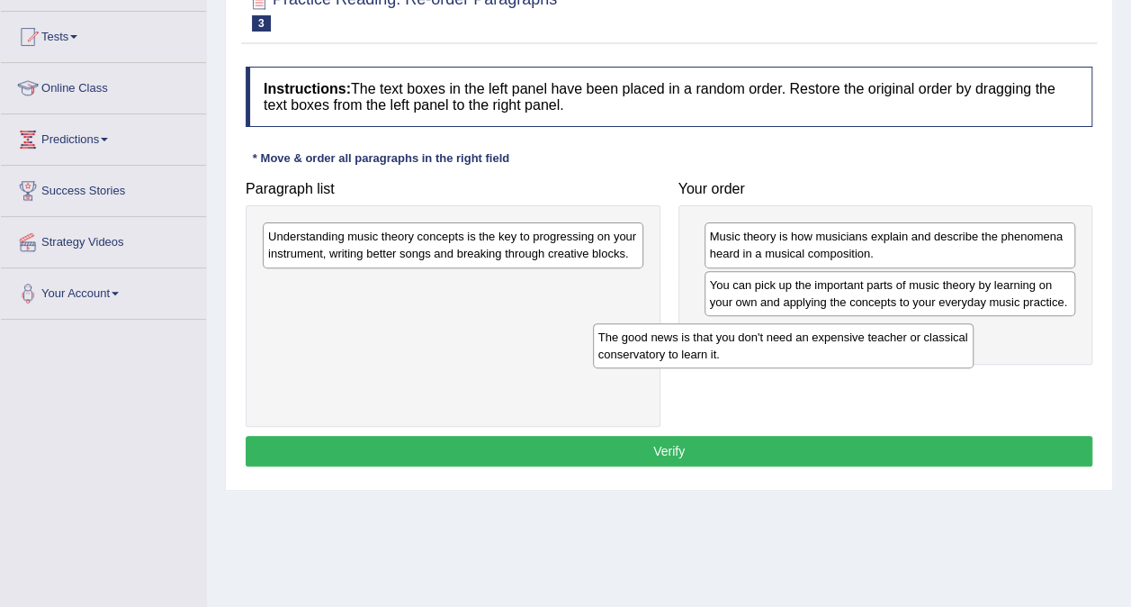
drag, startPoint x: 608, startPoint y: 238, endPoint x: 976, endPoint y: 346, distance: 382.7
click at [974, 346] on div "The good news is that you don't need an expensive teacher or classical conserva…" at bounding box center [783, 345] width 381 height 45
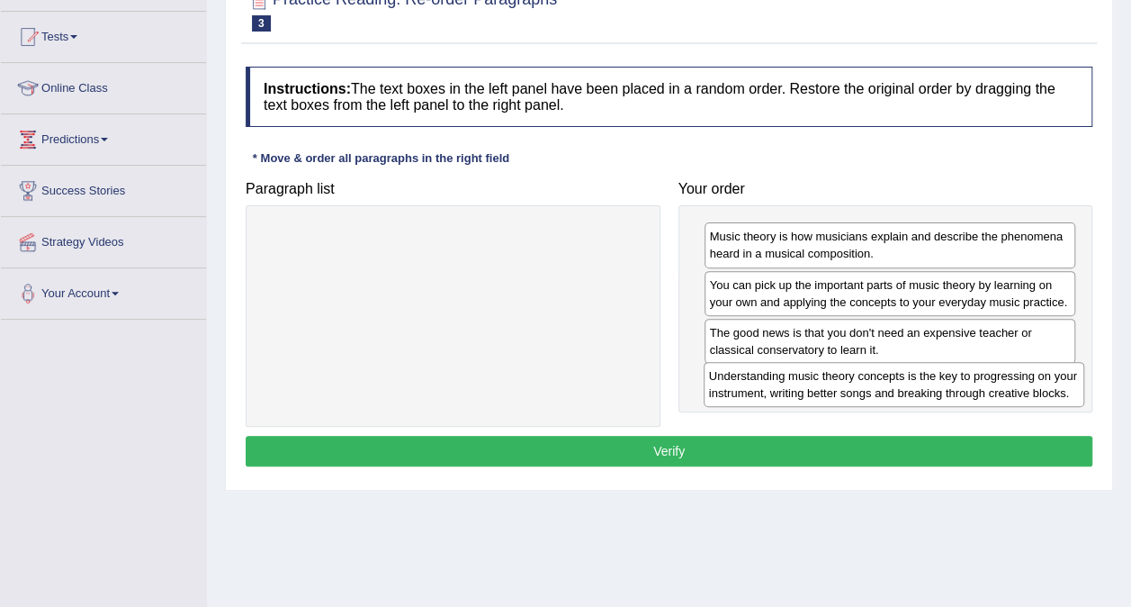
drag, startPoint x: 630, startPoint y: 249, endPoint x: 1071, endPoint y: 389, distance: 462.5
click at [1071, 389] on div "Understanding music theory concepts is the key to progressing on your instrumen…" at bounding box center [894, 384] width 381 height 45
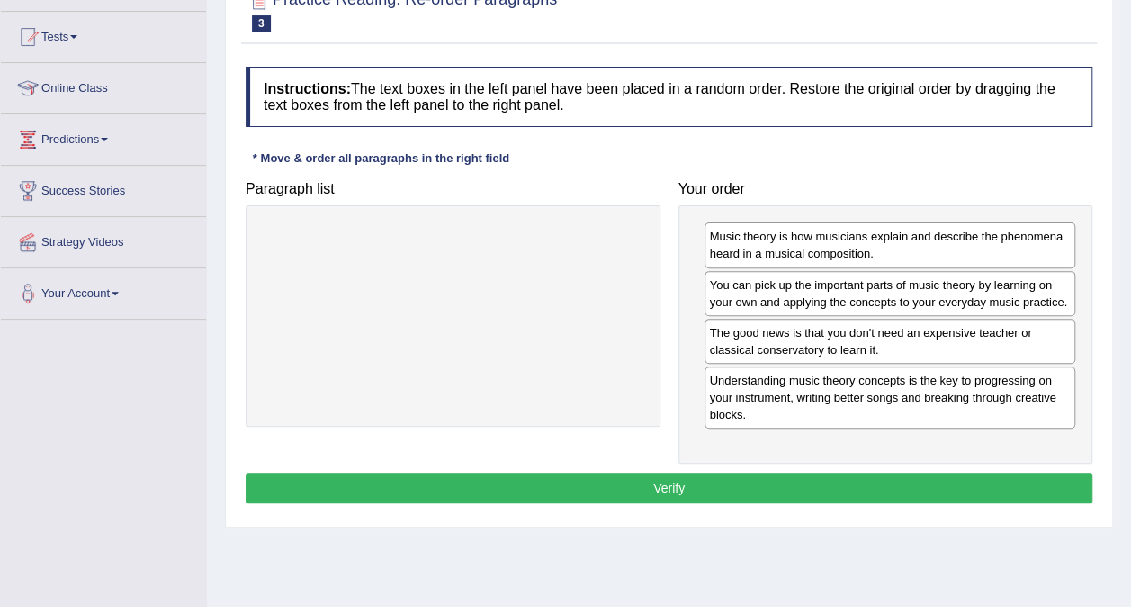
click at [747, 476] on button "Verify" at bounding box center [669, 487] width 847 height 31
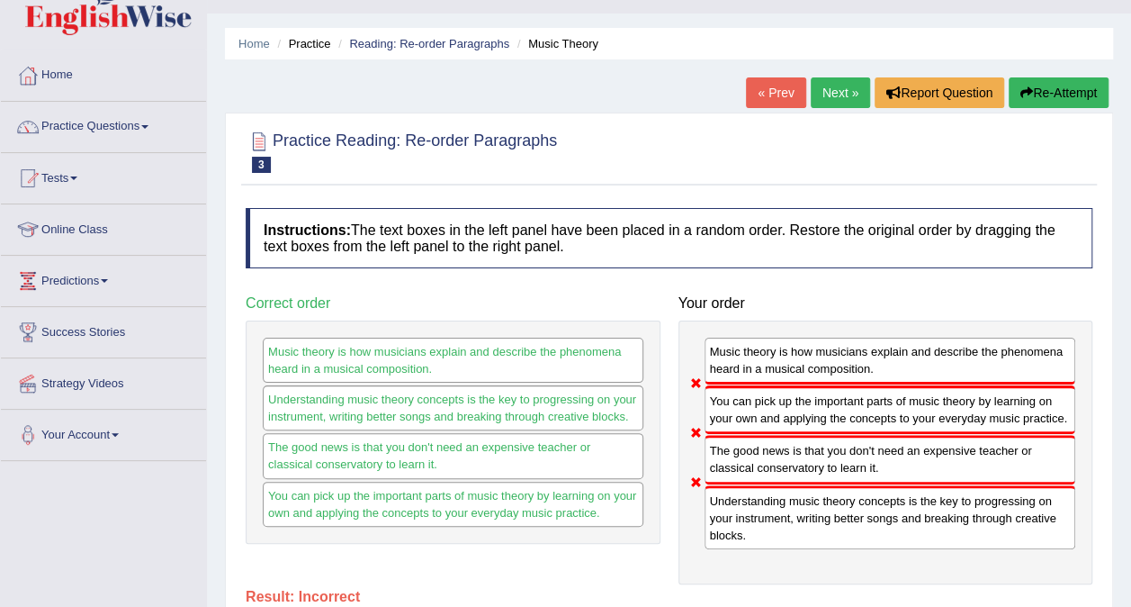
scroll to position [0, 0]
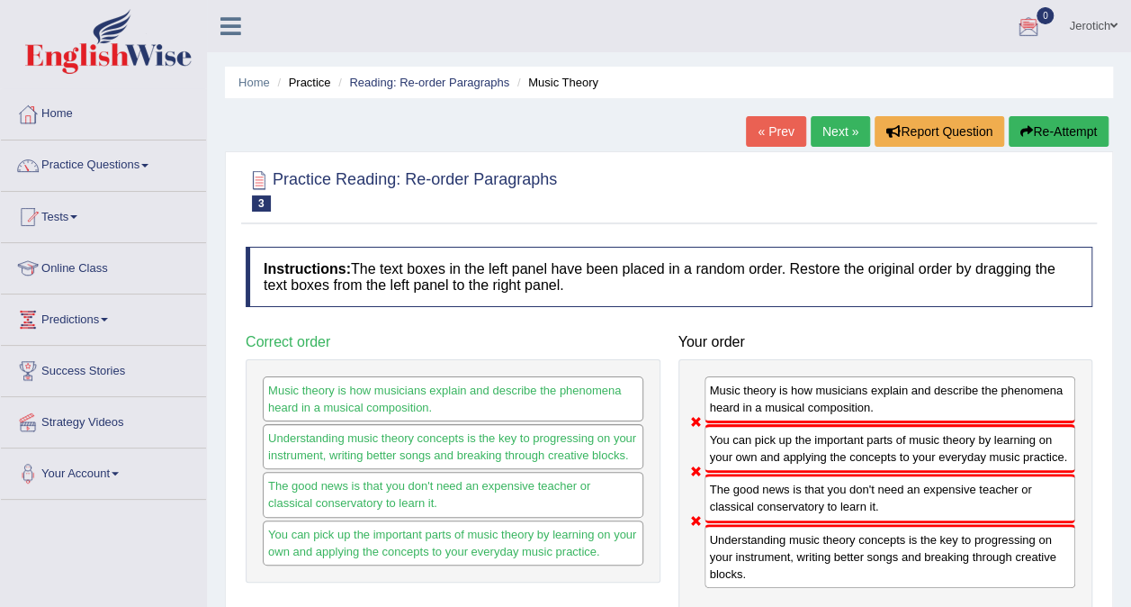
click at [1067, 130] on button "Re-Attempt" at bounding box center [1059, 131] width 100 height 31
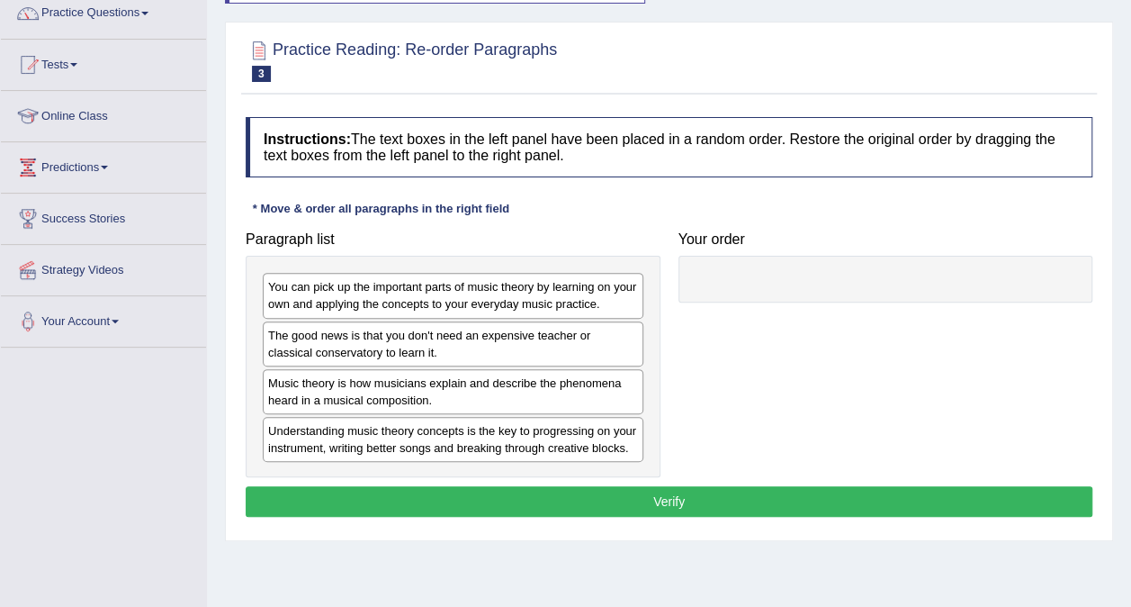
scroll to position [180, 0]
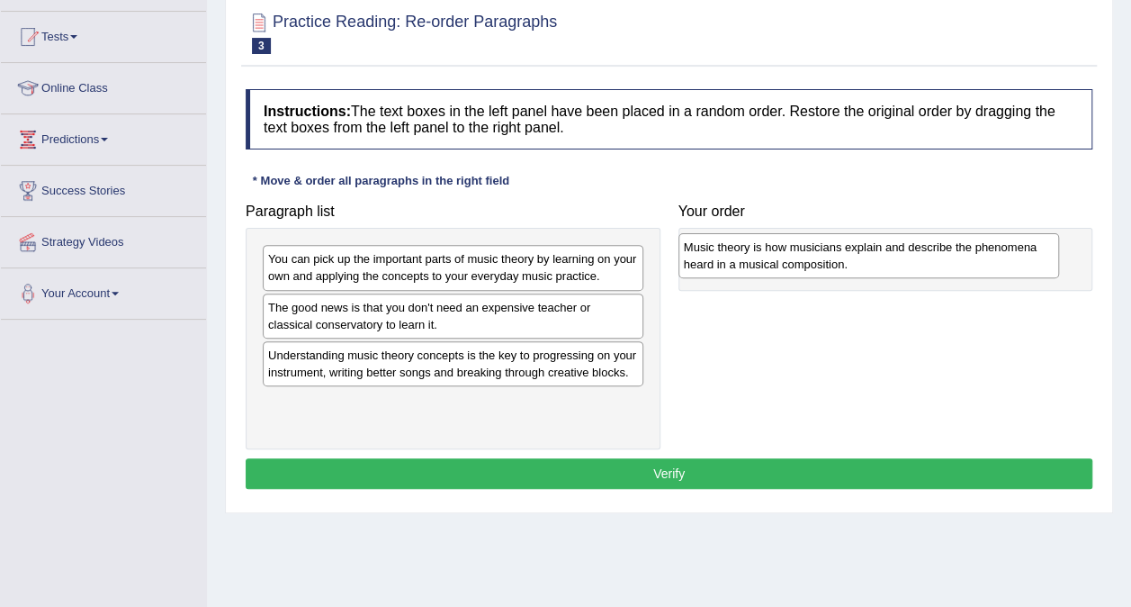
drag, startPoint x: 463, startPoint y: 358, endPoint x: 911, endPoint y: 252, distance: 460.6
click at [911, 252] on div "Music theory is how musicians explain and describe the phenomena heard in a mus…" at bounding box center [869, 255] width 381 height 45
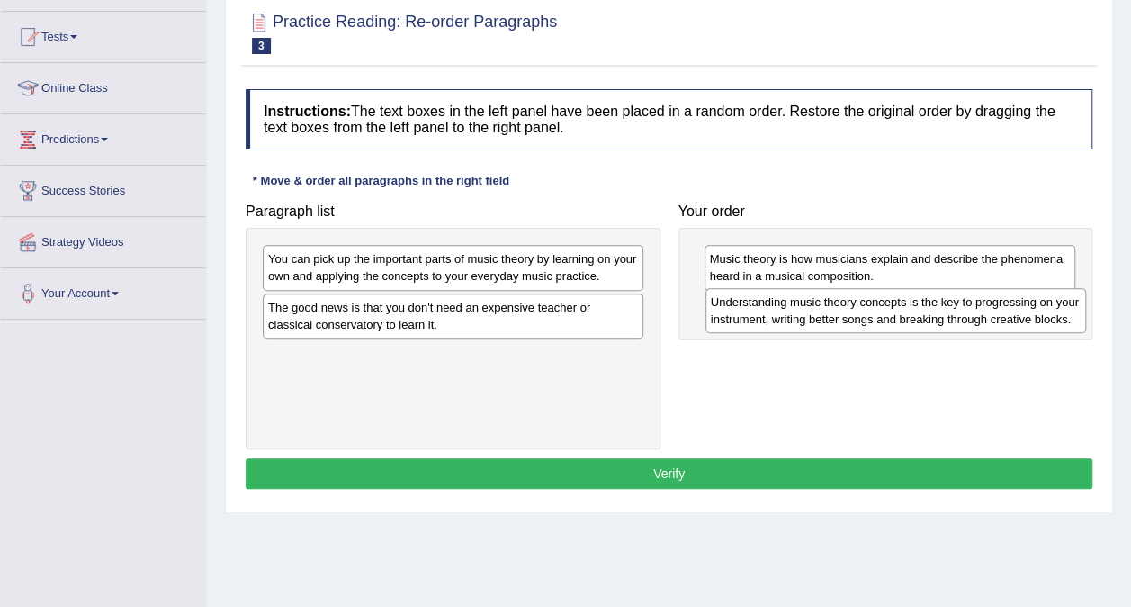
drag, startPoint x: 382, startPoint y: 365, endPoint x: 823, endPoint y: 314, distance: 444.0
click at [823, 314] on div "Understanding music theory concepts is the key to progressing on your instrumen…" at bounding box center [896, 310] width 381 height 45
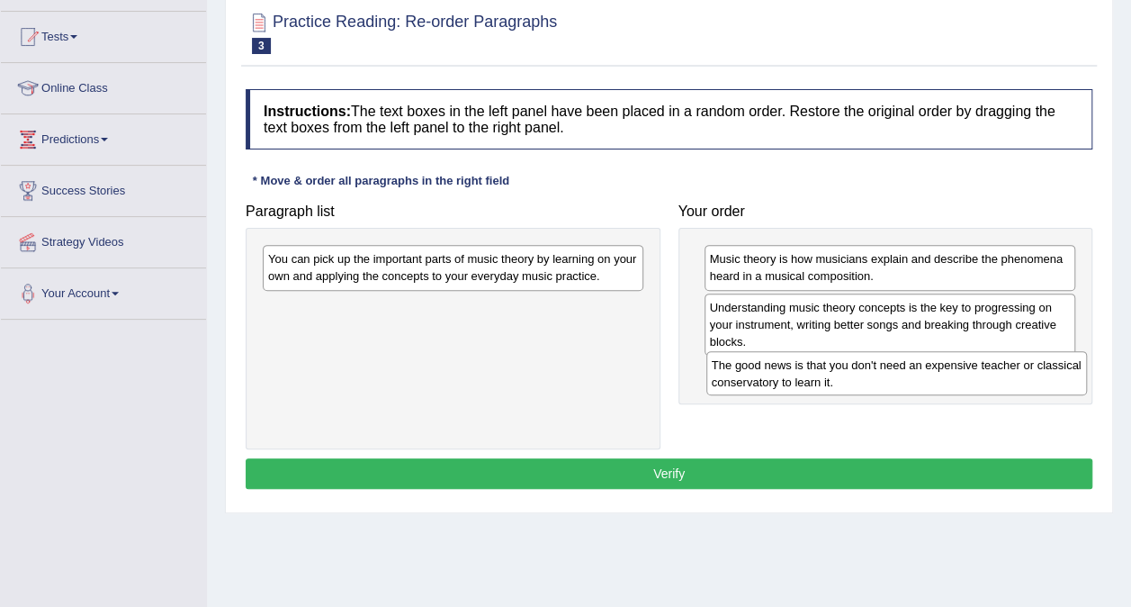
drag, startPoint x: 346, startPoint y: 318, endPoint x: 789, endPoint y: 376, distance: 447.5
click at [789, 376] on div "The good news is that you don't need an expensive teacher or classical conserva…" at bounding box center [896, 373] width 381 height 45
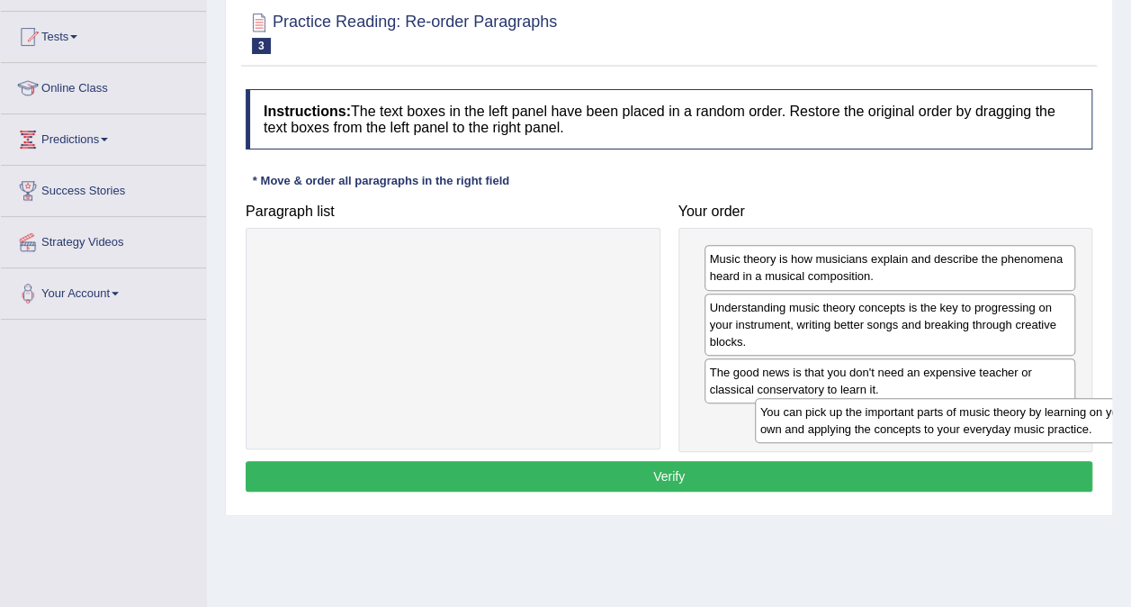
drag, startPoint x: 427, startPoint y: 253, endPoint x: 928, endPoint y: 403, distance: 522.5
click at [928, 403] on div "You can pick up the important parts of music theory by learning on your own and…" at bounding box center [945, 420] width 381 height 45
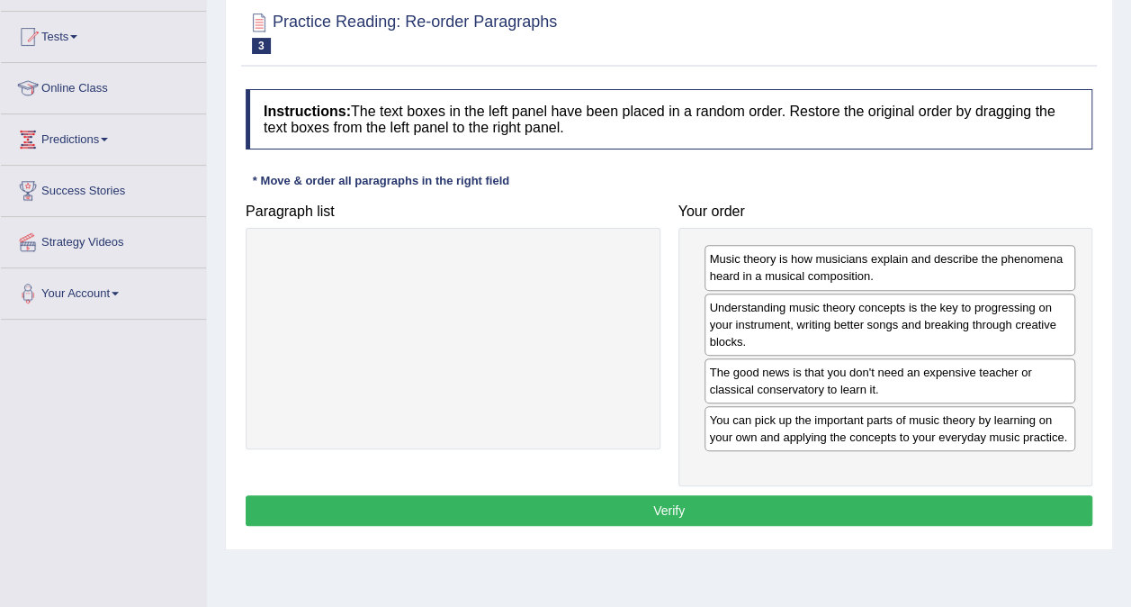
click at [928, 406] on div "You can pick up the important parts of music theory by learning on your own and…" at bounding box center [891, 428] width 372 height 45
click at [674, 503] on button "Verify" at bounding box center [669, 510] width 847 height 31
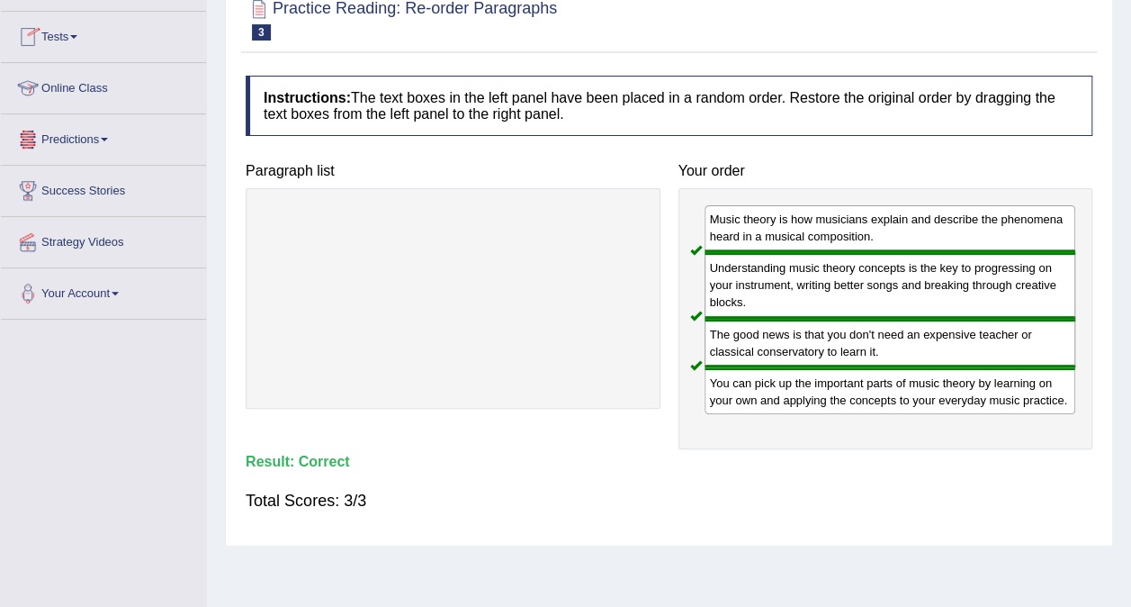
click at [95, 90] on link "Online Class" at bounding box center [103, 85] width 205 height 45
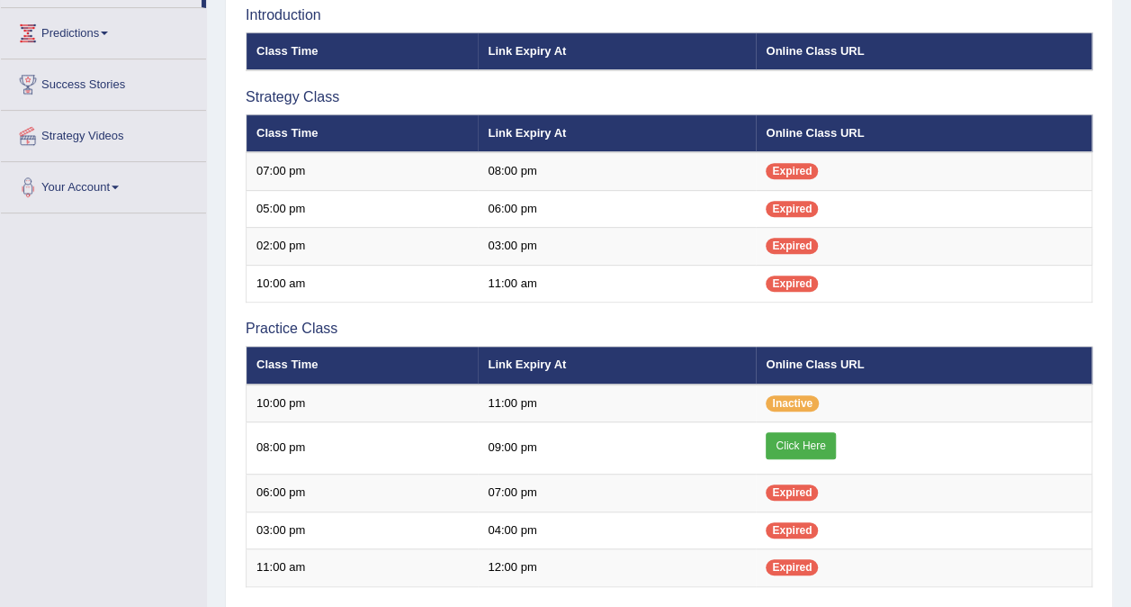
scroll to position [324, 0]
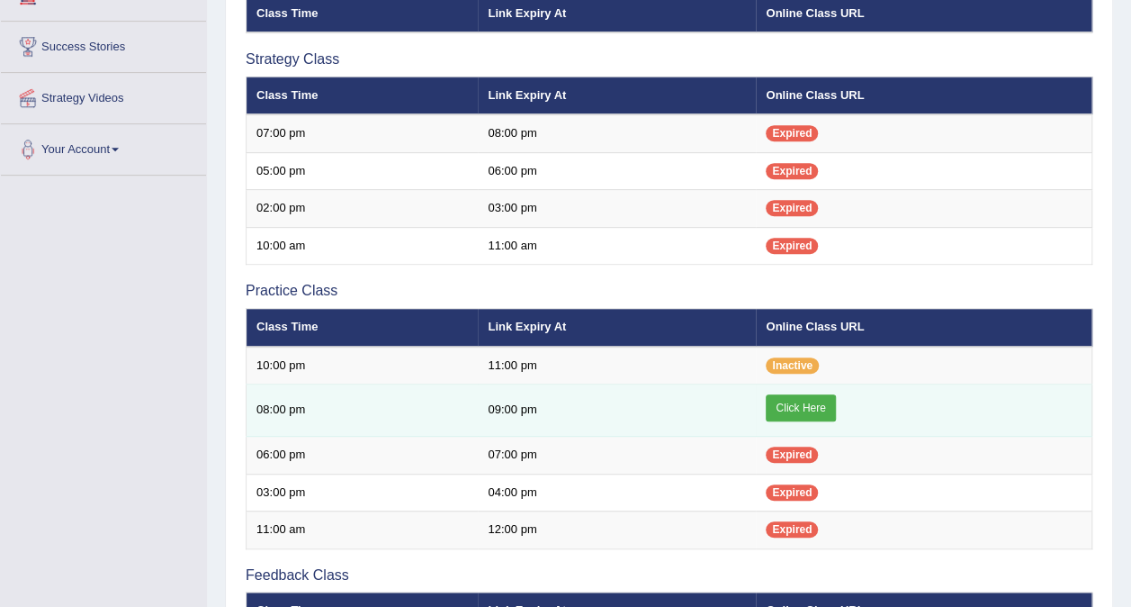
click at [802, 402] on link "Click Here" at bounding box center [800, 407] width 69 height 27
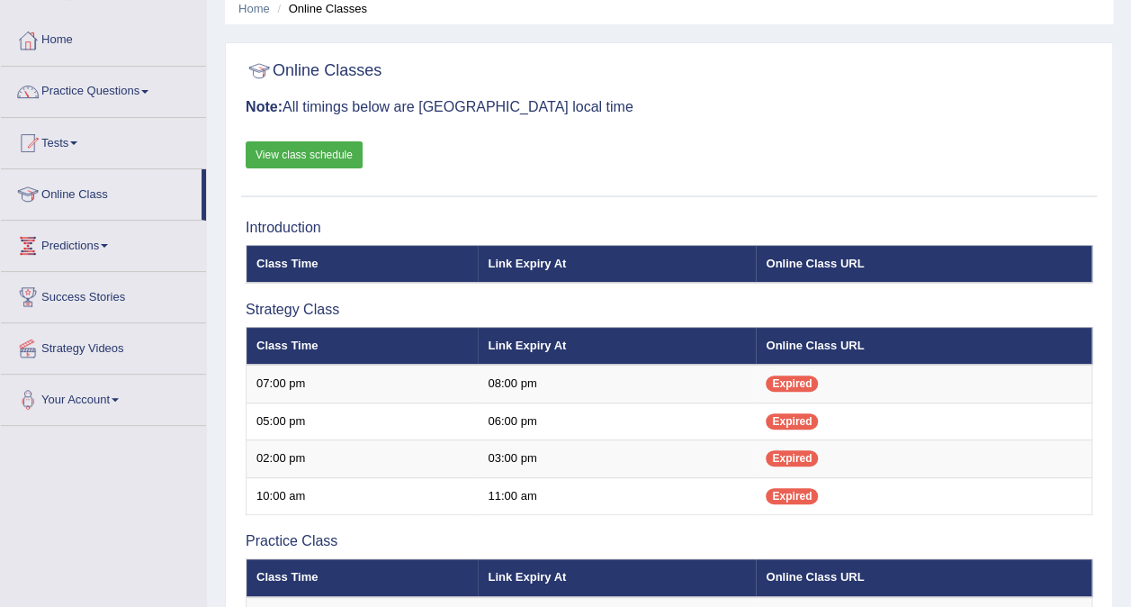
scroll to position [72, 0]
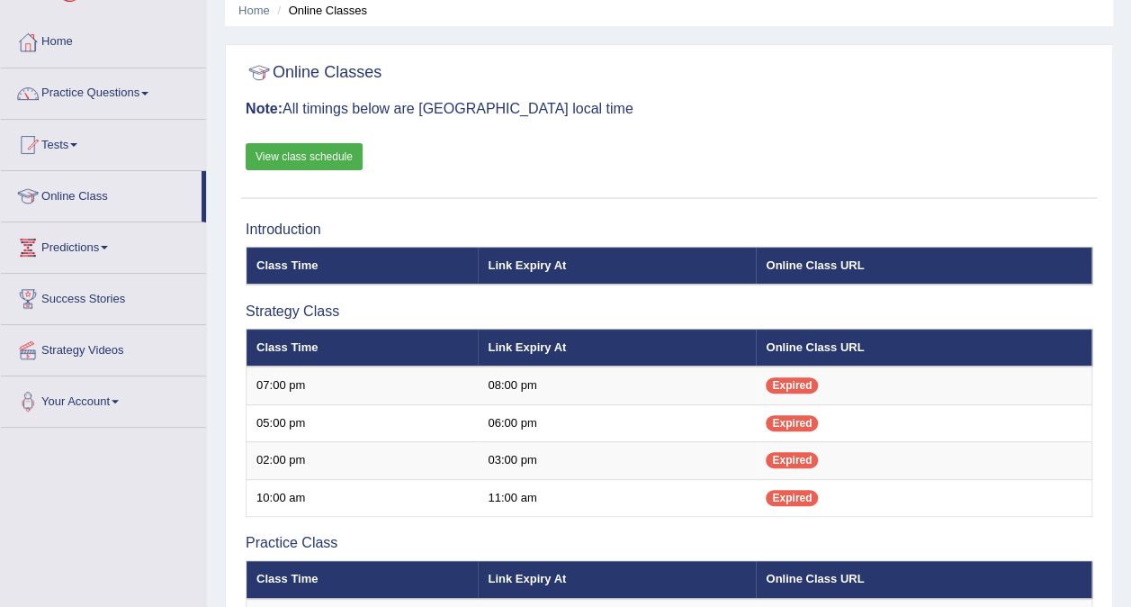
click at [296, 146] on link "View class schedule" at bounding box center [304, 156] width 117 height 27
click at [115, 85] on link "Practice Questions" at bounding box center [103, 90] width 205 height 45
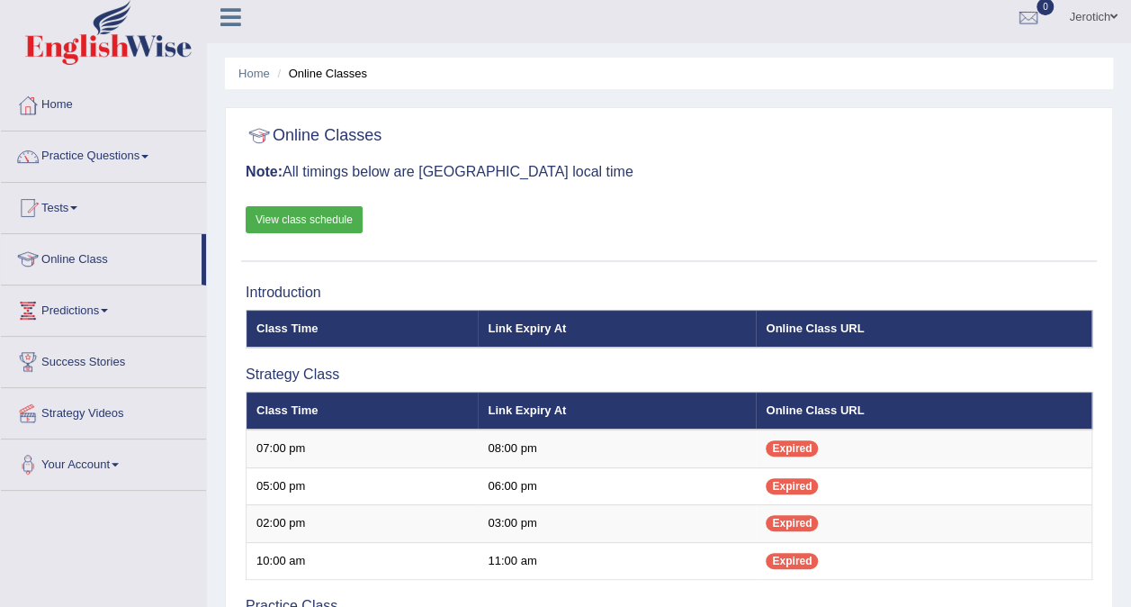
click at [149, 279] on li "Online Class" at bounding box center [103, 259] width 205 height 51
click at [85, 167] on link "Practice Questions" at bounding box center [103, 153] width 205 height 45
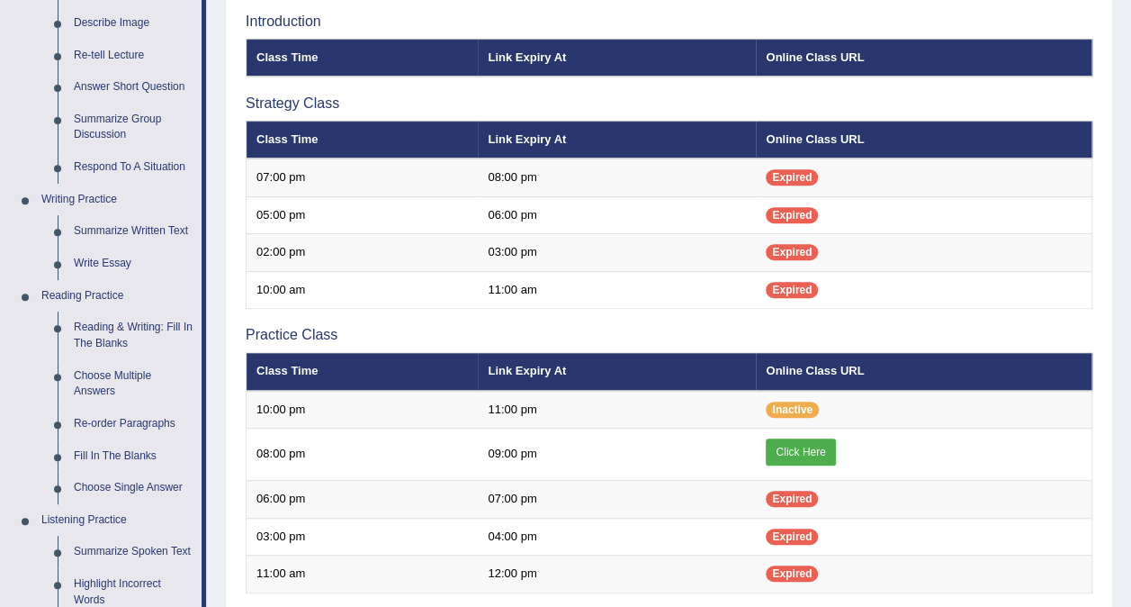
scroll to position [297, 0]
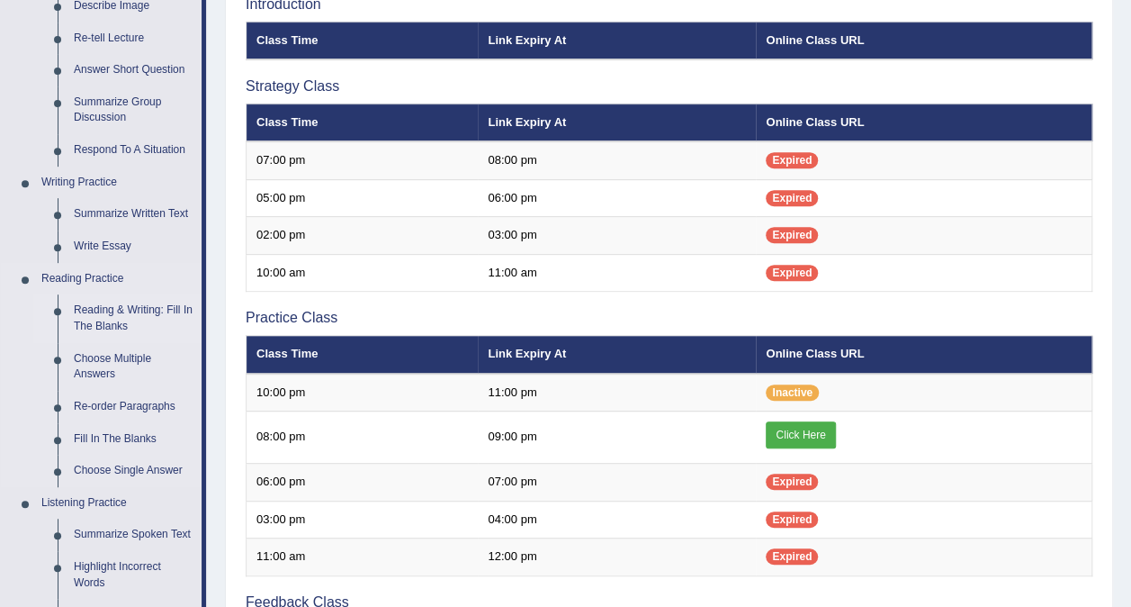
click at [135, 331] on link "Reading & Writing: Fill In The Blanks" at bounding box center [134, 318] width 136 height 48
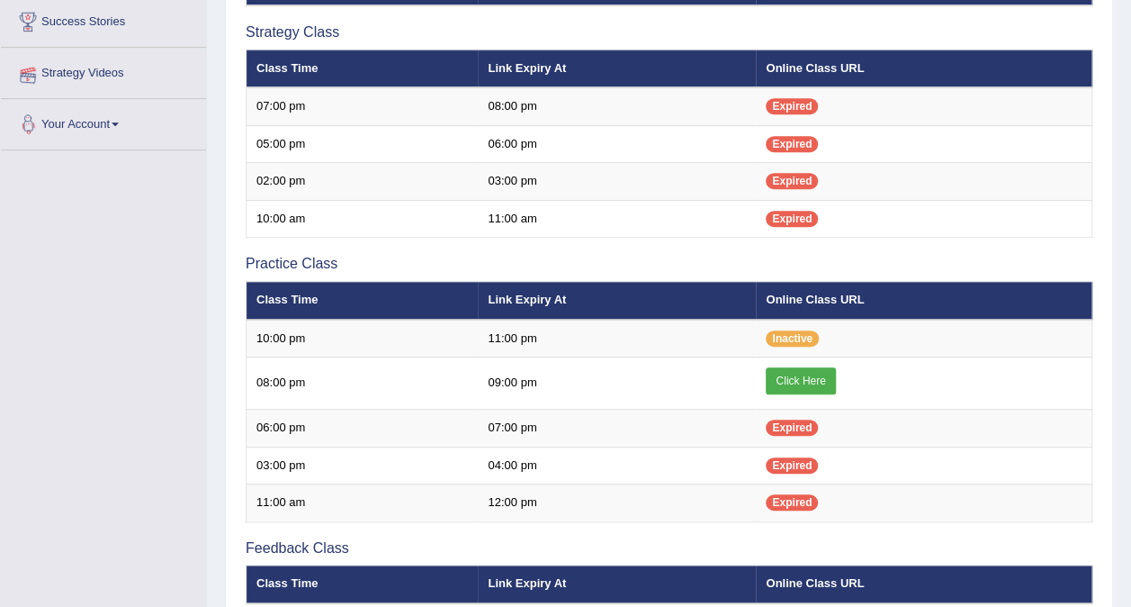
scroll to position [490, 0]
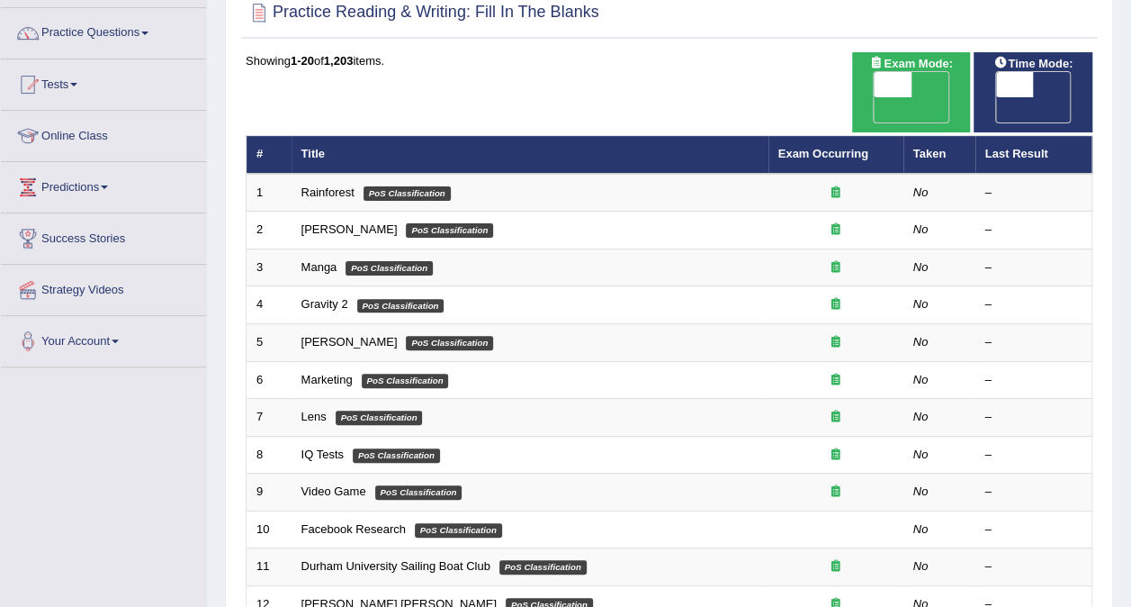
scroll to position [60, 0]
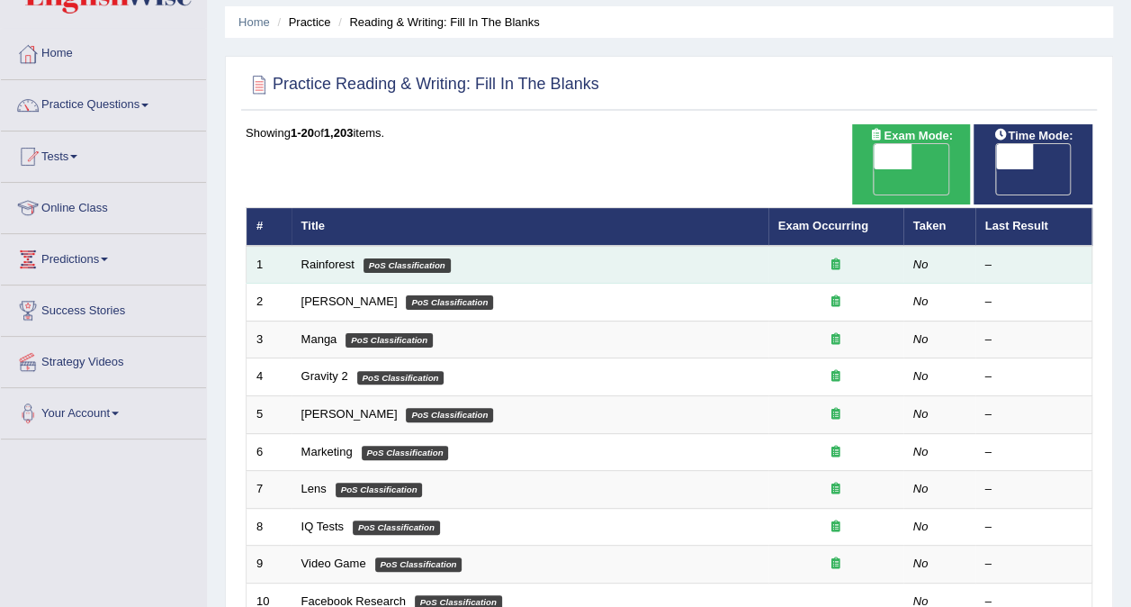
click at [355, 246] on td "Rainforest PoS Classification" at bounding box center [530, 265] width 477 height 38
click at [861, 256] on div at bounding box center [835, 264] width 115 height 17
click at [842, 256] on div at bounding box center [835, 264] width 115 height 17
click at [981, 246] on td "–" at bounding box center [1034, 265] width 117 height 38
click at [328, 257] on link "Rainforest" at bounding box center [327, 263] width 53 height 13
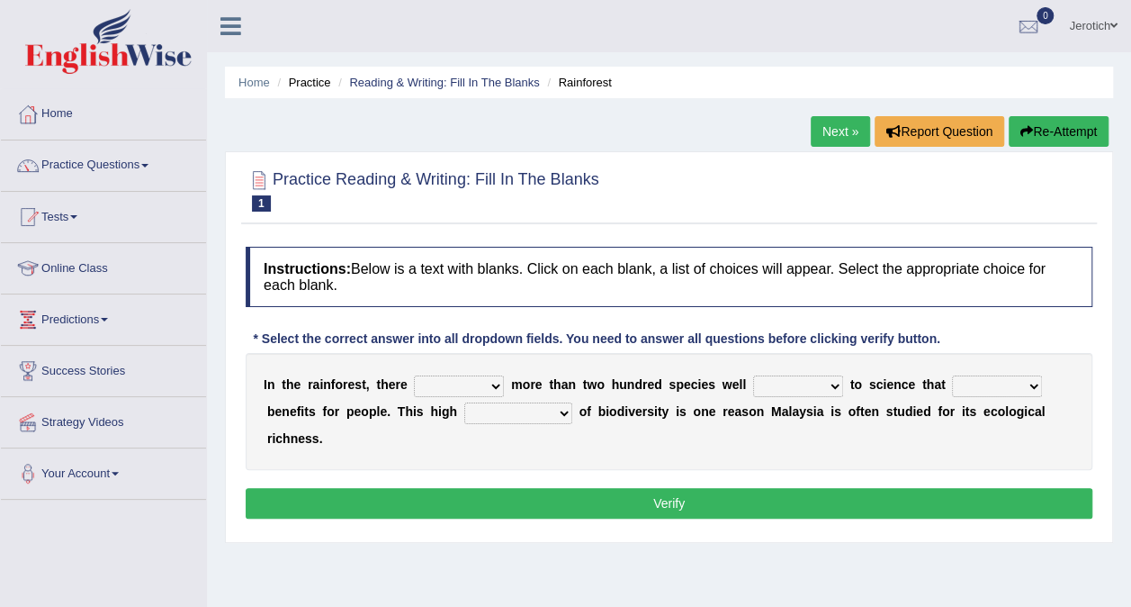
click at [449, 378] on select "have can be has is" at bounding box center [459, 386] width 90 height 22
select select "have"
click at [414, 375] on select "have can be has is" at bounding box center [459, 386] width 90 height 22
click at [773, 391] on select "knowing known knew know" at bounding box center [798, 386] width 90 height 22
click at [753, 375] on select "knowing known knew know" at bounding box center [798, 386] width 90 height 22
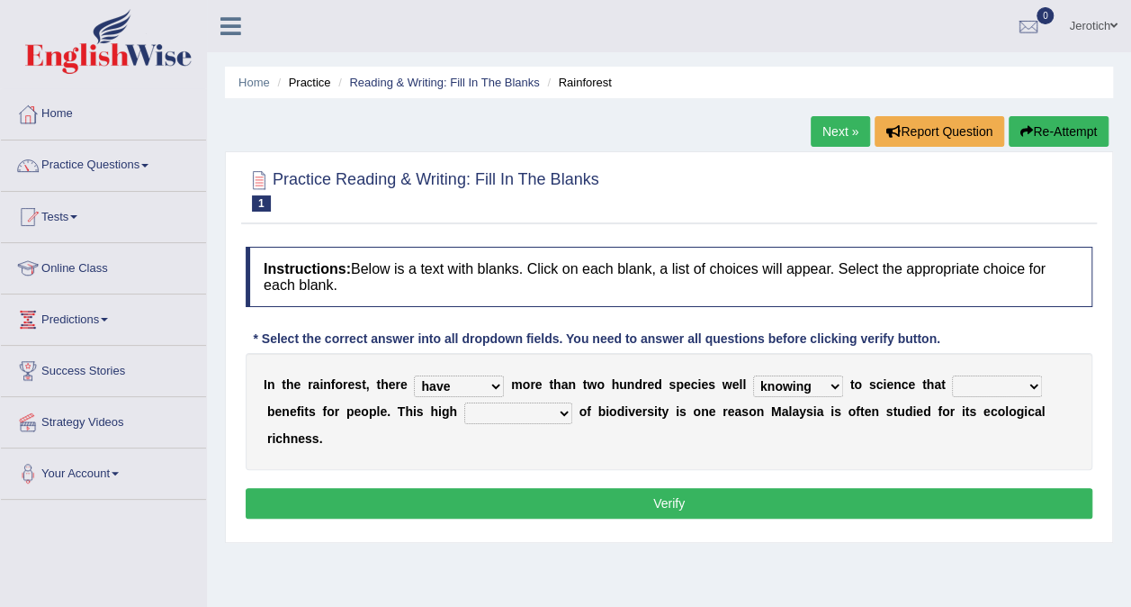
click at [763, 391] on select "knowing known knew know" at bounding box center [798, 386] width 90 height 22
select select "known"
click at [753, 375] on select "knowing known knew know" at bounding box center [798, 386] width 90 height 22
click at [793, 386] on select "knowing known knew know" at bounding box center [798, 386] width 90 height 22
drag, startPoint x: 999, startPoint y: 419, endPoint x: 976, endPoint y: 382, distance: 43.7
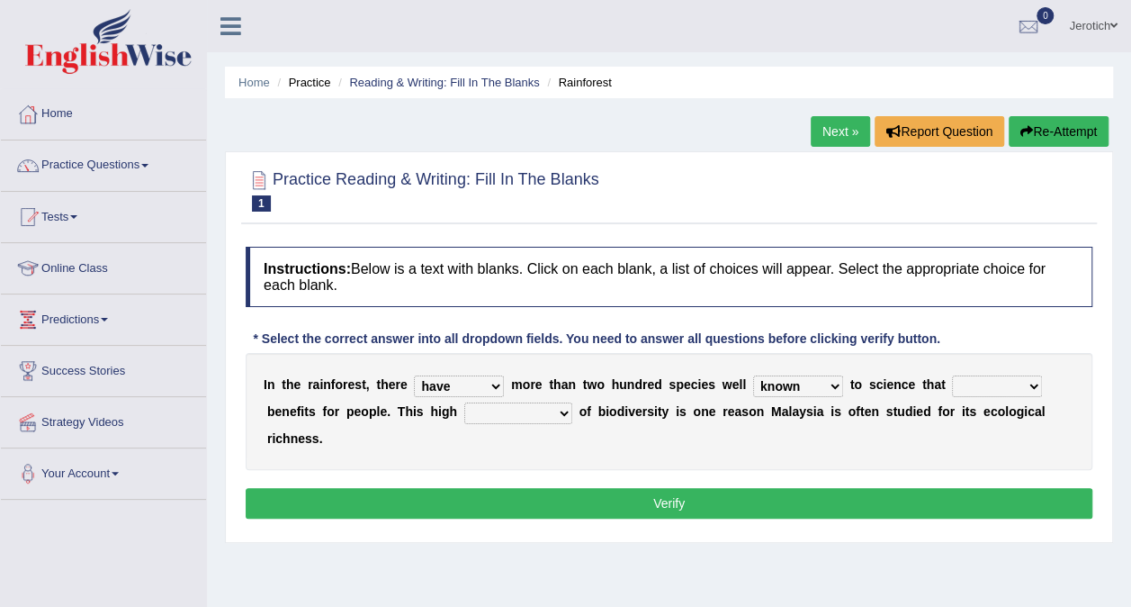
click at [976, 382] on div "I n t h e r a i n f o r e s t , t h e r e have can be has is m o r e t h a n t …" at bounding box center [669, 411] width 847 height 117
click at [976, 382] on select "contain contained containing contains" at bounding box center [997, 386] width 90 height 22
select select "contains"
click at [952, 375] on select "contain contained containing contains" at bounding box center [997, 386] width 90 height 22
click at [464, 414] on select "condensation conjunction continuity complexity" at bounding box center [518, 413] width 108 height 22
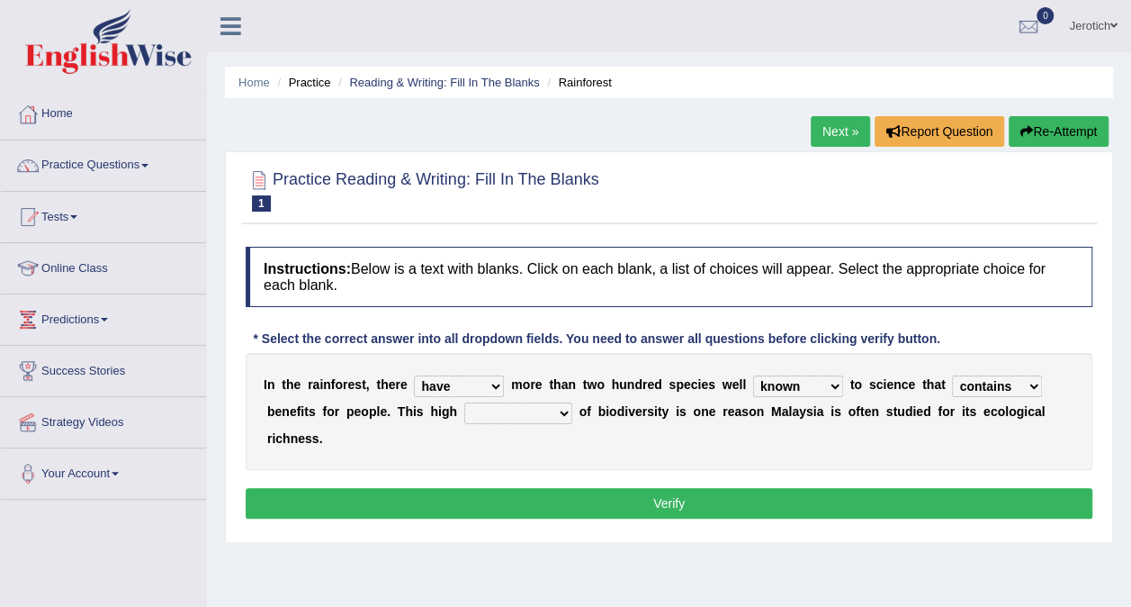
click at [464, 414] on select "condensation conjunction continuity complexity" at bounding box center [518, 413] width 108 height 22
select select "continuity"
click at [464, 402] on select "condensation conjunction continuity complexity" at bounding box center [518, 413] width 108 height 22
click at [439, 506] on div "Practice Reading & Writing: Fill In The Blanks 1 Rainforest Instructions: Below…" at bounding box center [669, 346] width 888 height 391
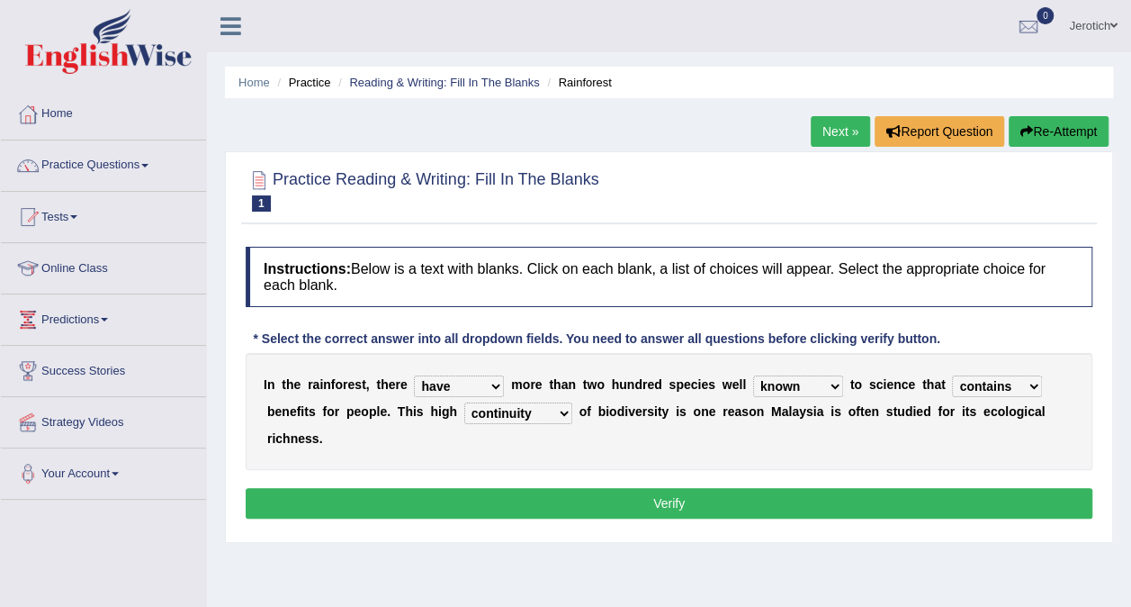
click at [740, 432] on div "I n t h e r a i n f o r e s t , t h e r e have can be has is m o r e t h a n t …" at bounding box center [669, 411] width 847 height 117
click at [678, 488] on button "Verify" at bounding box center [669, 503] width 847 height 31
click at [678, 483] on div "Home Practice Reading & Writing: Fill In The Blanks Rainforest Next » Report Qu…" at bounding box center [669, 450] width 924 height 900
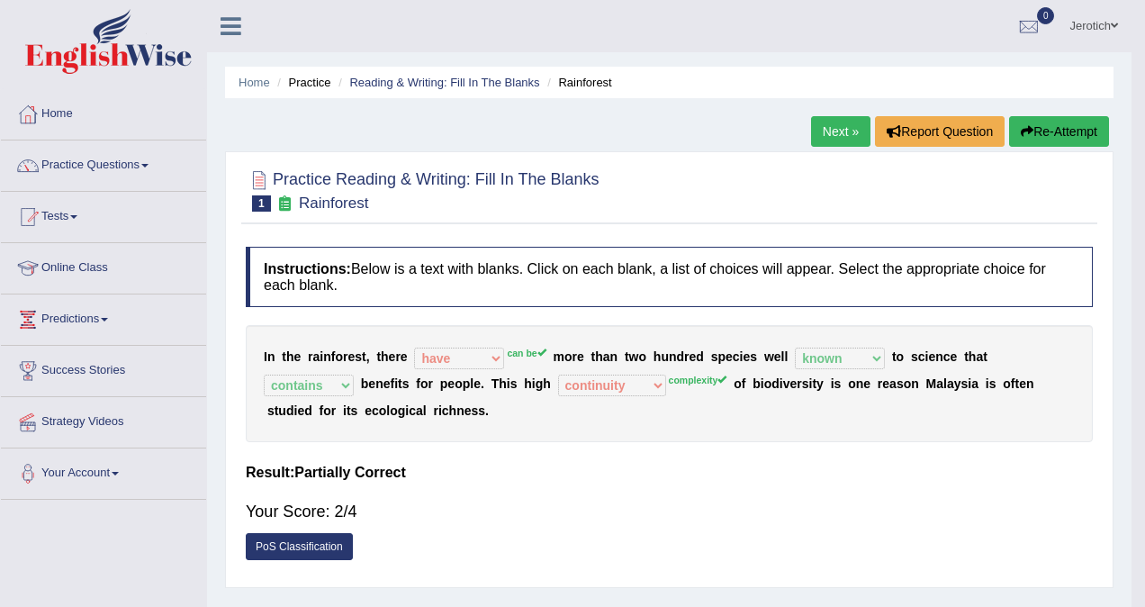
click at [678, 483] on body "Toggle navigation Home Practice Questions Speaking Practice Read Aloud Repeat S…" at bounding box center [572, 303] width 1145 height 607
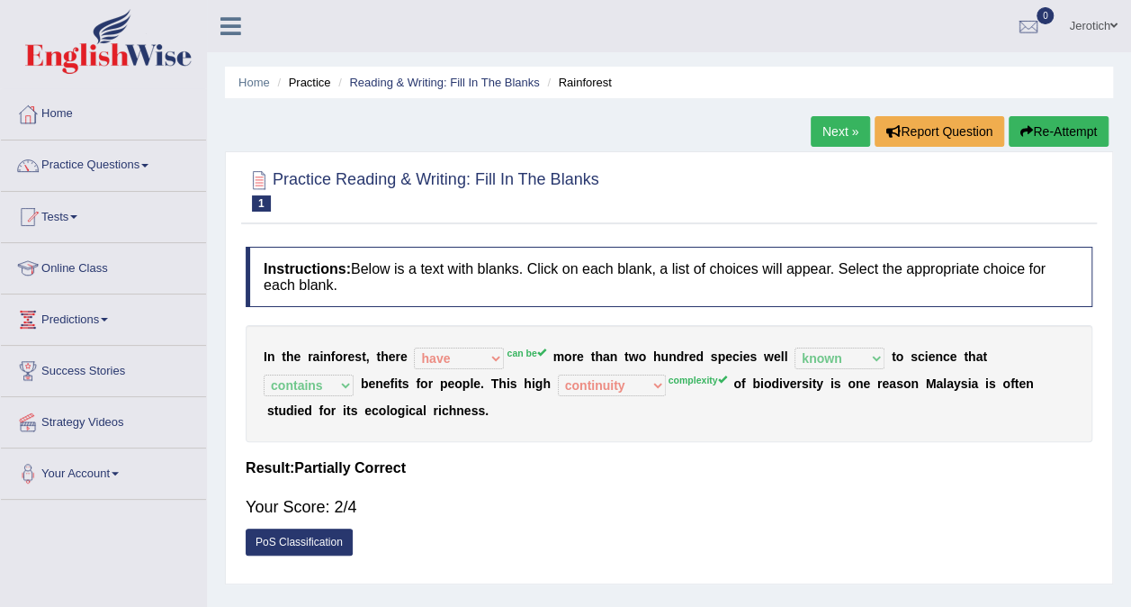
click at [824, 131] on link "Next »" at bounding box center [840, 131] width 59 height 31
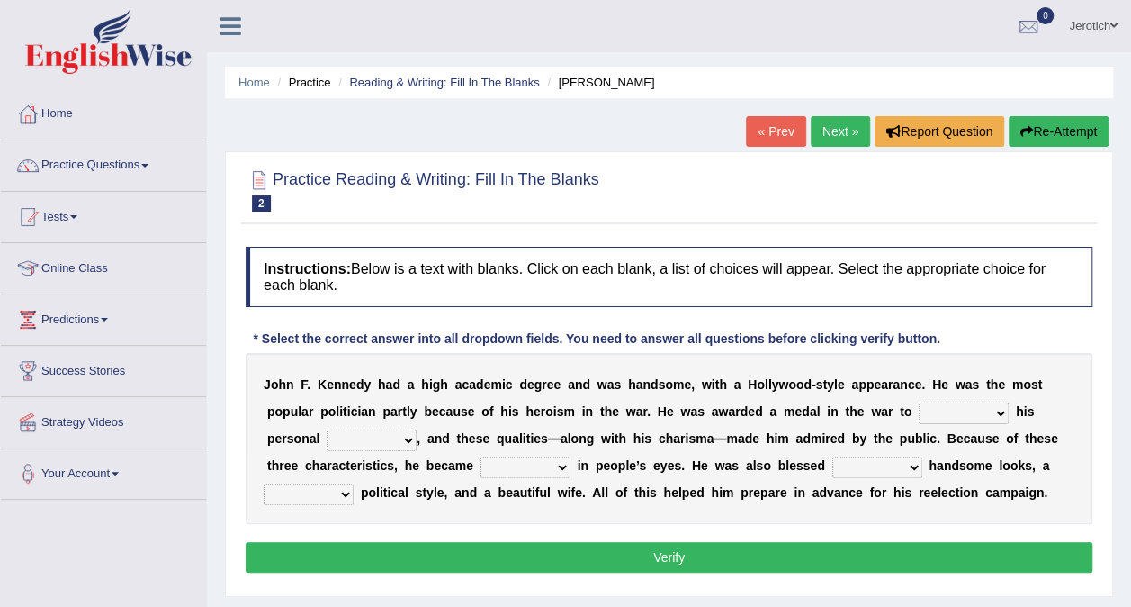
click at [919, 410] on select "prove show evidence upthrow" at bounding box center [964, 413] width 90 height 22
select select "prove"
click at [919, 402] on select "prove show evidence upthrow" at bounding box center [964, 413] width 90 height 22
click at [327, 439] on select "passion courage charm liking" at bounding box center [372, 440] width 90 height 22
select select "passion"
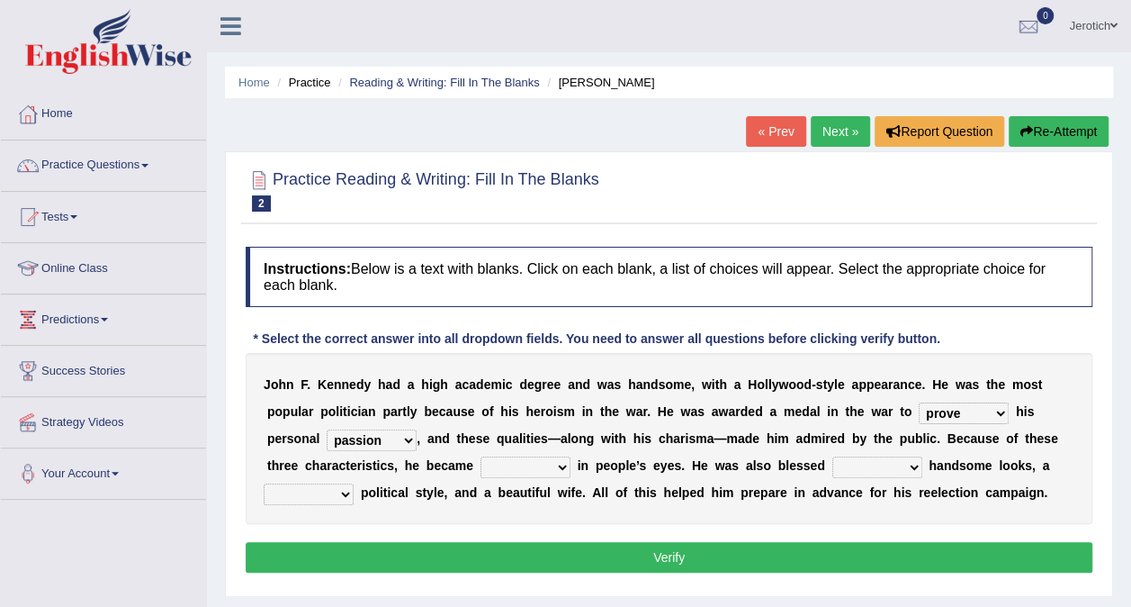
click at [327, 429] on select "passion courage charm liking" at bounding box center [372, 440] width 90 height 22
click at [919, 407] on select "prove show evidence upthrow" at bounding box center [964, 413] width 90 height 22
select select "evidence"
click at [919, 402] on select "prove show evidence upthrow" at bounding box center [964, 413] width 90 height 22
click at [481, 469] on select "iconic ironic identical impotent" at bounding box center [526, 467] width 90 height 22
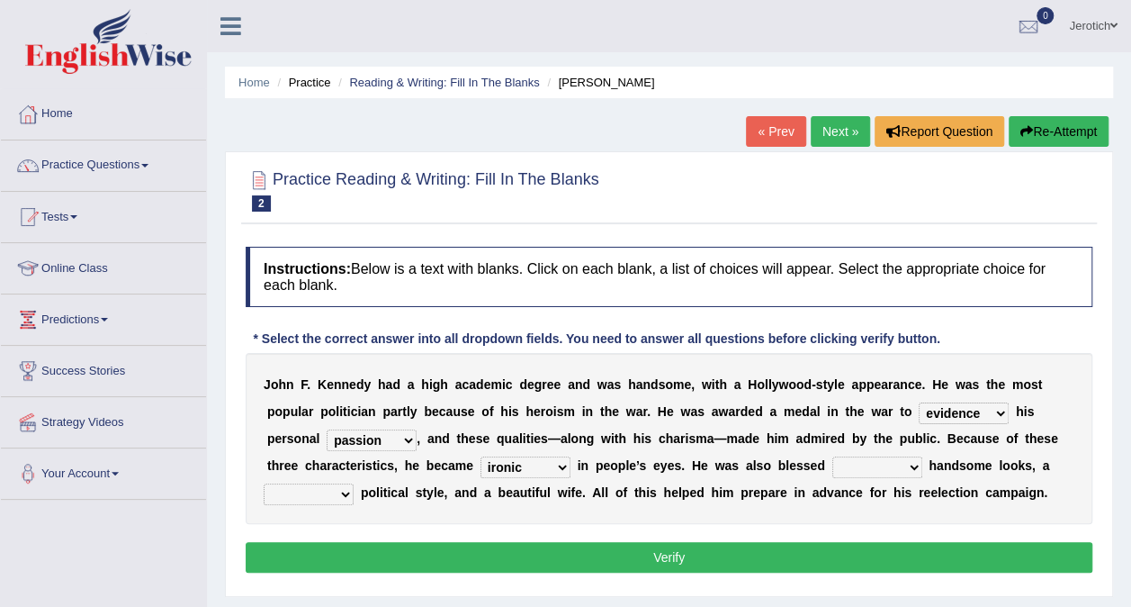
click at [481, 456] on select "iconic ironic identical impotent" at bounding box center [526, 467] width 90 height 22
click at [468, 529] on div "Instructions: Below is a text with blanks. Click on each blank, a list of choic…" at bounding box center [669, 412] width 856 height 349
click at [481, 470] on select "iconic ironic identical impotent" at bounding box center [526, 467] width 90 height 22
select select "iconic"
click at [481, 456] on select "iconic ironic identical impotent" at bounding box center [526, 467] width 90 height 22
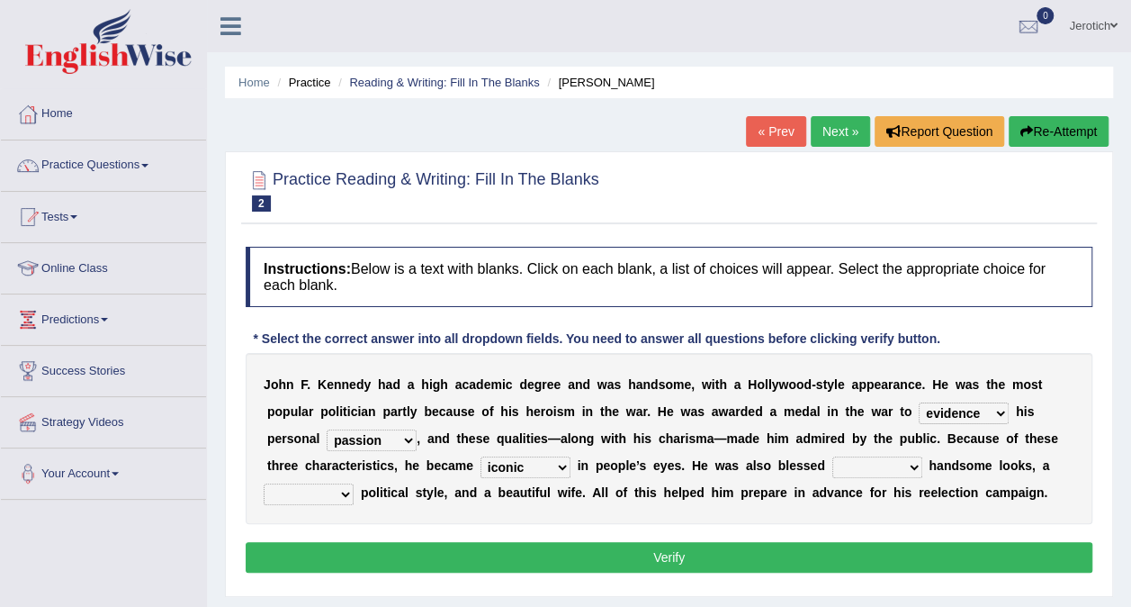
click at [832, 462] on select "with in upon to" at bounding box center [877, 467] width 90 height 22
select select "with"
click at [832, 456] on select "with in upon to" at bounding box center [877, 467] width 90 height 22
click at [354, 483] on select "mending mends mended mend" at bounding box center [309, 494] width 90 height 22
select select "mending"
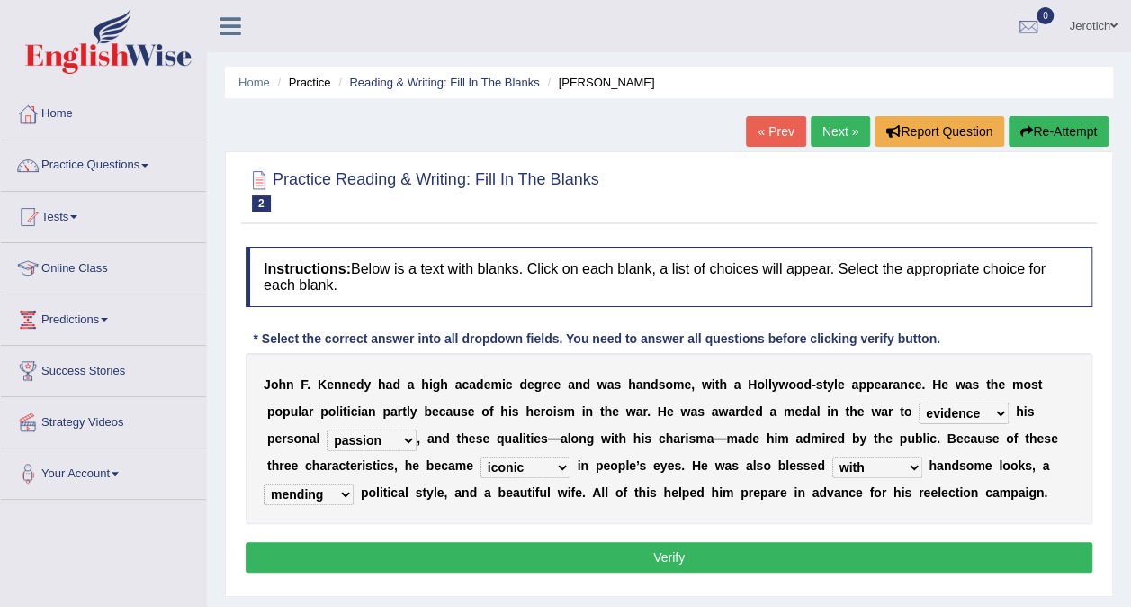
click at [354, 483] on select "mending mends mended mend" at bounding box center [309, 494] width 90 height 22
click at [660, 555] on button "Verify" at bounding box center [669, 557] width 847 height 31
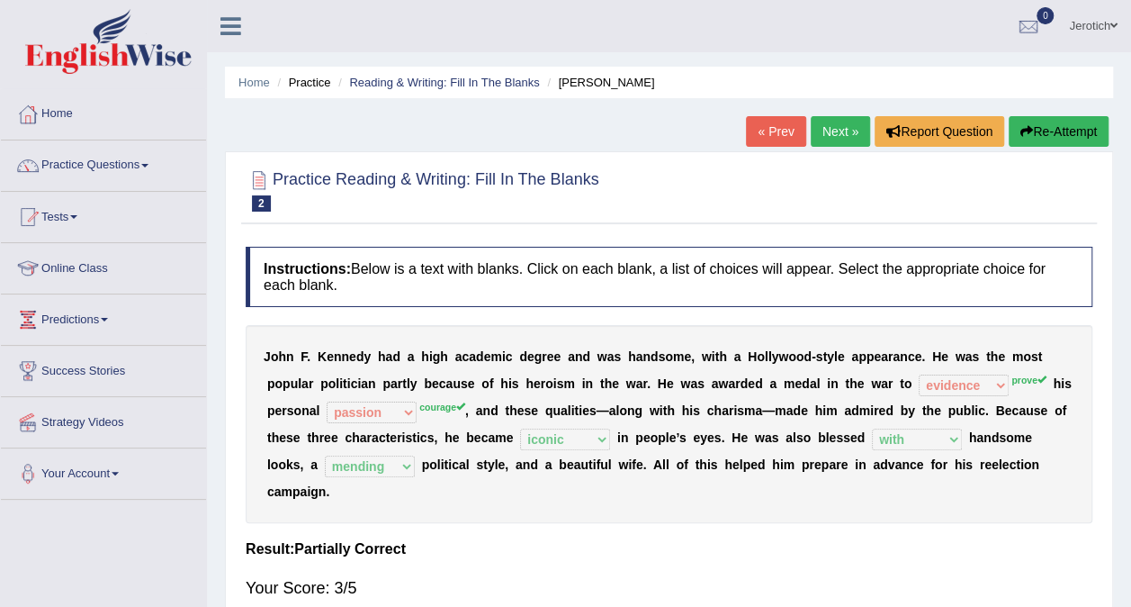
click at [841, 130] on link "Next »" at bounding box center [840, 131] width 59 height 31
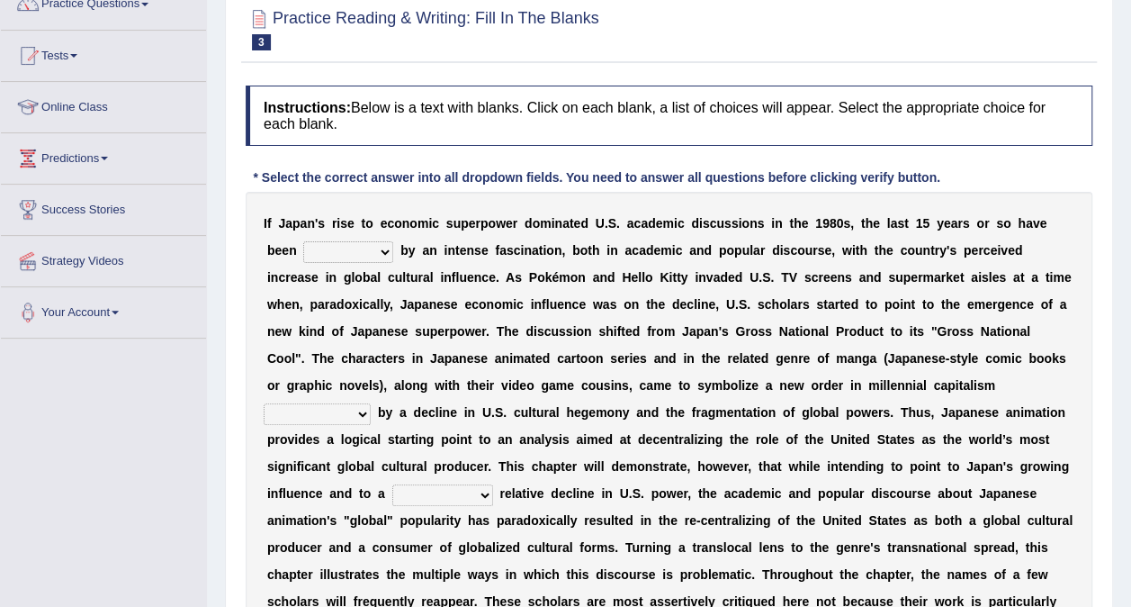
scroll to position [180, 0]
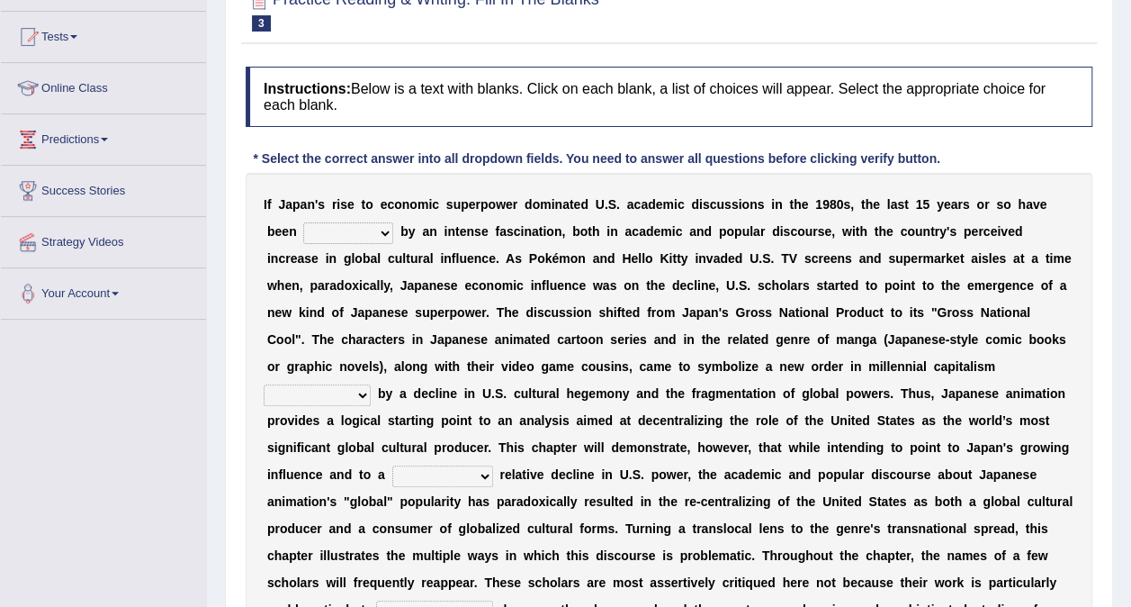
click at [317, 230] on select "marked dedicated made inspired" at bounding box center [348, 233] width 90 height 22
select select "inspired"
click at [303, 222] on select "marked dedicated made inspired" at bounding box center [348, 233] width 90 height 22
click at [958, 360] on b "t" at bounding box center [960, 366] width 4 height 14
click at [371, 384] on select "pocessed characterized opposed tangled" at bounding box center [317, 395] width 107 height 22
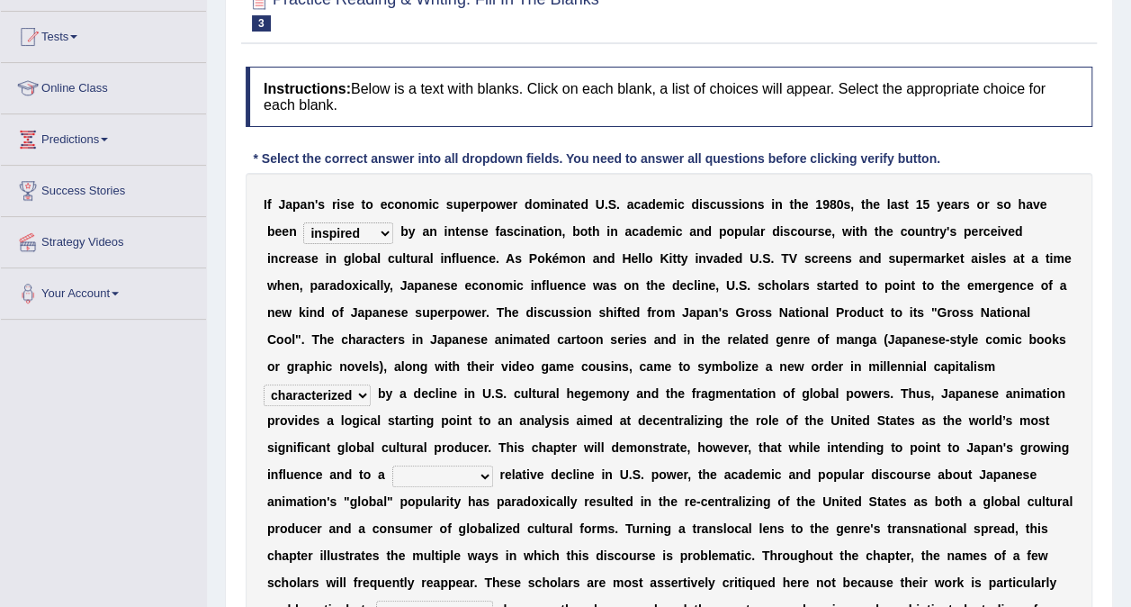
click at [371, 384] on select "pocessed characterized opposed tangled" at bounding box center [317, 395] width 107 height 22
select select "tangled"
click at [371, 384] on select "pocessed characterized opposed tangled" at bounding box center [317, 395] width 107 height 22
click at [493, 465] on select "concomitant discrete proportional legitimate" at bounding box center [442, 476] width 101 height 22
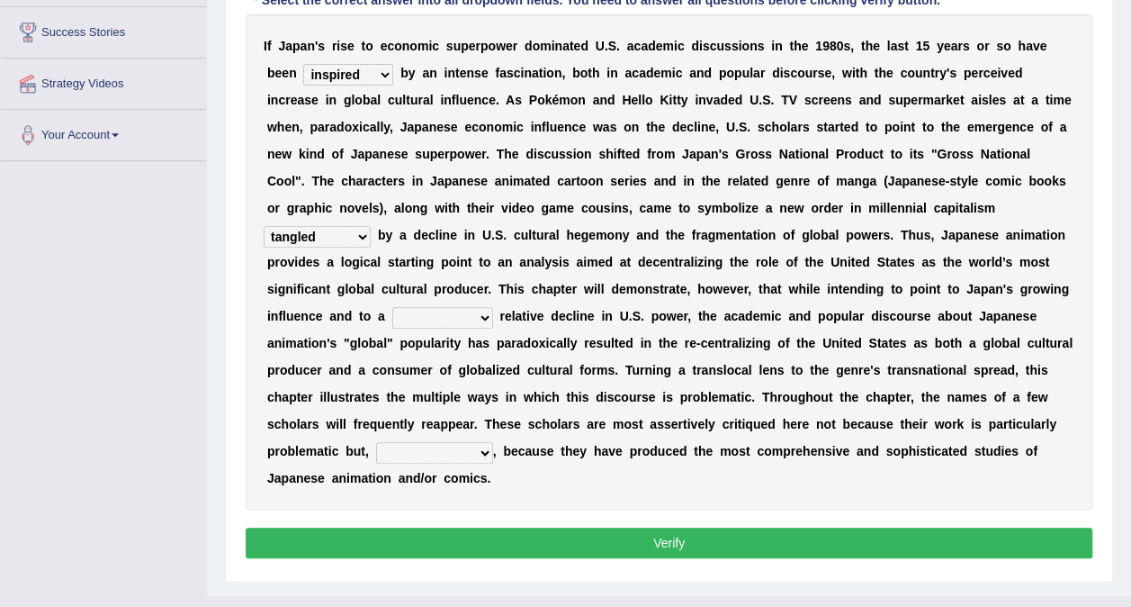
scroll to position [344, 0]
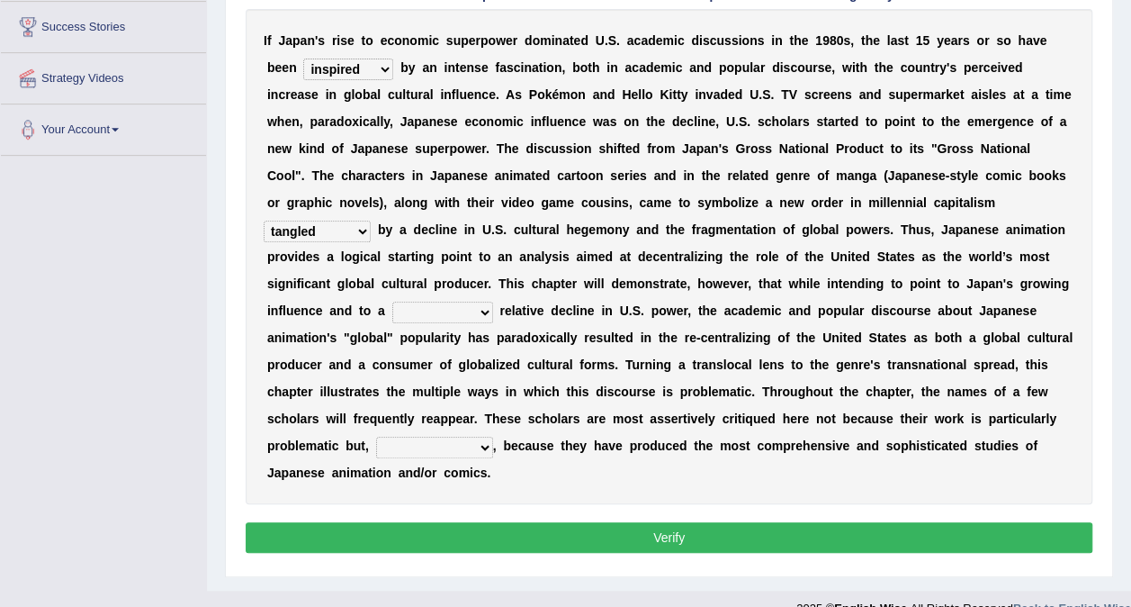
click at [493, 301] on select "concomitant discrete proportional legitimate" at bounding box center [442, 312] width 101 height 22
select select "discrete"
click at [493, 301] on select "concomitant discrete proportional legitimate" at bounding box center [442, 312] width 101 height 22
click at [493, 436] on select "however on the contrary in addition on the whole" at bounding box center [434, 447] width 117 height 22
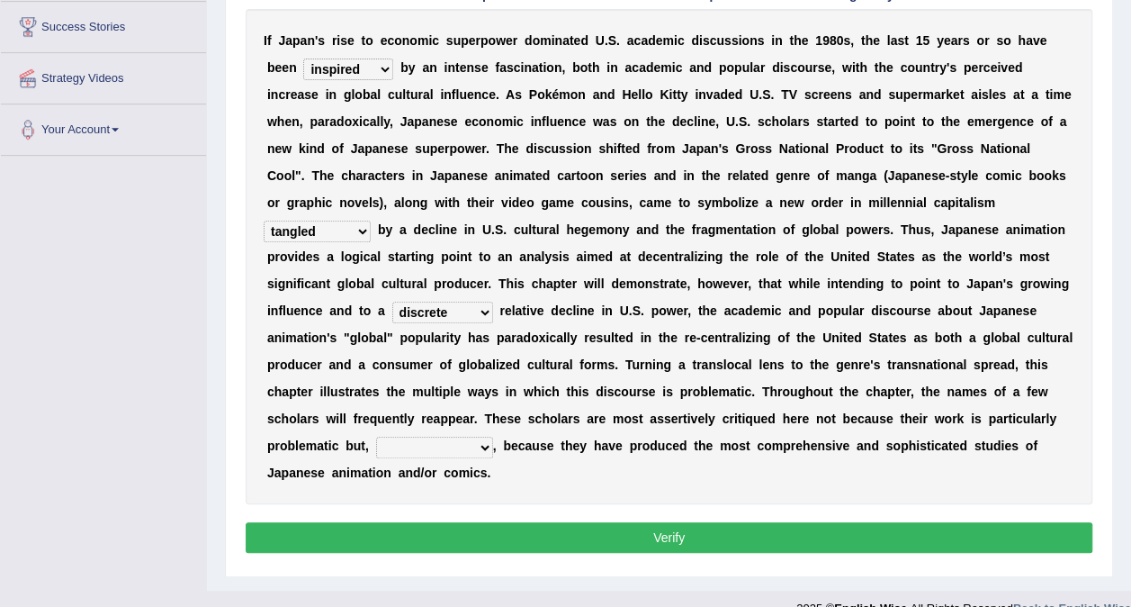
select select "on the contrary"
click at [489, 436] on select "however on the contrary in addition on the whole" at bounding box center [434, 447] width 117 height 22
click at [684, 522] on button "Verify" at bounding box center [669, 537] width 847 height 31
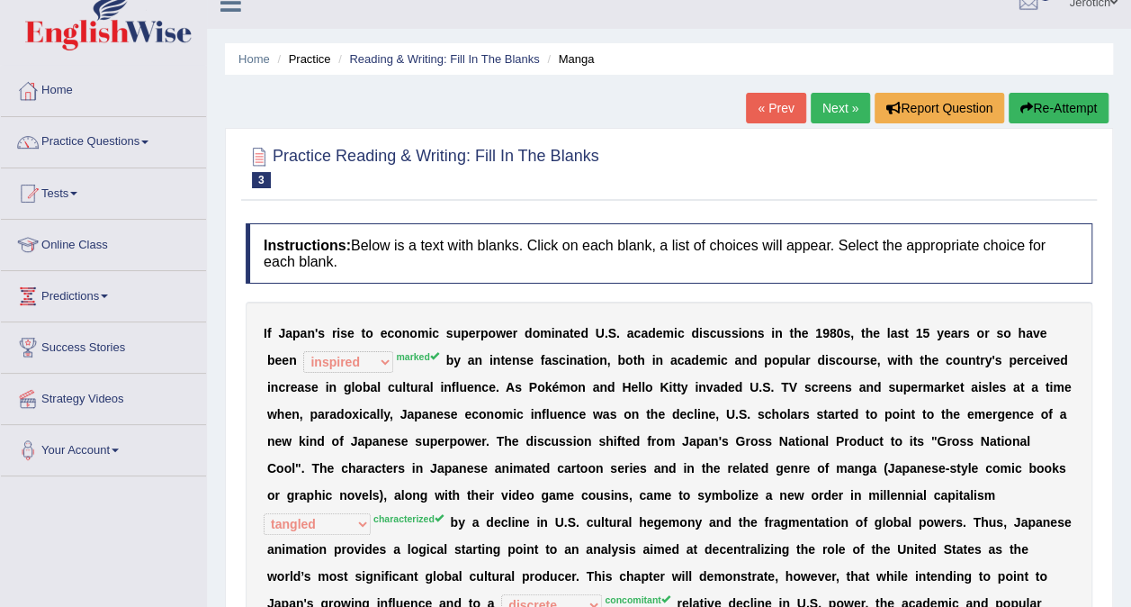
scroll to position [0, 0]
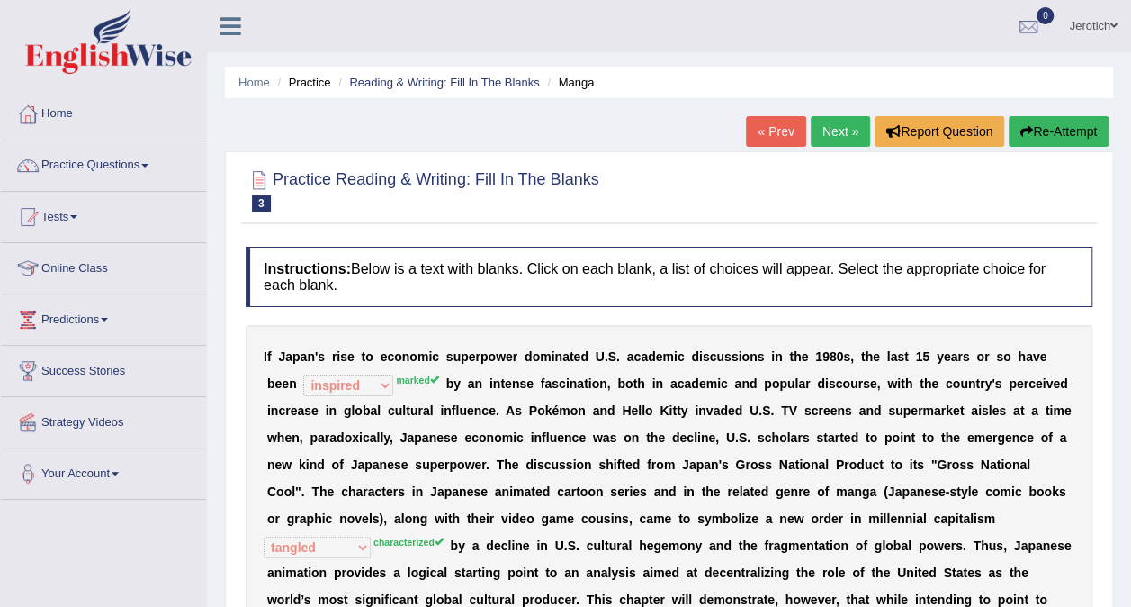
click at [849, 125] on link "Next »" at bounding box center [840, 131] width 59 height 31
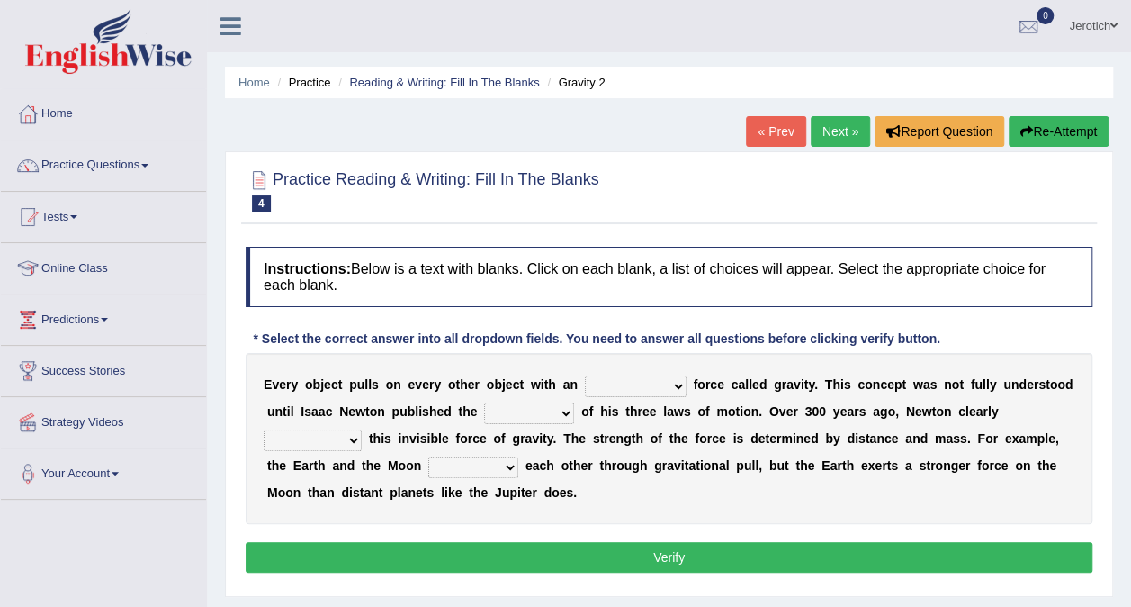
scroll to position [280, 0]
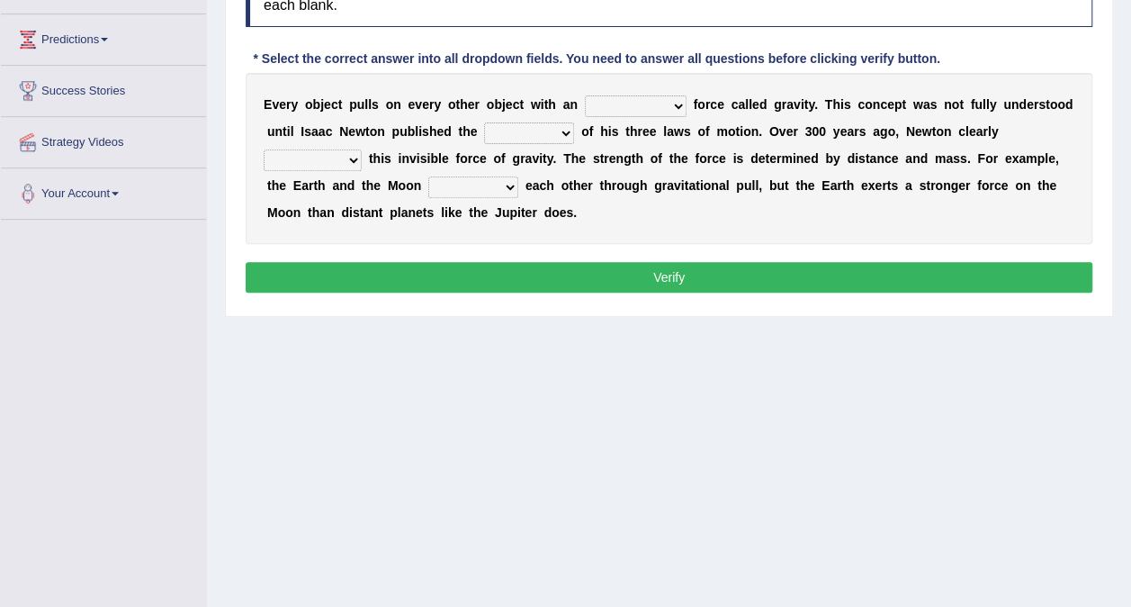
click at [585, 104] on select "invisible unknown unbelievable inconsistent" at bounding box center [636, 106] width 102 height 22
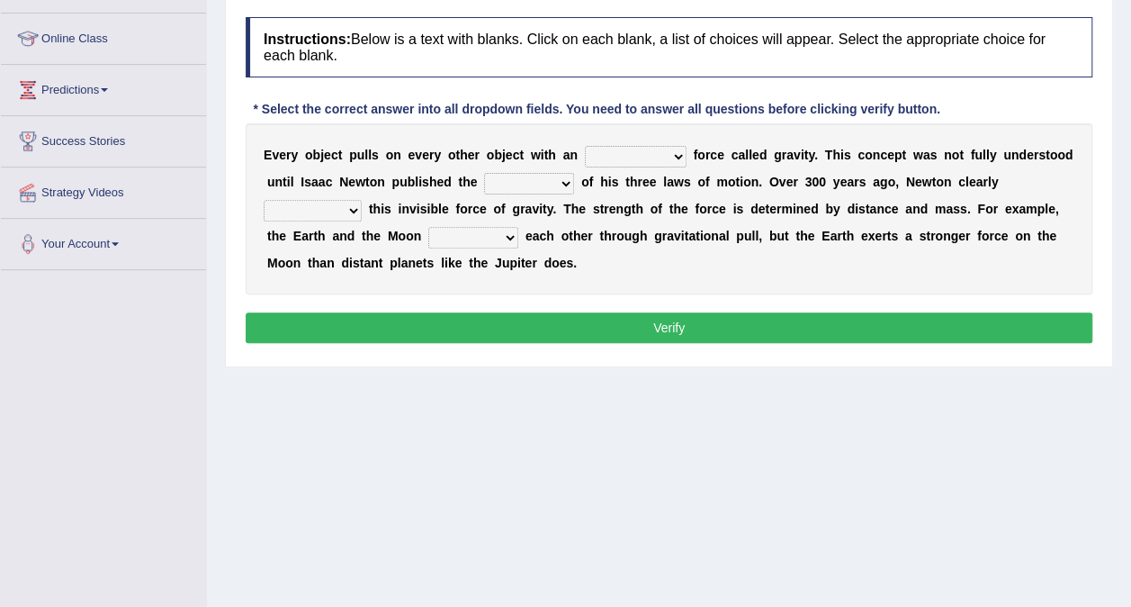
scroll to position [228, 0]
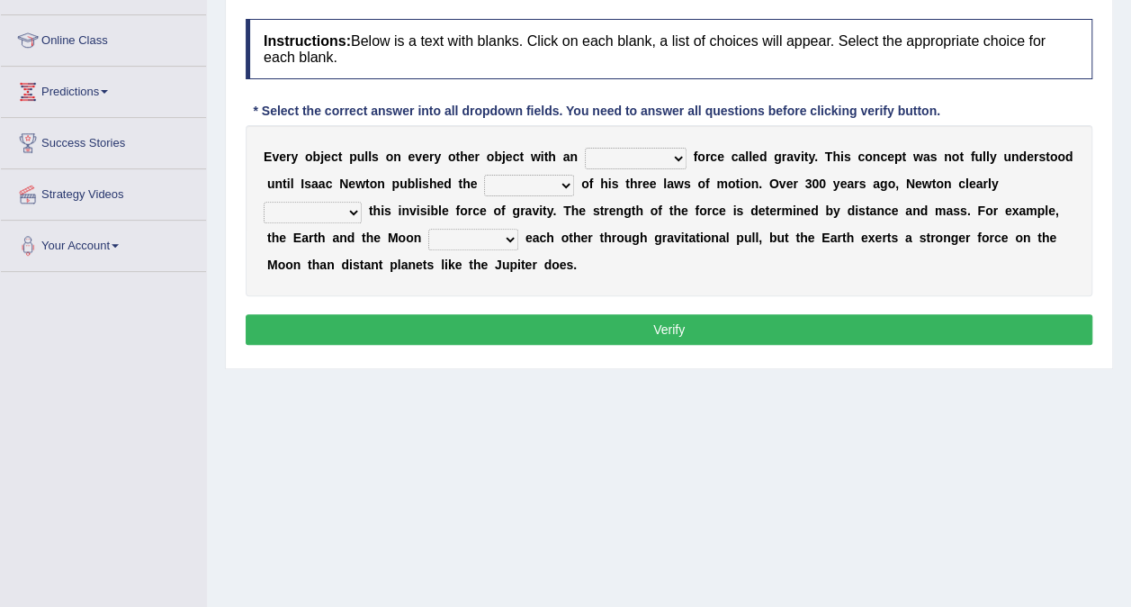
click at [589, 157] on select "invisible unknown unbelievable inconsistent" at bounding box center [636, 159] width 102 height 22
click at [585, 158] on select "invisible unknown unbelievable inconsistent" at bounding box center [636, 159] width 102 height 22
select select "invisible"
click at [585, 148] on select "invisible unknown unbelievable inconsistent" at bounding box center [636, 159] width 102 height 22
click at [484, 187] on select "concept theory method argument" at bounding box center [529, 186] width 90 height 22
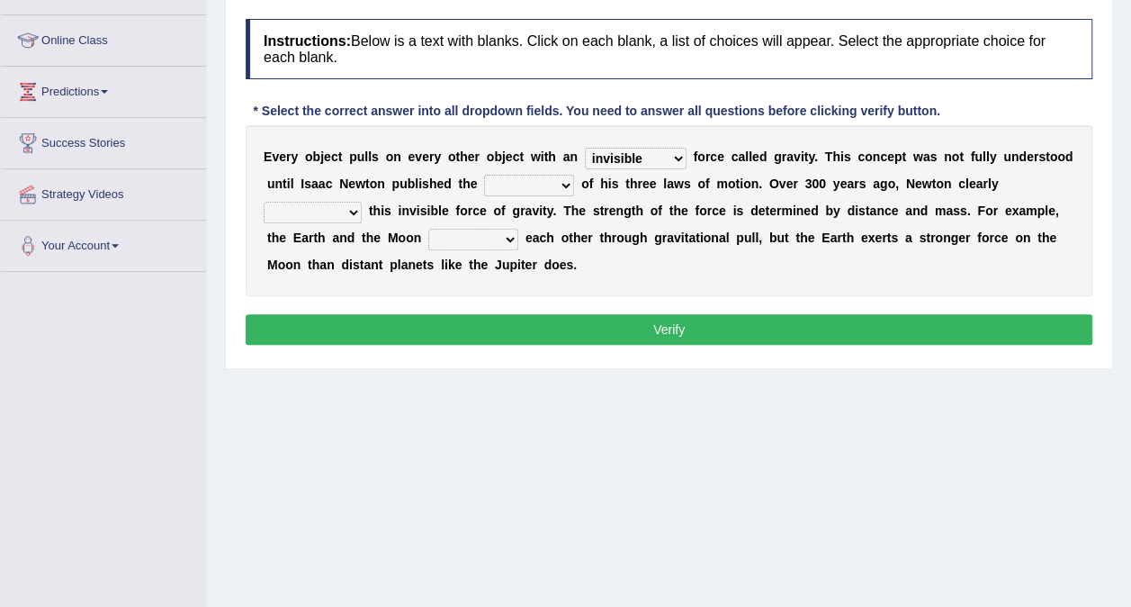
select select "theory"
click at [484, 175] on select "concept theory method argument" at bounding box center [529, 186] width 90 height 22
click at [362, 202] on select "explained undermined overturned realized" at bounding box center [313, 213] width 98 height 22
select select "explained"
click at [362, 202] on select "explained undermined overturned realized" at bounding box center [313, 213] width 98 height 22
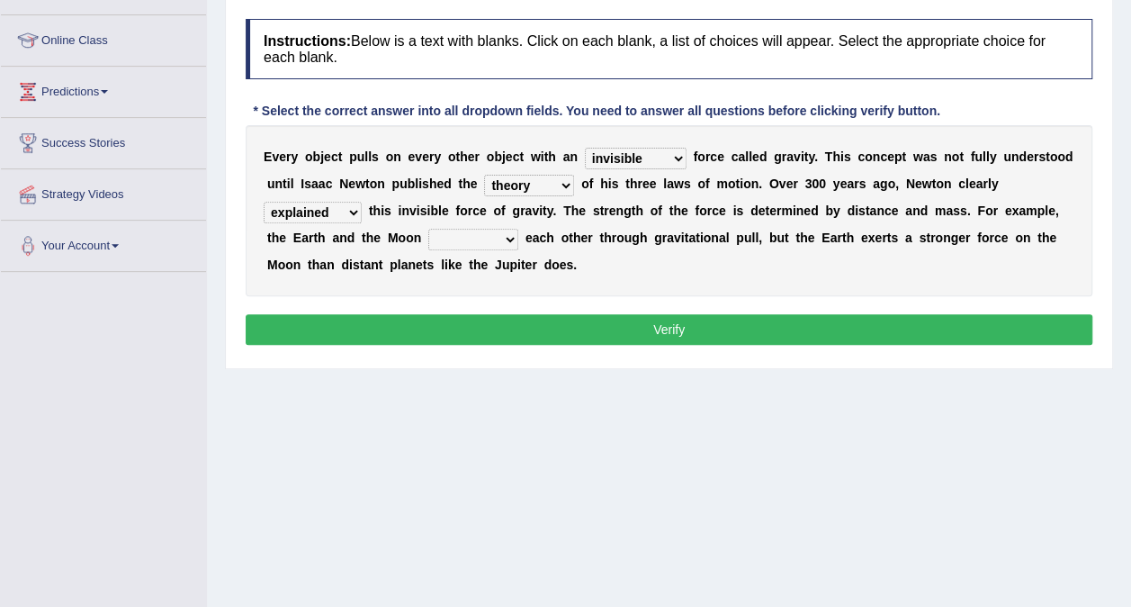
click at [428, 239] on select "affect spin evade span" at bounding box center [473, 240] width 90 height 22
select select "spin"
click at [428, 229] on select "affect spin evade span" at bounding box center [473, 240] width 90 height 22
click at [536, 320] on button "Verify" at bounding box center [669, 329] width 847 height 31
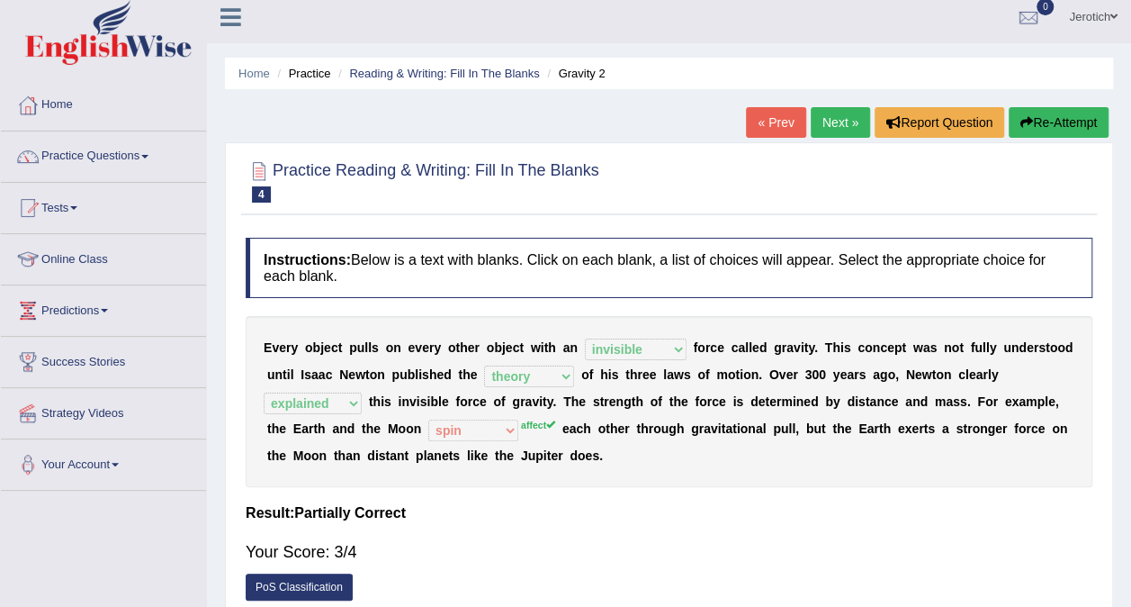
scroll to position [0, 0]
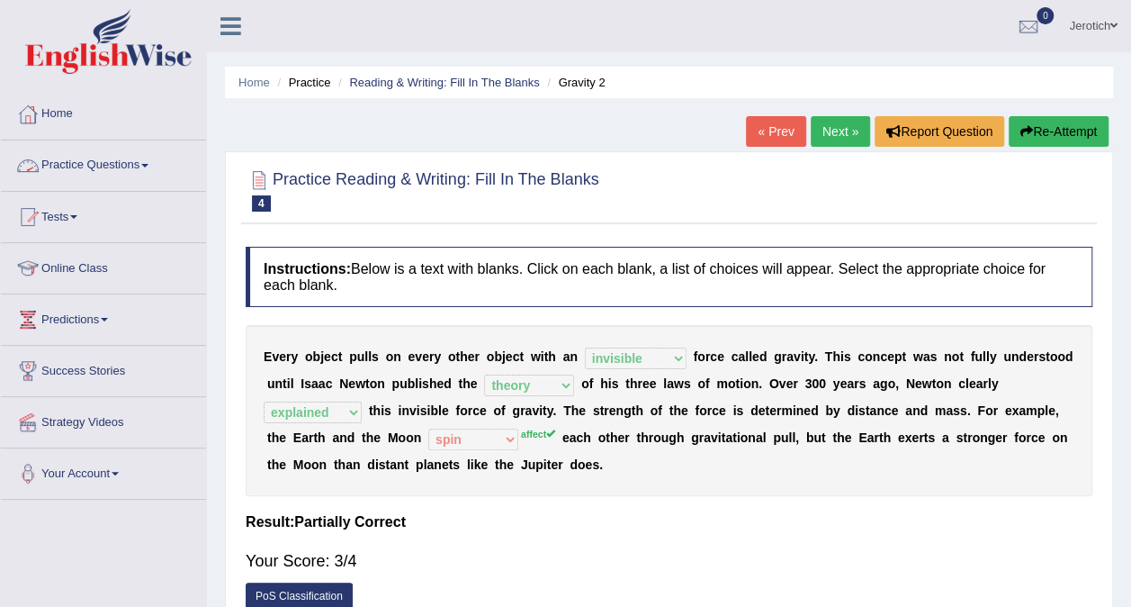
click at [108, 162] on link "Practice Questions" at bounding box center [103, 162] width 205 height 45
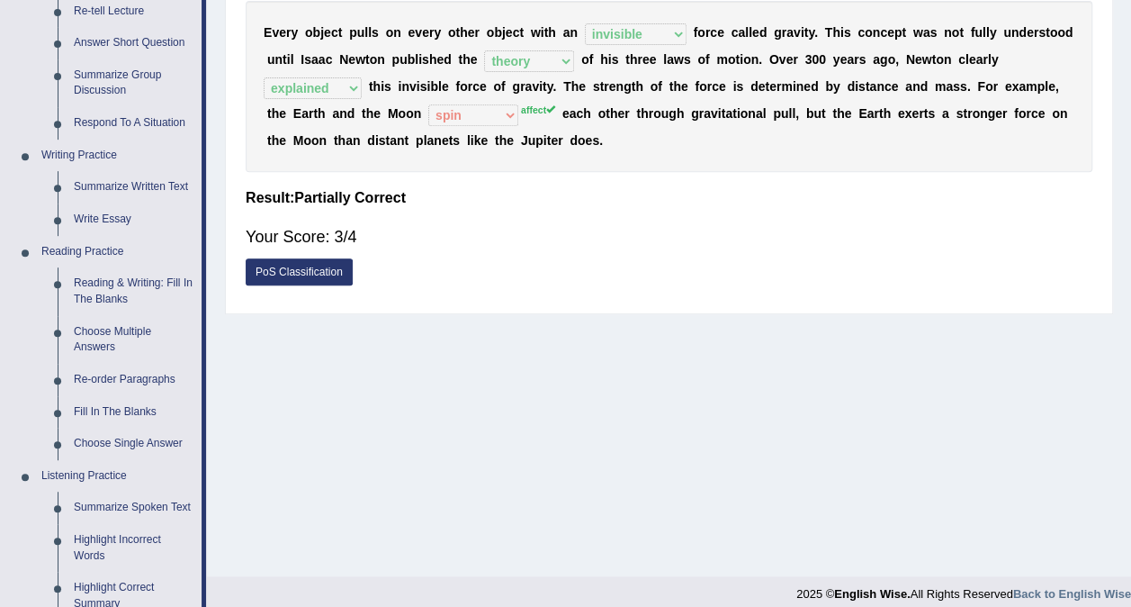
scroll to position [360, 0]
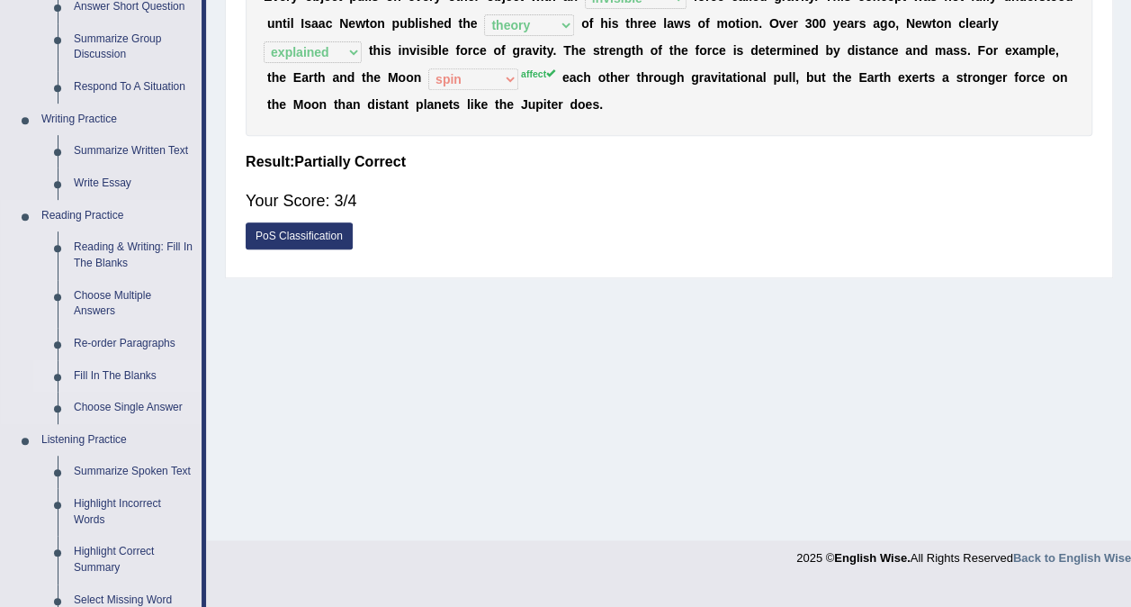
click at [146, 376] on link "Fill In The Blanks" at bounding box center [134, 376] width 136 height 32
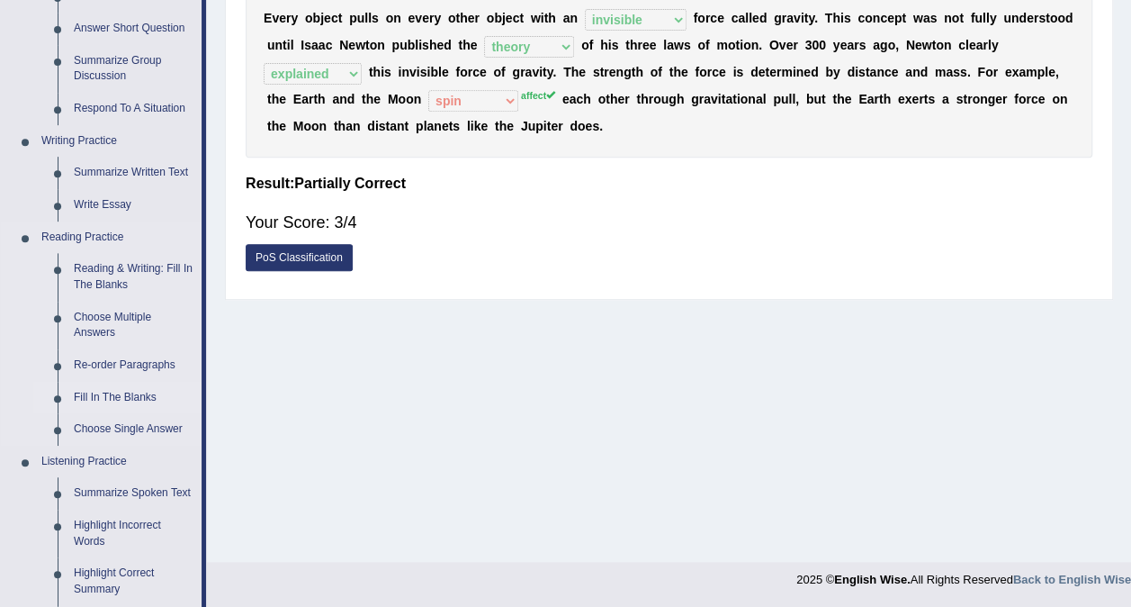
scroll to position [848, 0]
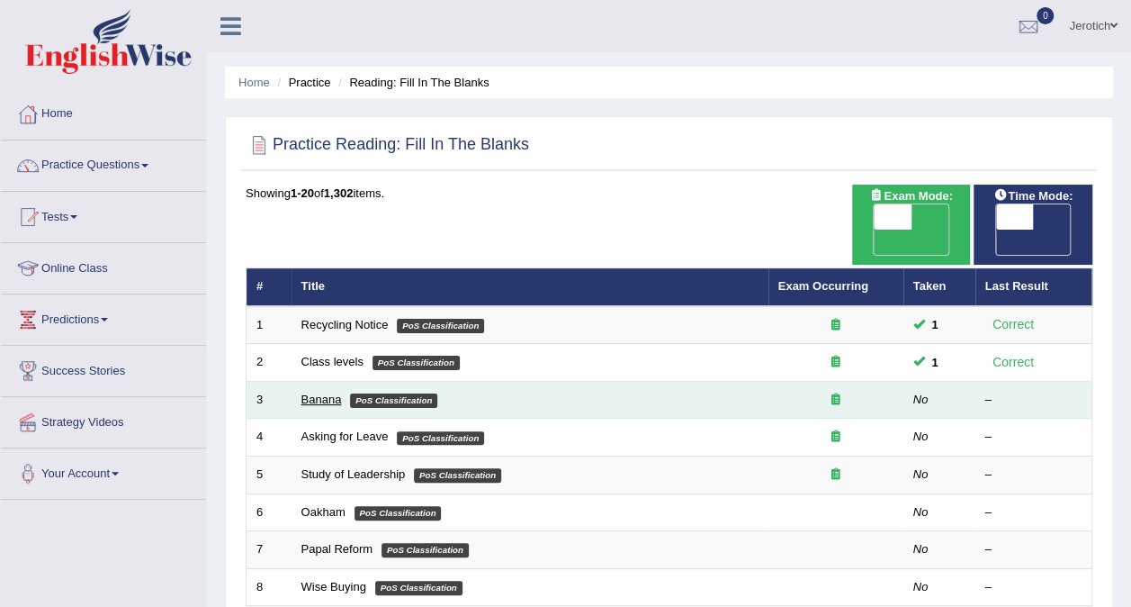
click at [331, 392] on link "Banana" at bounding box center [321, 398] width 40 height 13
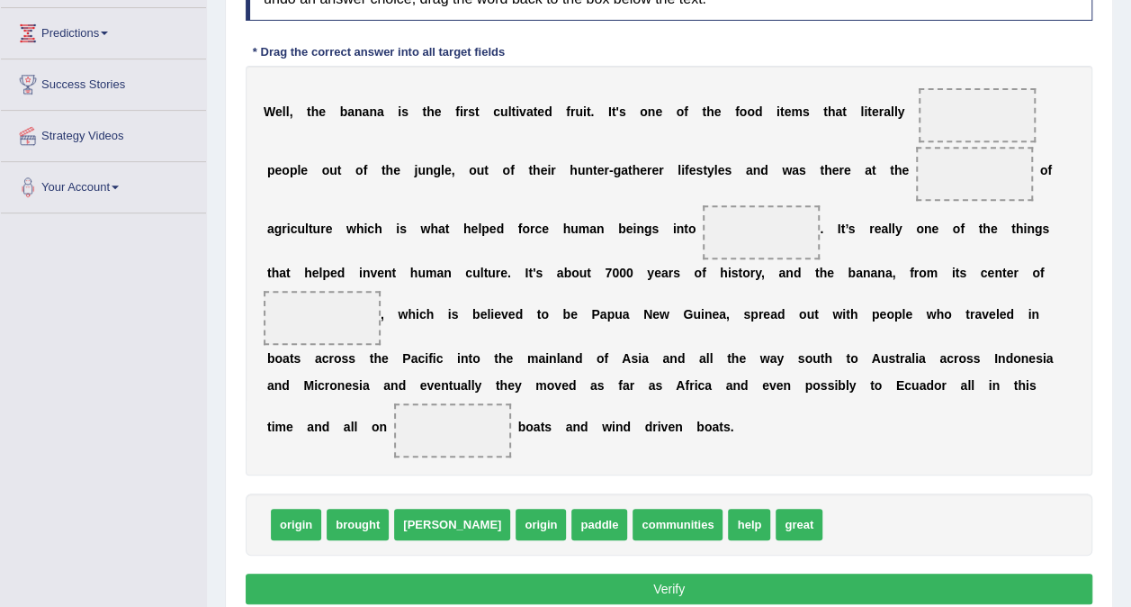
scroll to position [288, 0]
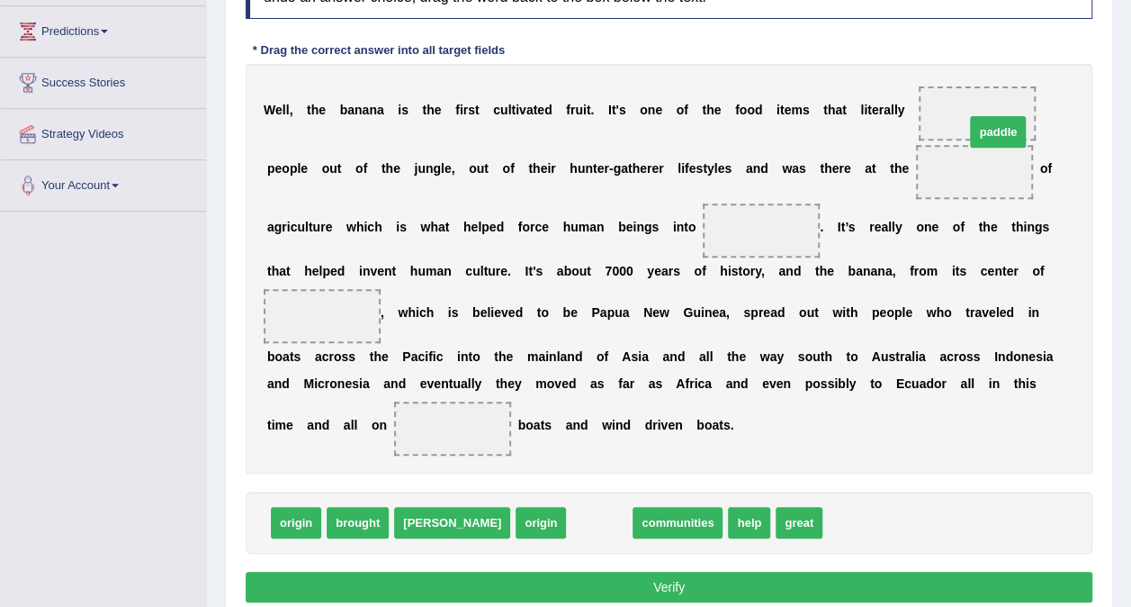
drag, startPoint x: 505, startPoint y: 494, endPoint x: 902, endPoint y: 103, distance: 556.8
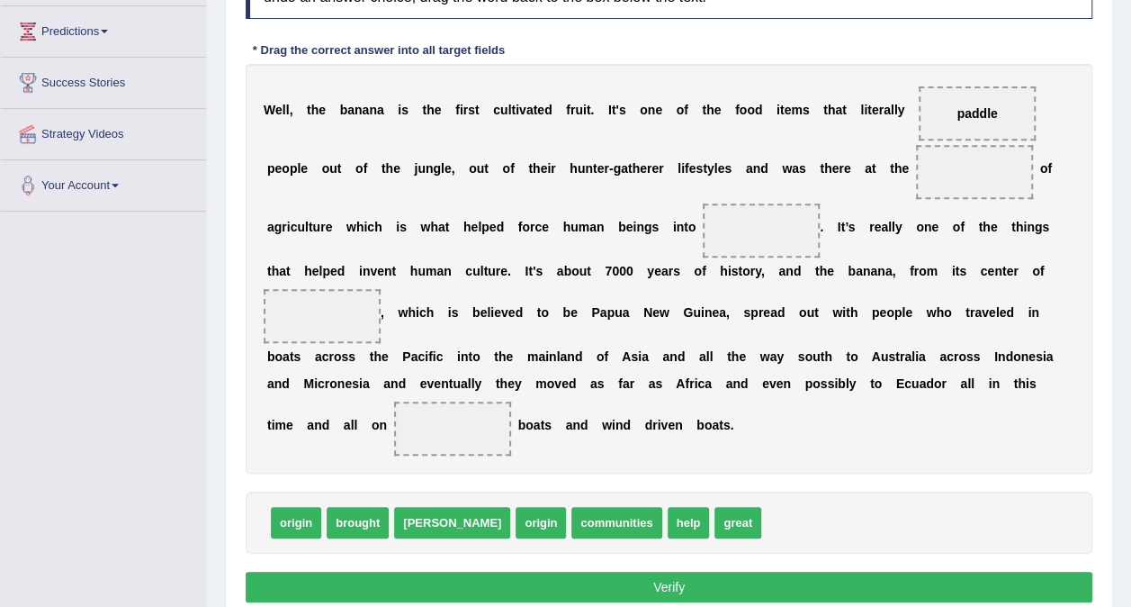
click at [813, 173] on b at bounding box center [816, 168] width 7 height 14
drag, startPoint x: 461, startPoint y: 493, endPoint x: 893, endPoint y: 168, distance: 540.5
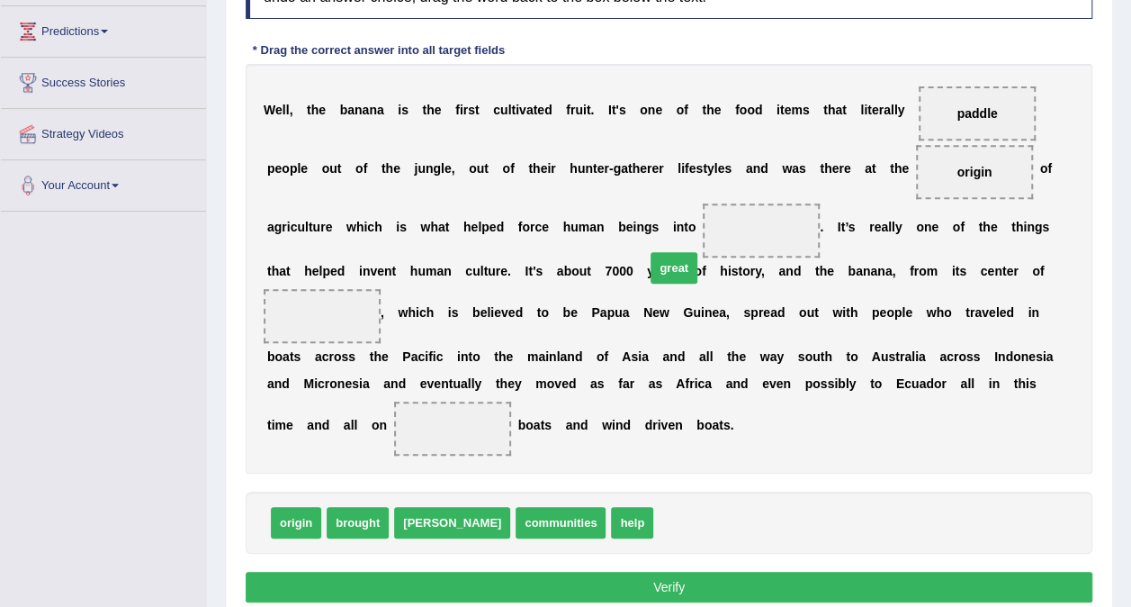
drag, startPoint x: 611, startPoint y: 502, endPoint x: 603, endPoint y: 247, distance: 254.8
drag, startPoint x: 267, startPoint y: 492, endPoint x: 291, endPoint y: 494, distance: 23.5
click at [291, 494] on div "origin brought [PERSON_NAME] communities help" at bounding box center [669, 522] width 847 height 62
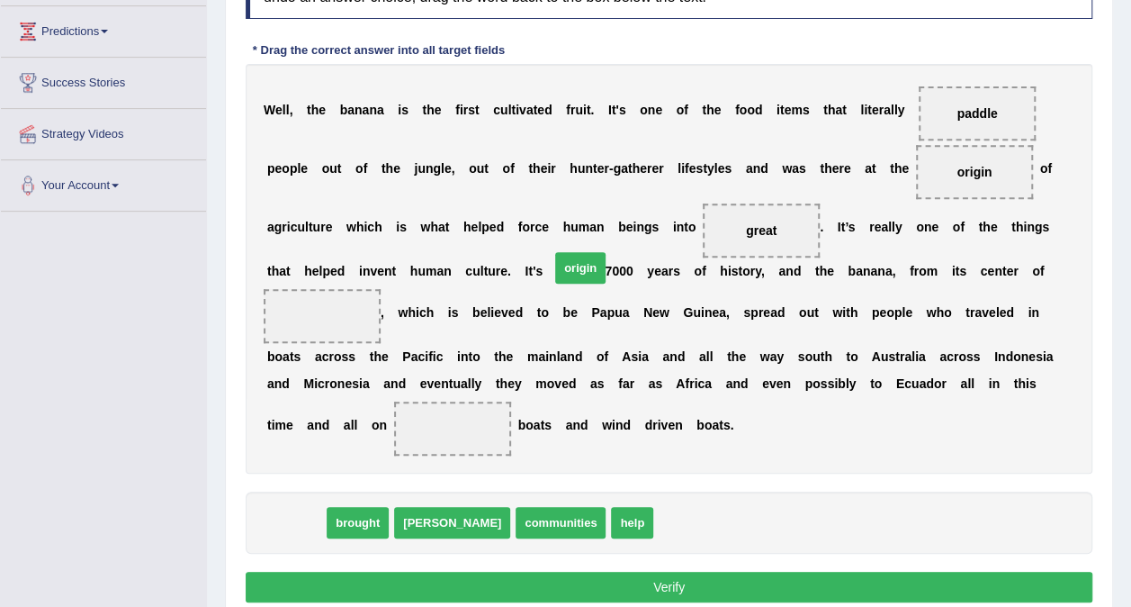
drag, startPoint x: 291, startPoint y: 494, endPoint x: 575, endPoint y: 239, distance: 381.8
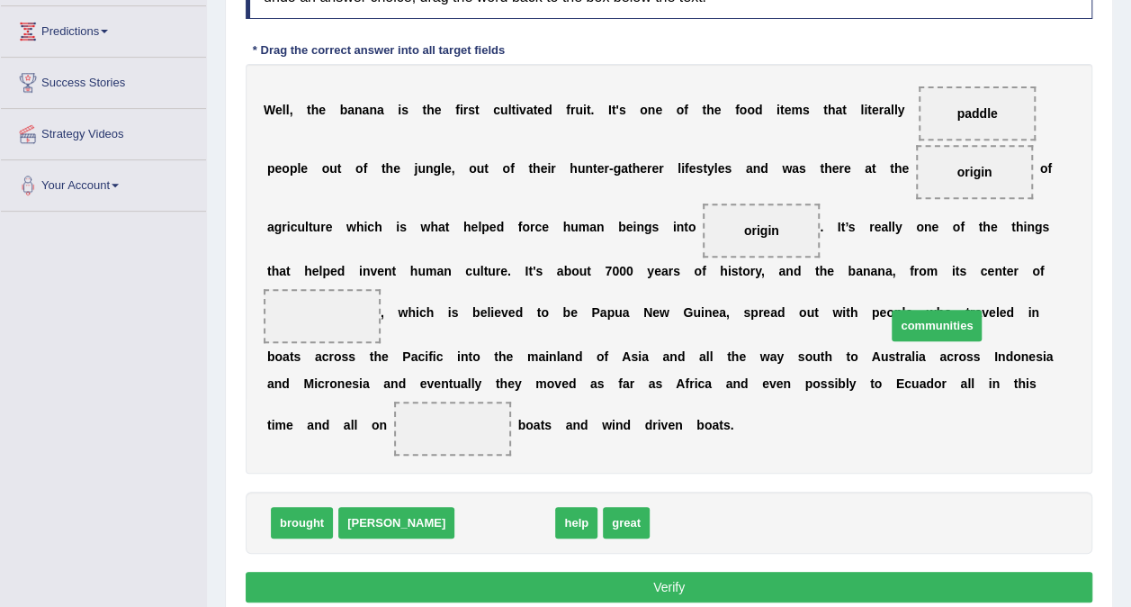
drag, startPoint x: 408, startPoint y: 490, endPoint x: 840, endPoint y: 292, distance: 474.8
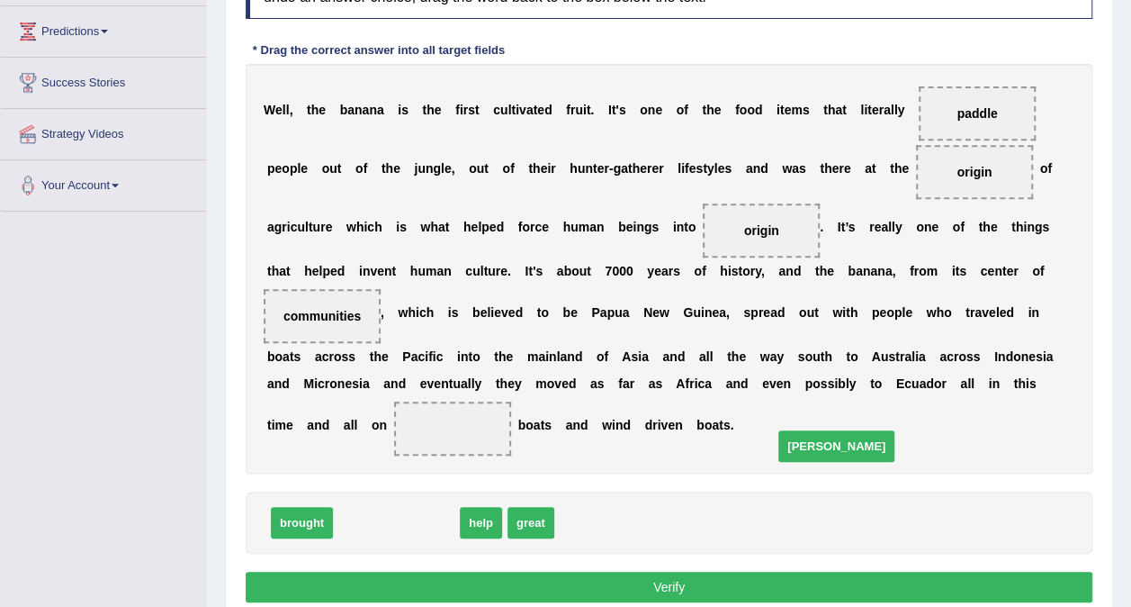
drag, startPoint x: 361, startPoint y: 491, endPoint x: 801, endPoint y: 412, distance: 447.2
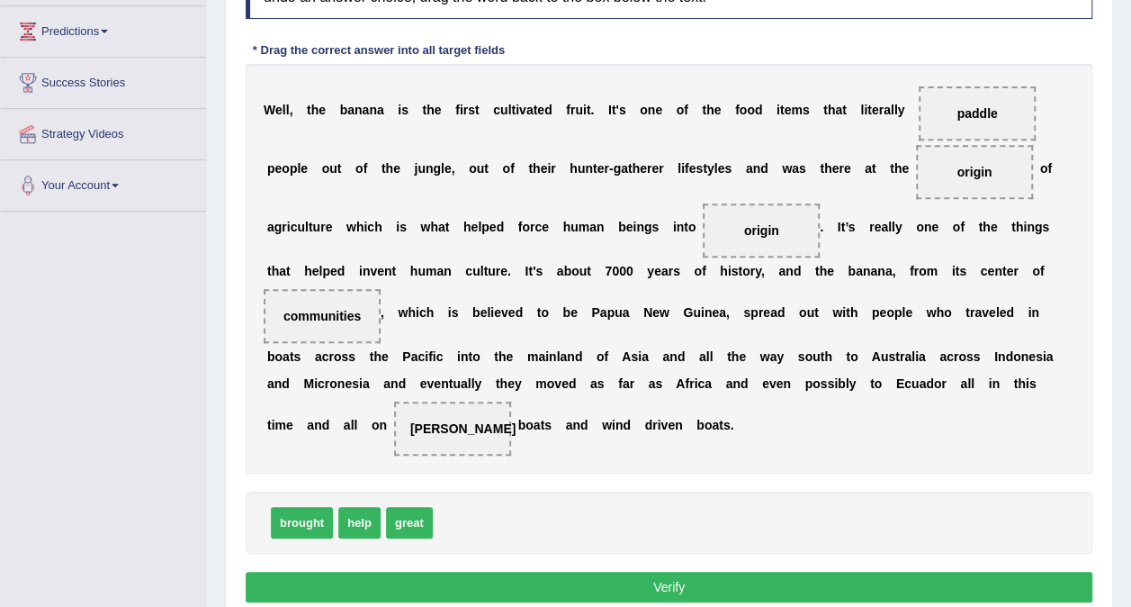
click at [666, 571] on button "Verify" at bounding box center [669, 586] width 847 height 31
